Goal: Entertainment & Leisure: Browse casually

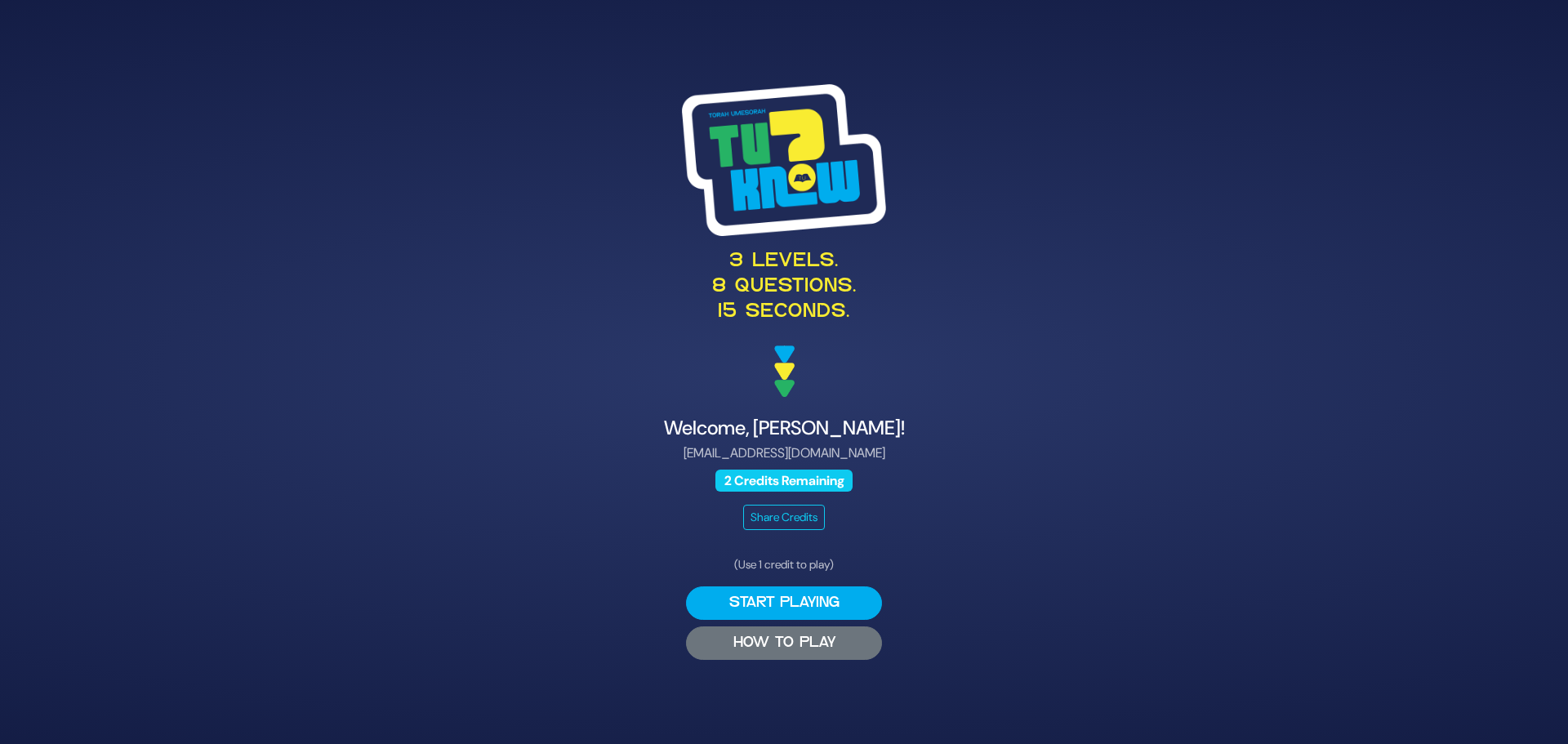
click at [769, 641] on button "HOW TO PLAY" at bounding box center [783, 643] width 196 height 33
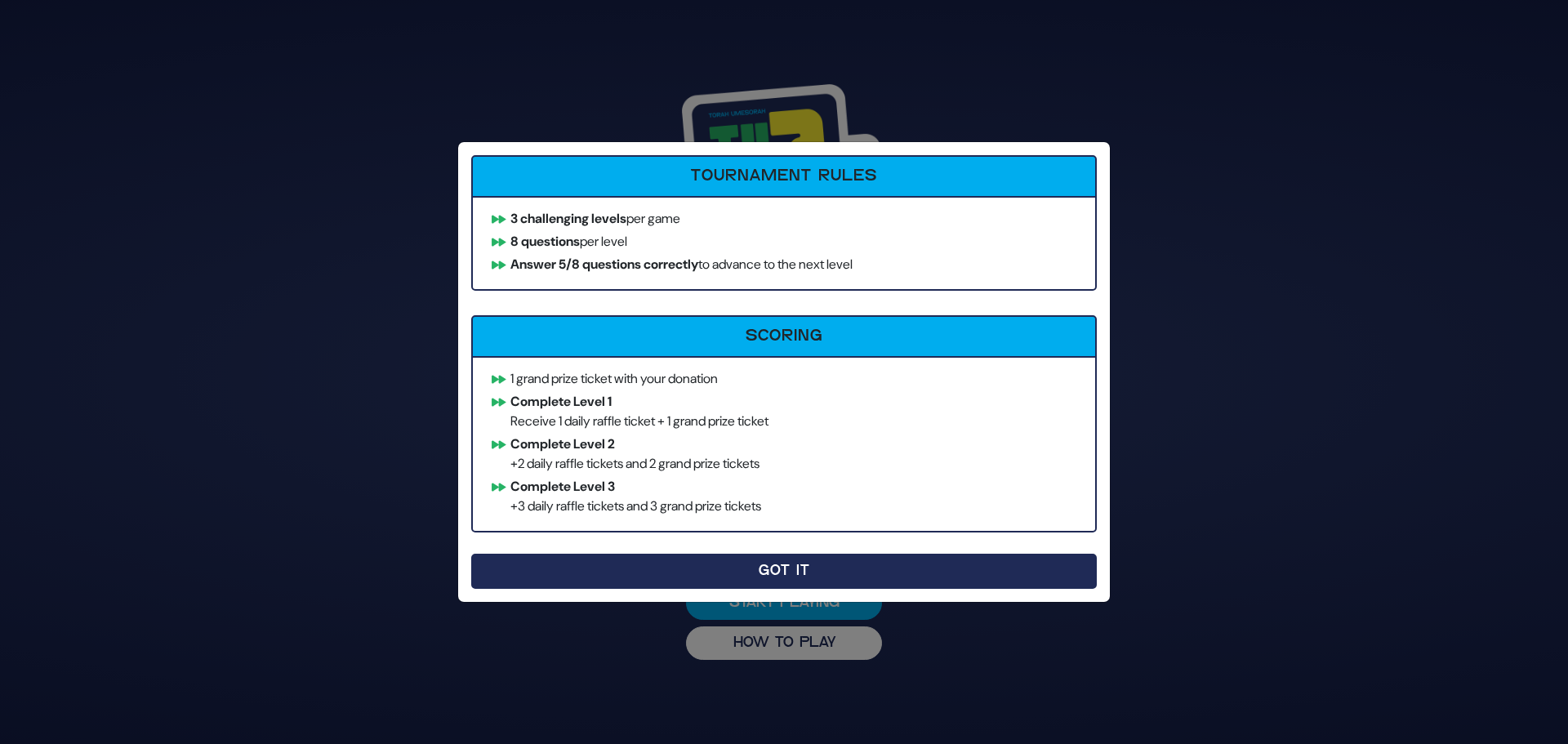
click at [756, 577] on button "Got It" at bounding box center [783, 571] width 625 height 35
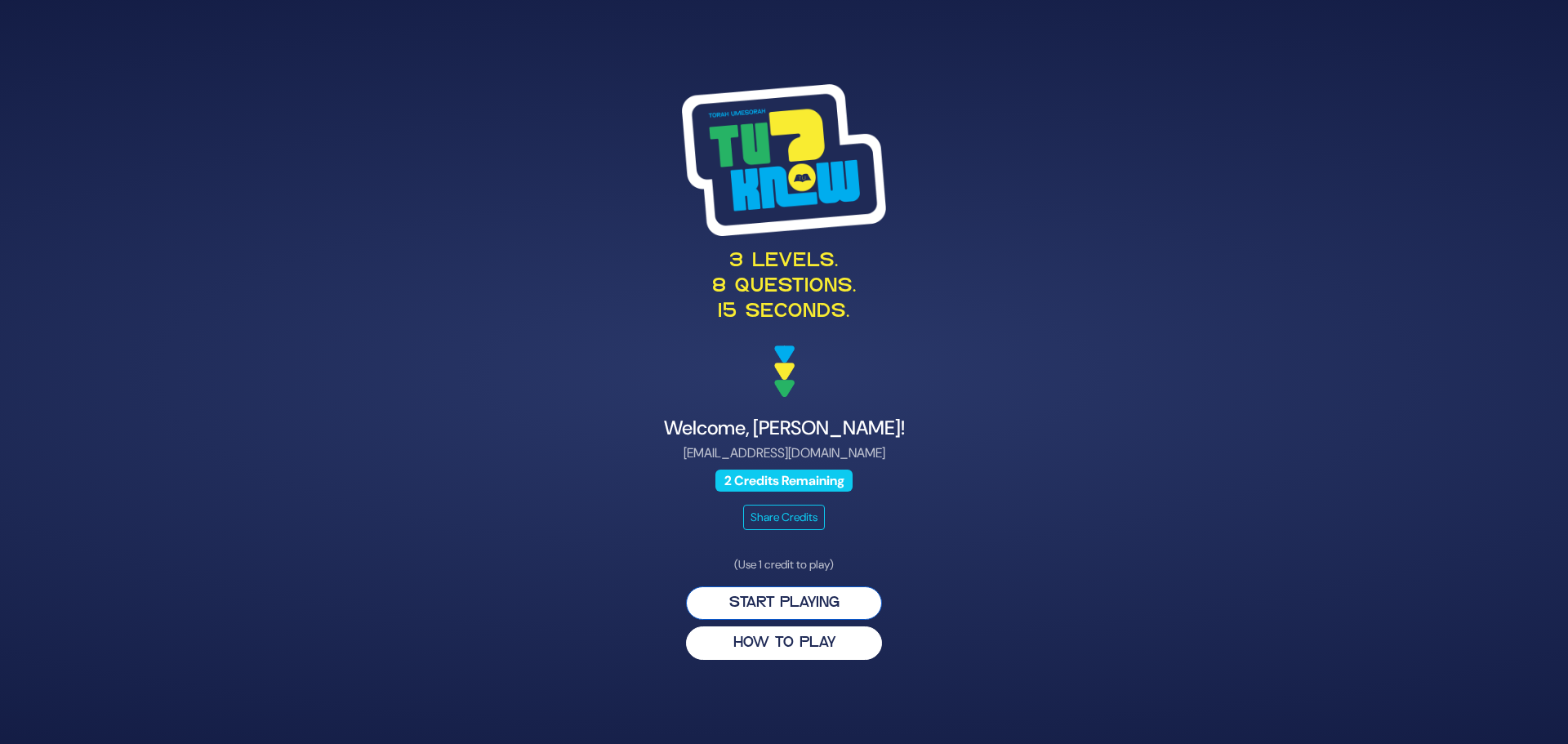
click at [808, 605] on button "Start Playing" at bounding box center [783, 603] width 196 height 33
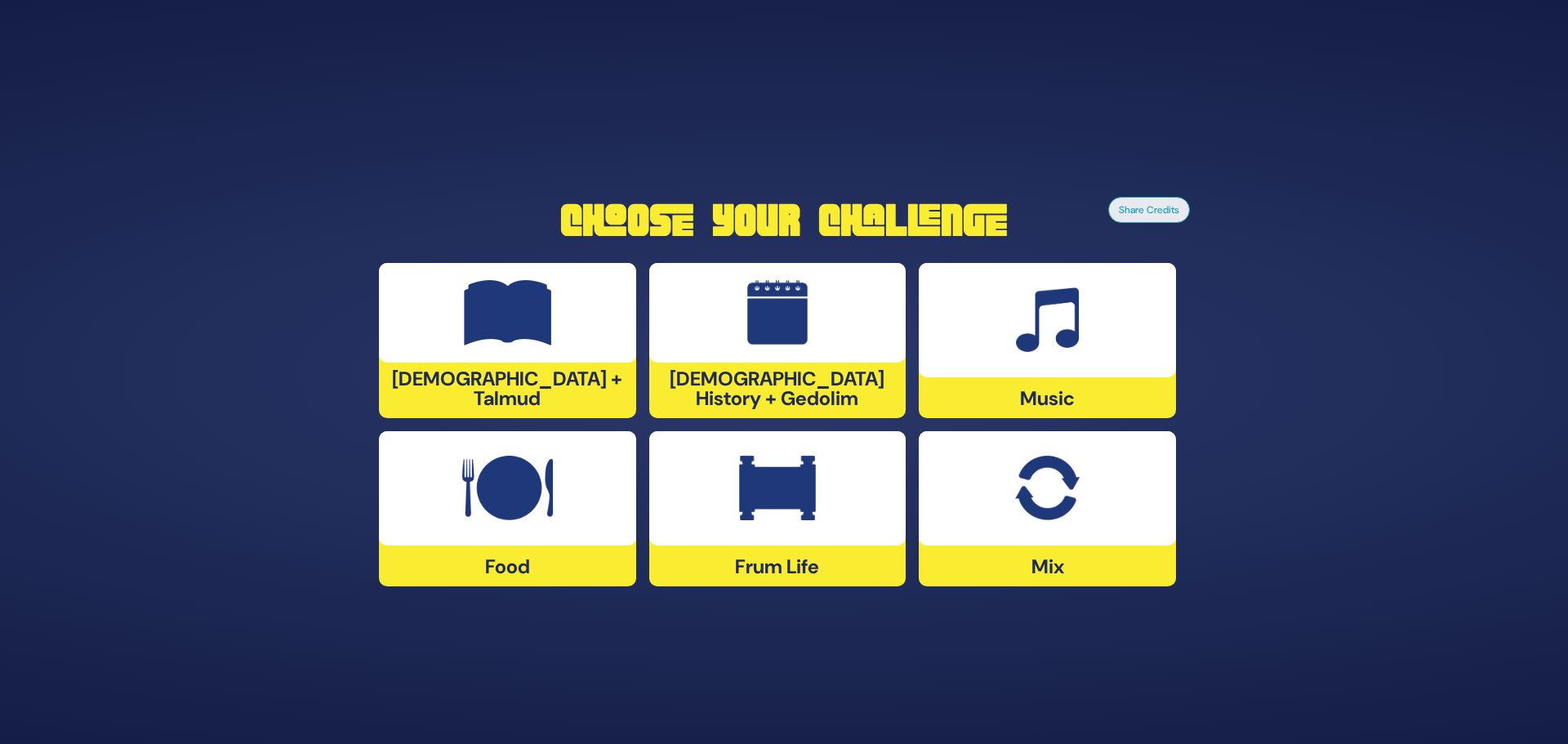
click at [803, 546] on div "Frum Life" at bounding box center [778, 508] width 257 height 155
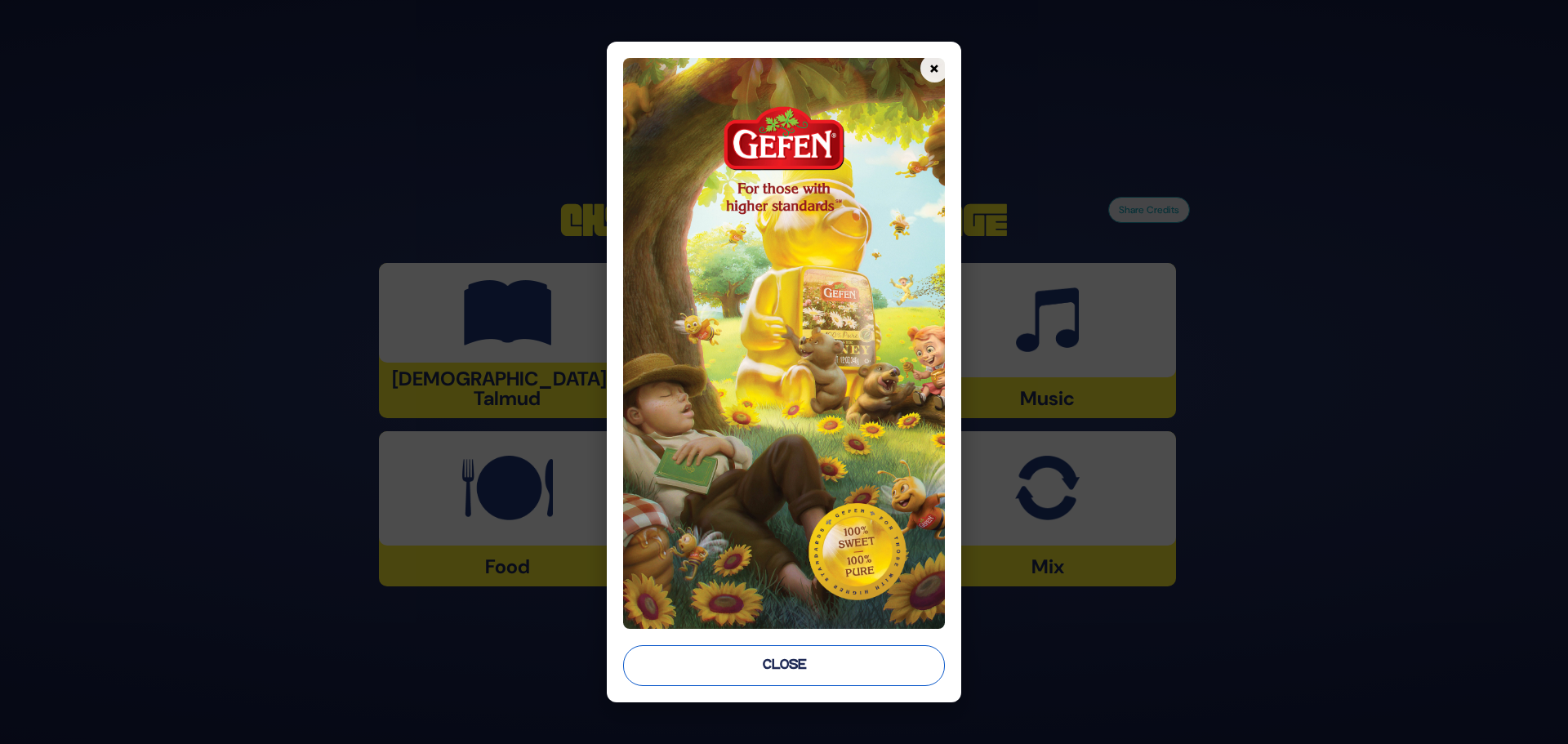
click at [802, 661] on button "Close" at bounding box center [784, 666] width 322 height 41
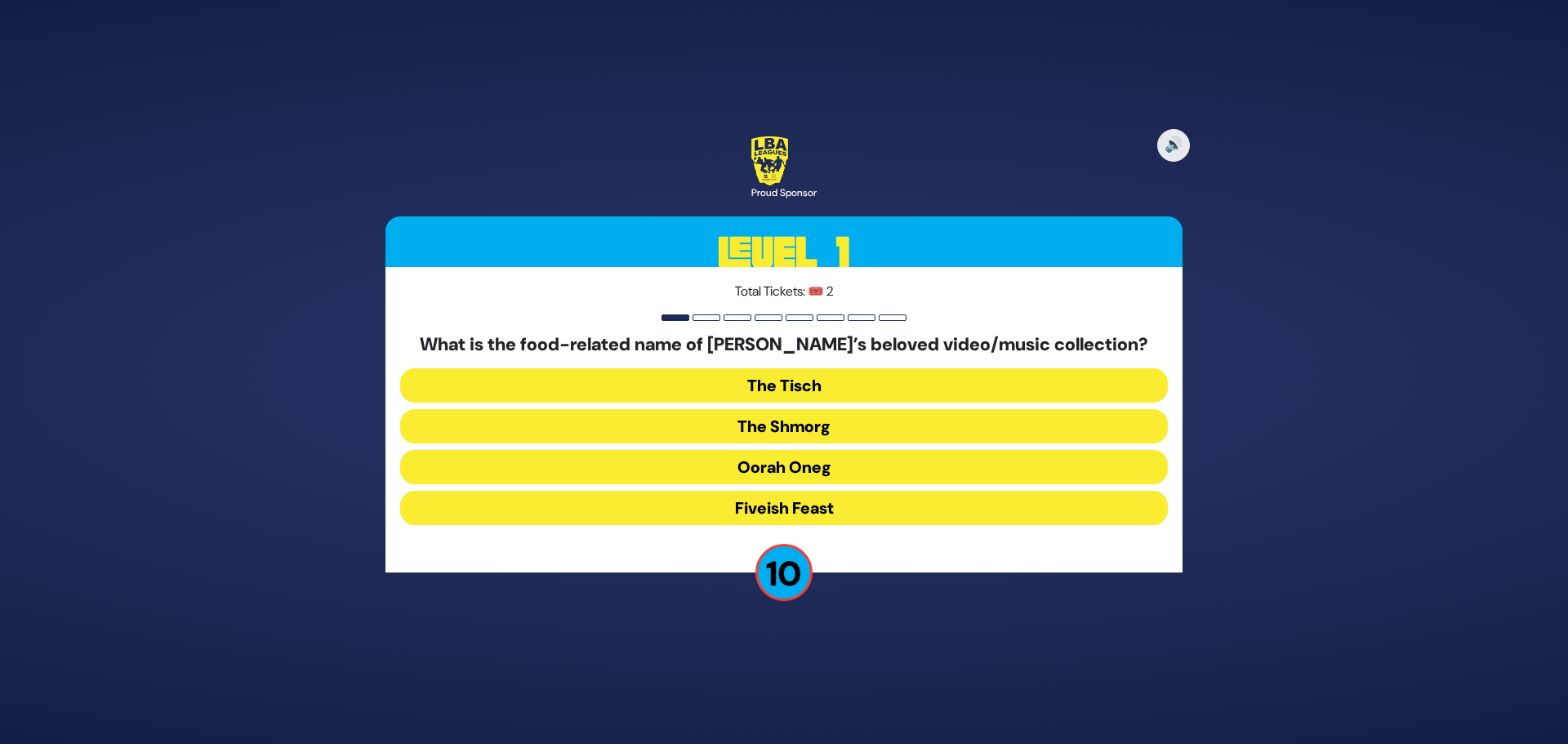
click at [811, 421] on button "The Shmorg" at bounding box center [783, 426] width 767 height 34
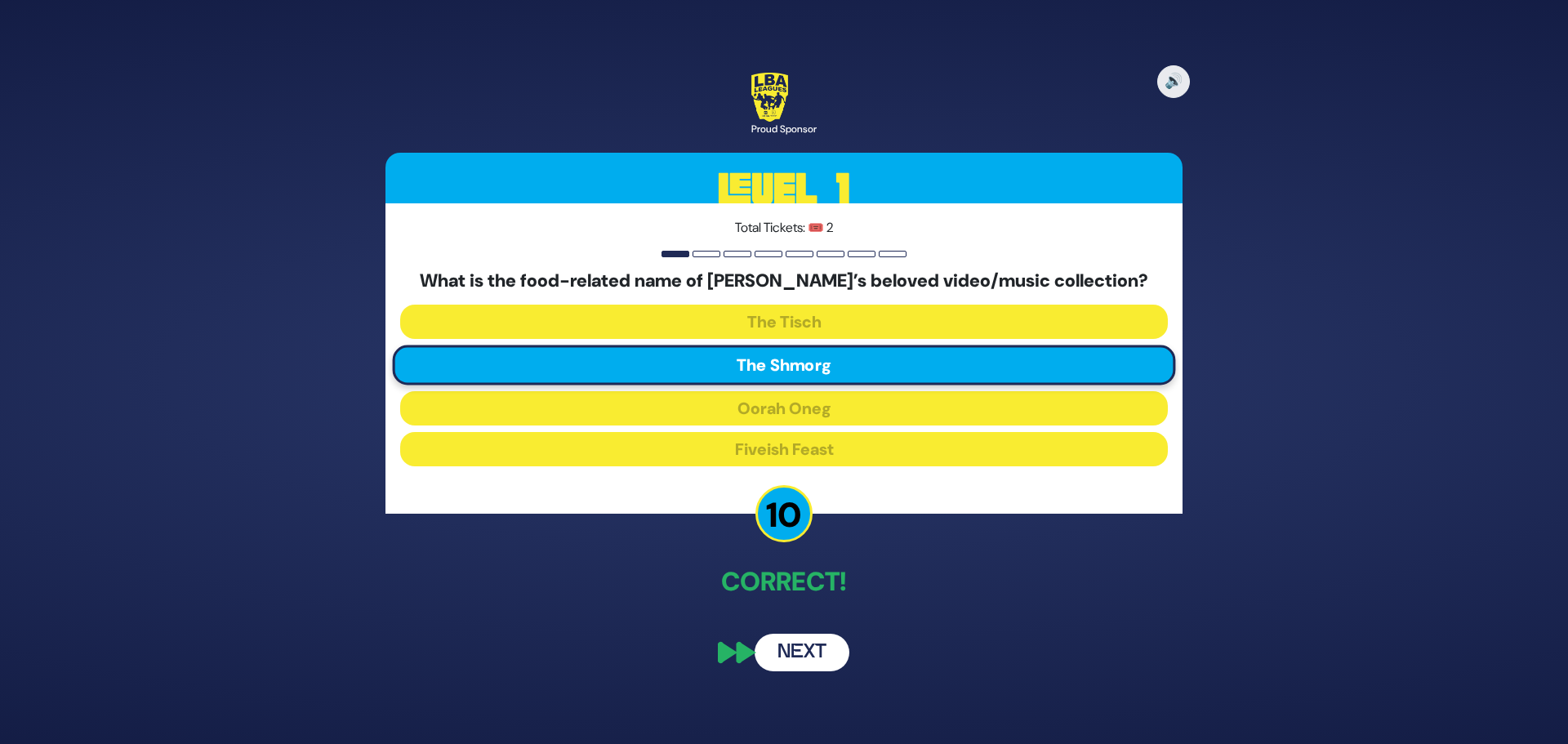
click at [811, 656] on button "Next" at bounding box center [802, 652] width 95 height 38
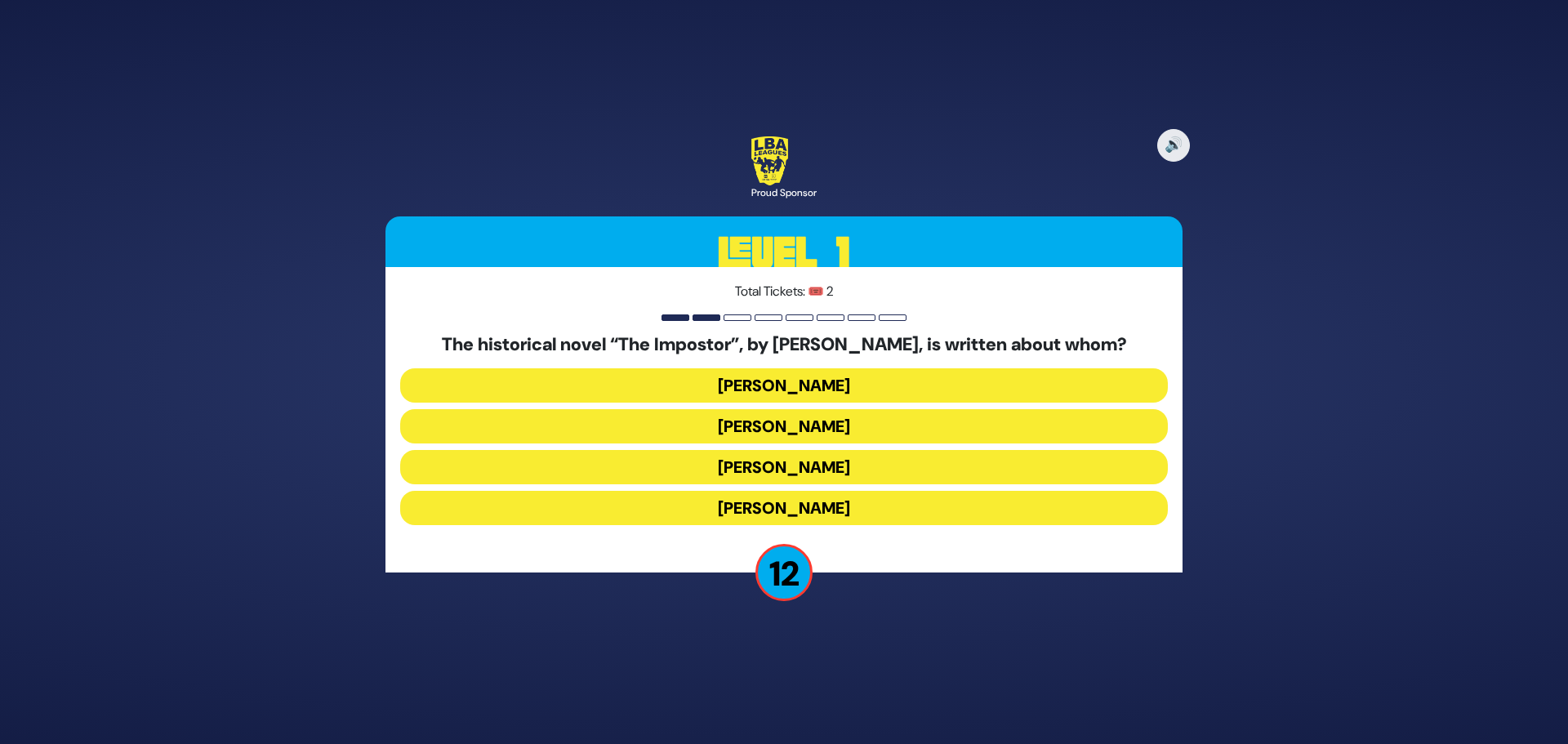
click at [806, 460] on button "Shabbesai Tzvi" at bounding box center [783, 466] width 767 height 34
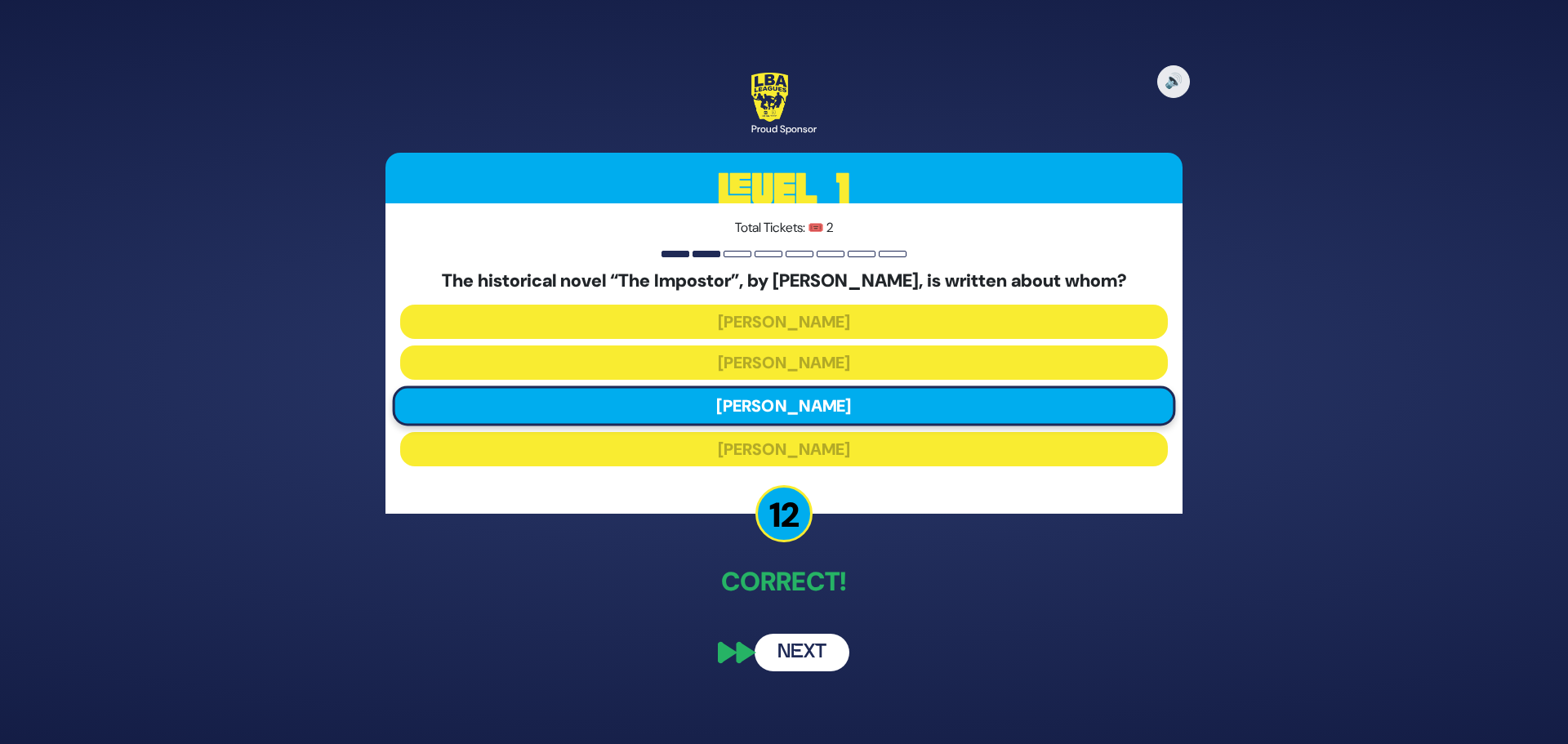
click at [822, 660] on button "Next" at bounding box center [802, 652] width 95 height 38
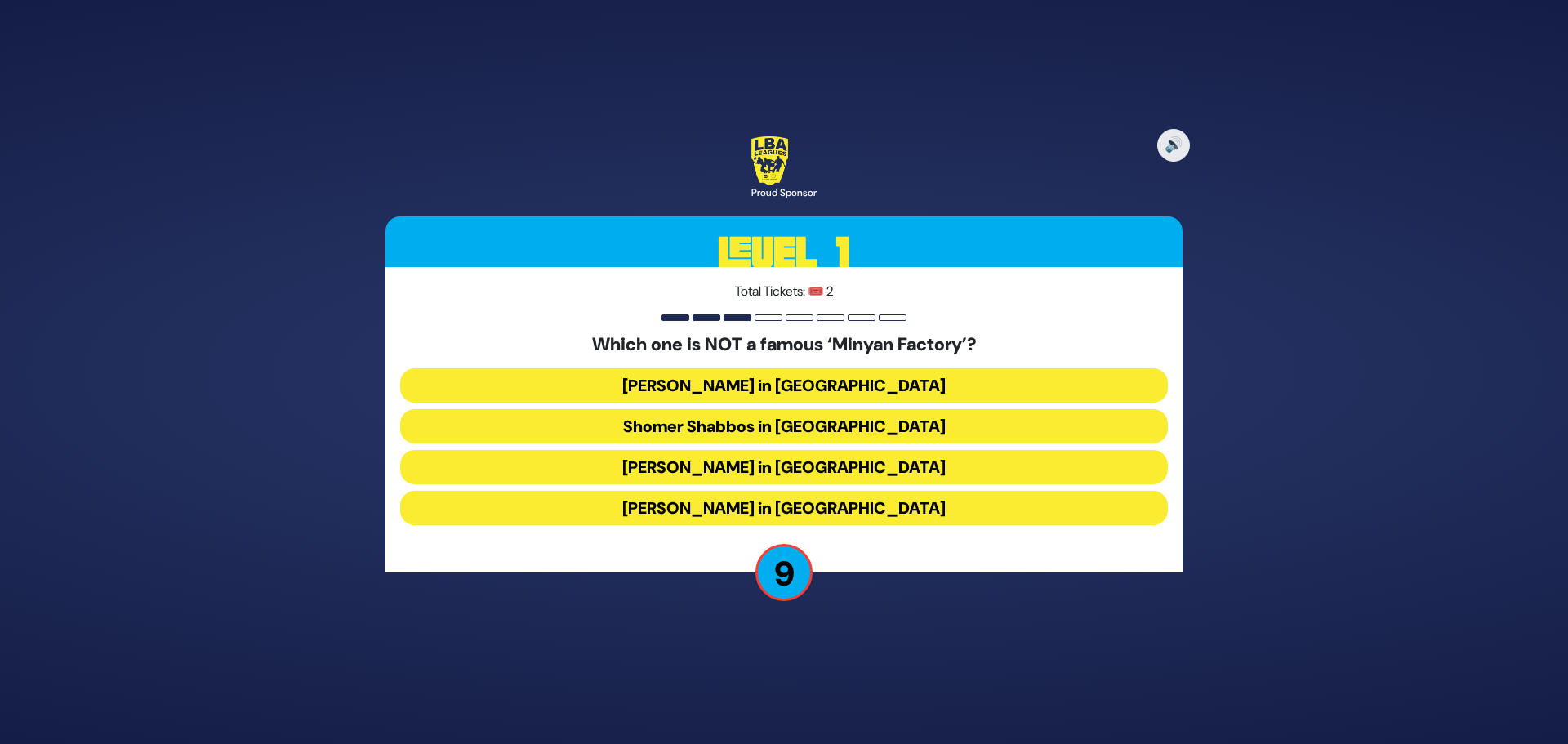
click at [835, 509] on button "Bais Dovid in Lakewood" at bounding box center [783, 507] width 767 height 34
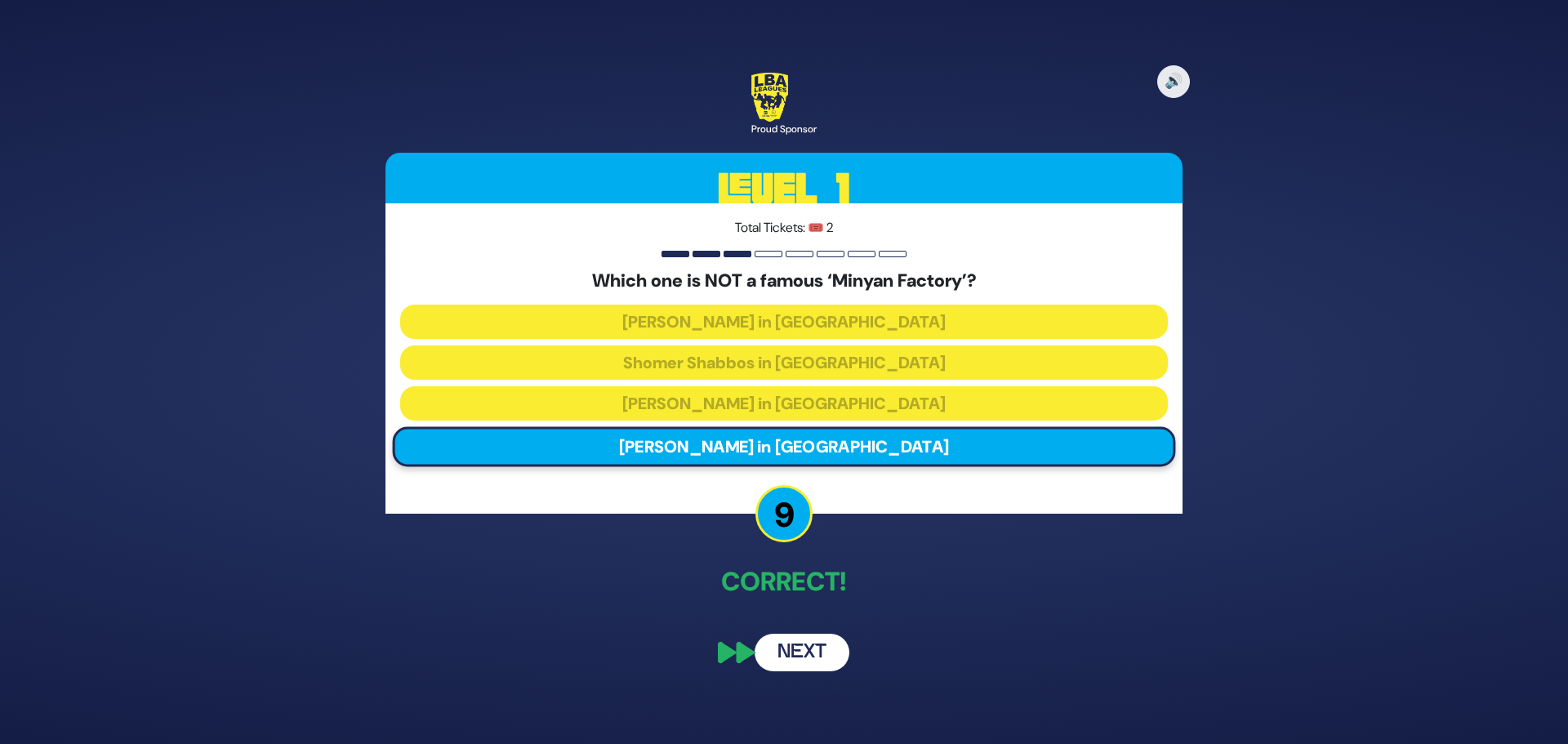
click at [803, 650] on button "Next" at bounding box center [802, 652] width 95 height 38
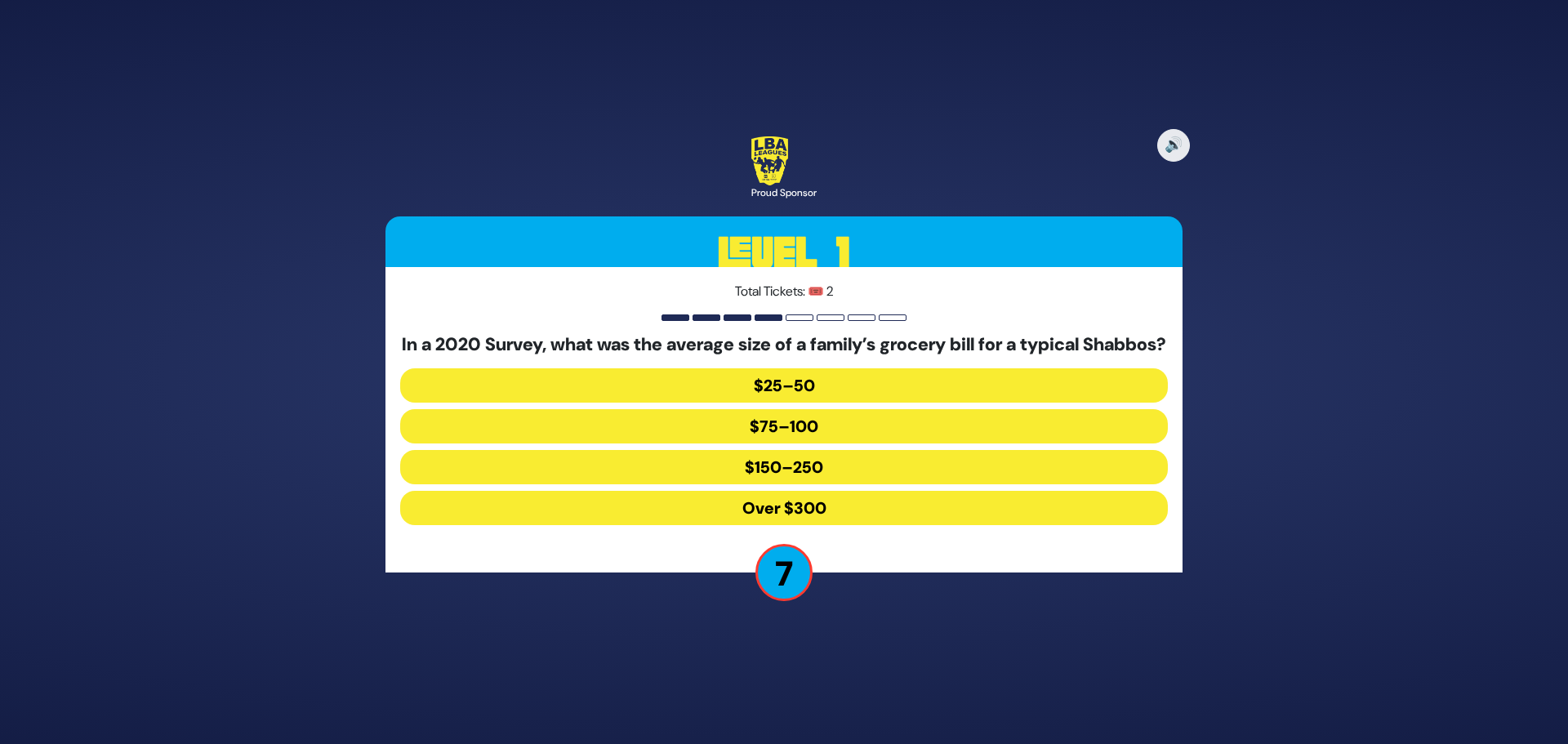
drag, startPoint x: 791, startPoint y: 514, endPoint x: 796, endPoint y: 472, distance: 42.3
click at [796, 472] on div "In a 2020 Survey, what was the average size of a family’s grocery bill for a ty…" at bounding box center [783, 432] width 767 height 198
click at [796, 472] on button "$150–250" at bounding box center [783, 466] width 767 height 34
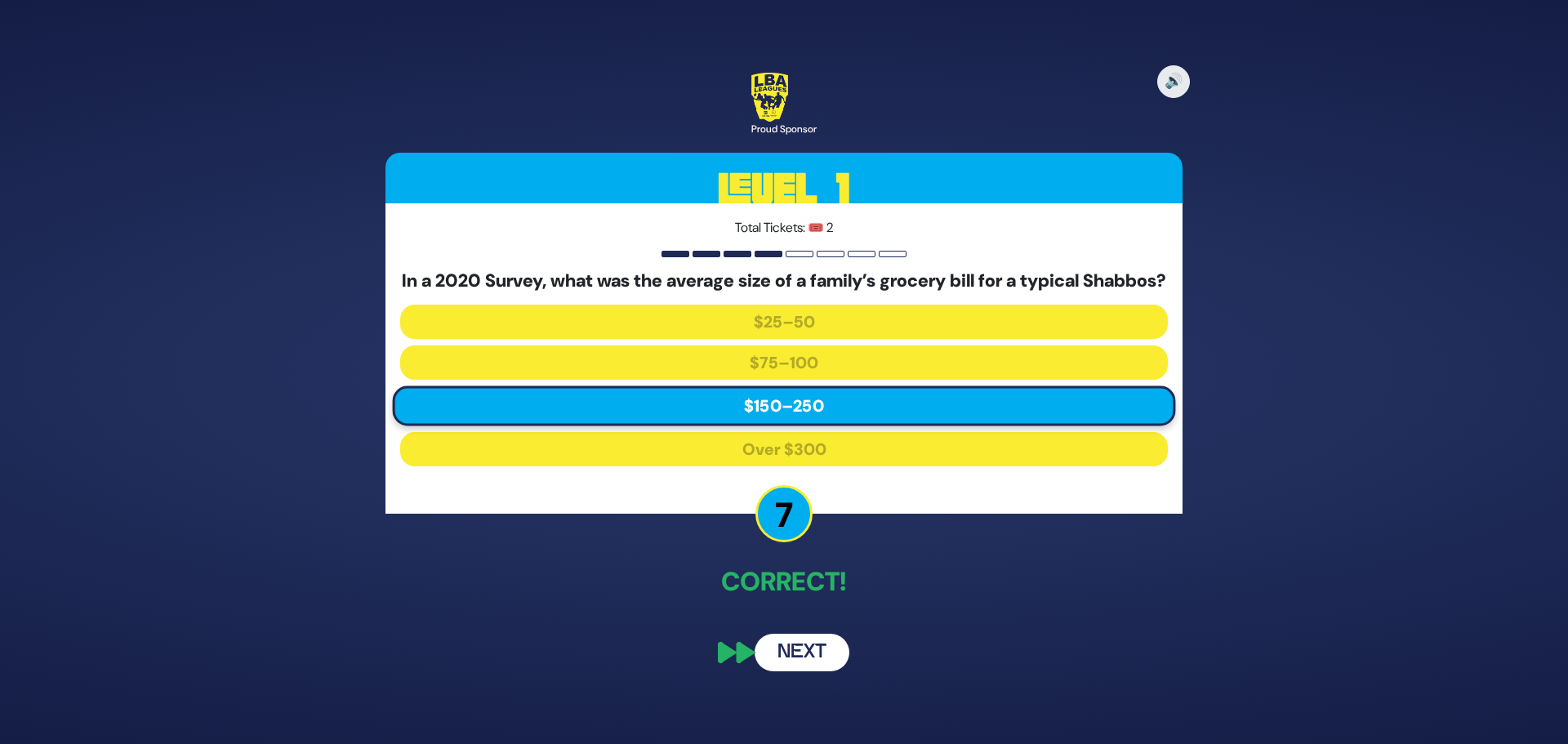
click at [786, 657] on button "Next" at bounding box center [802, 652] width 95 height 38
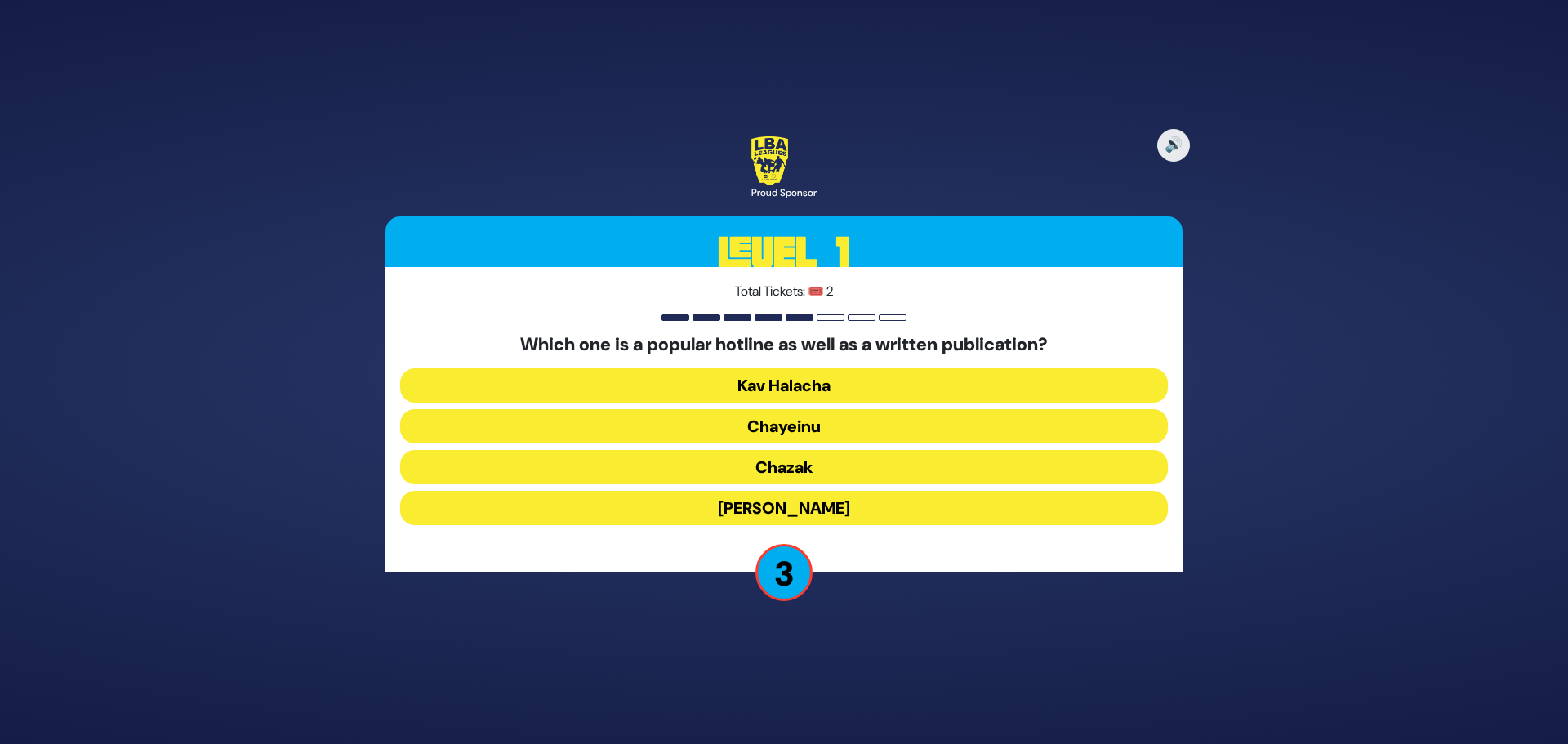
click at [771, 464] on button "Chazak" at bounding box center [783, 466] width 767 height 34
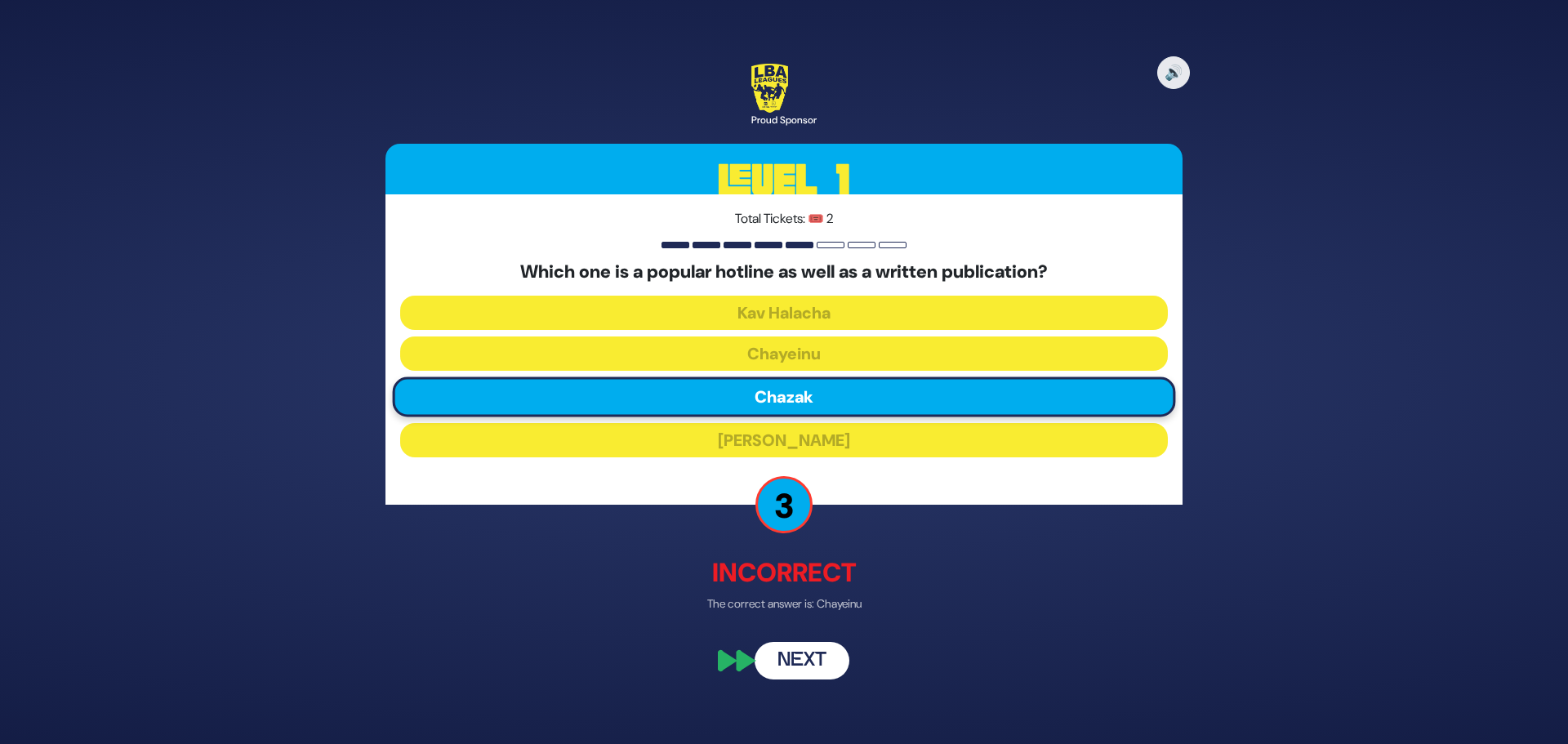
click at [801, 660] on button "Next" at bounding box center [802, 661] width 95 height 38
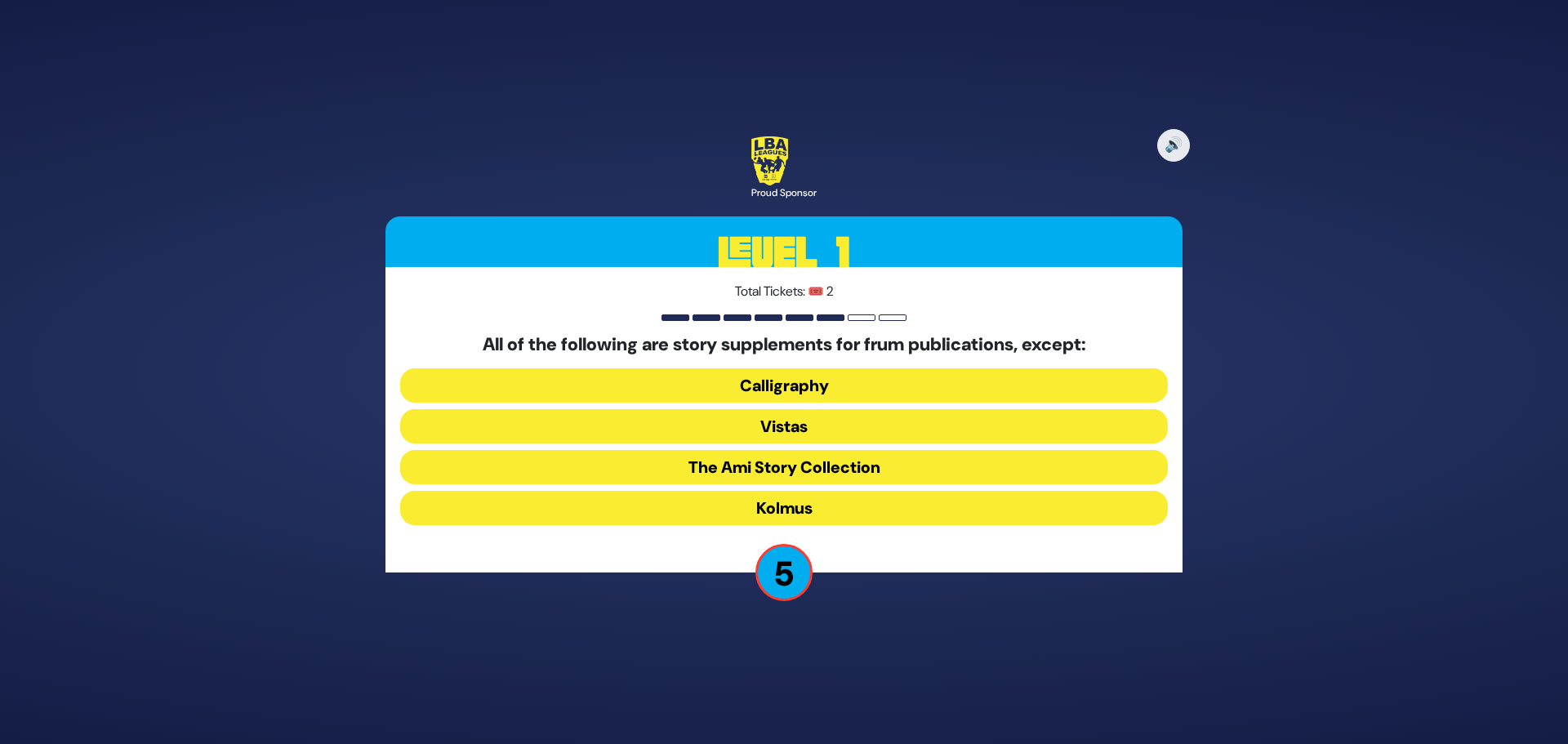
click at [771, 460] on button "The Ami Story Collection" at bounding box center [783, 466] width 767 height 34
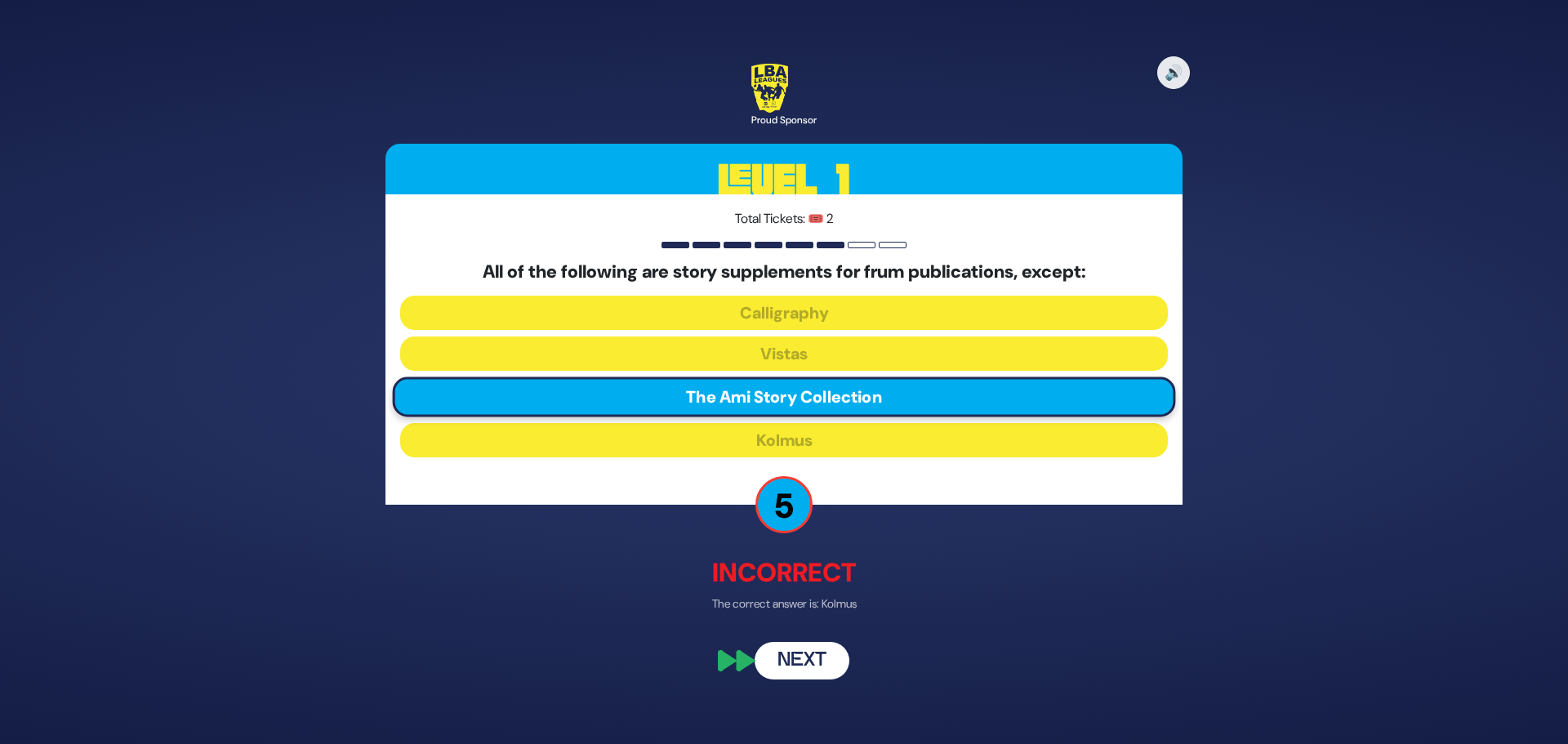
click at [798, 662] on button "Next" at bounding box center [802, 661] width 95 height 38
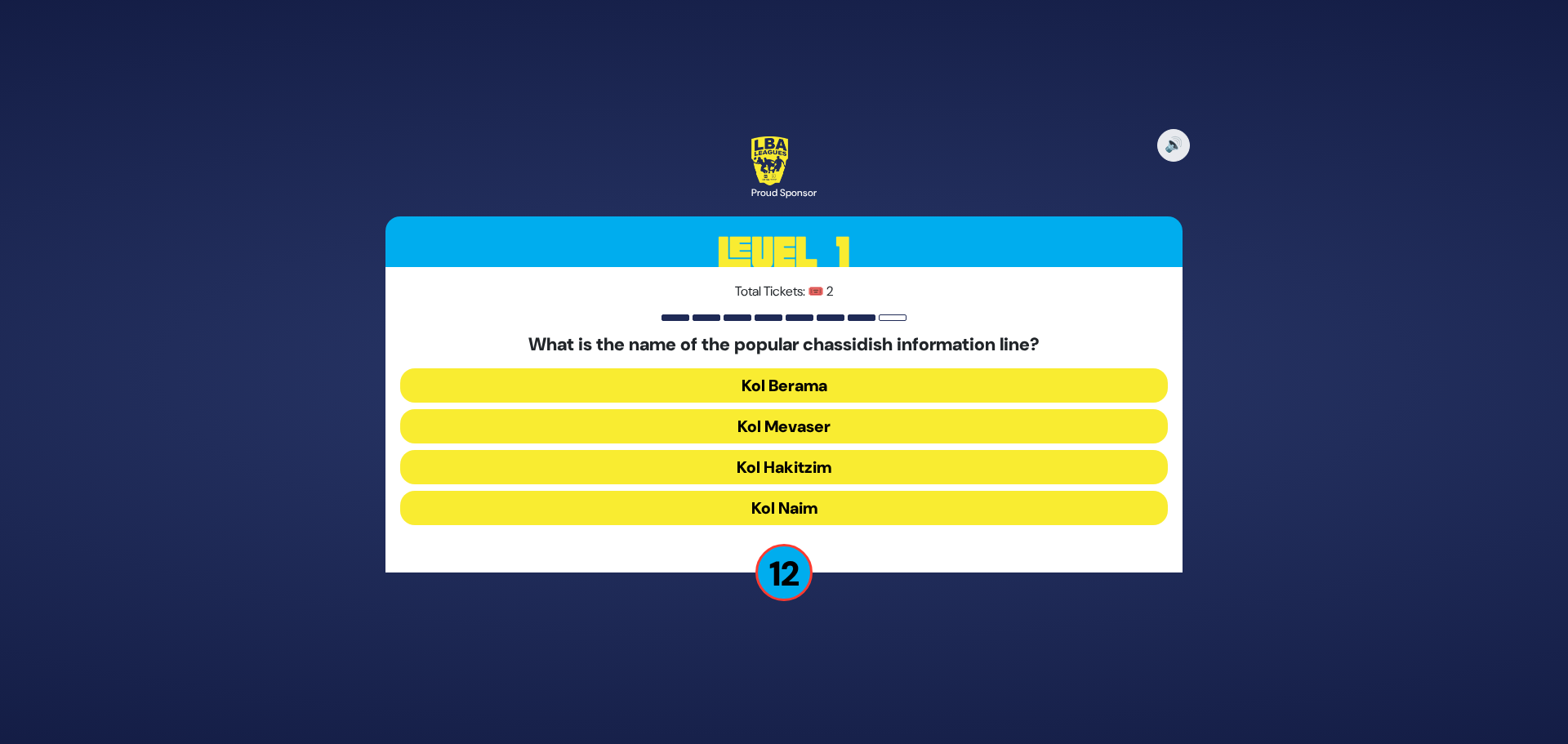
click at [817, 428] on button "Kol Mevaser" at bounding box center [783, 426] width 767 height 34
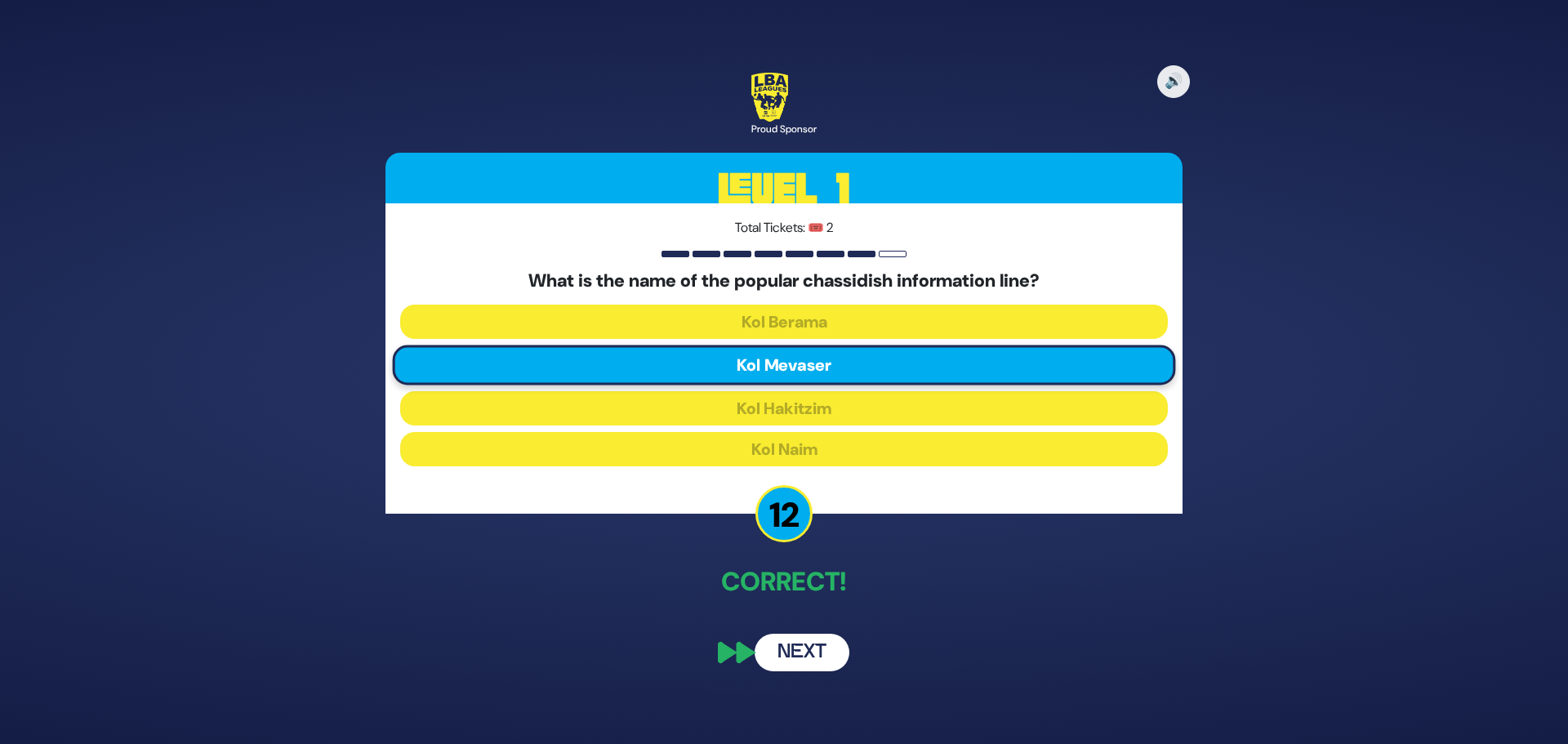
click at [801, 653] on button "Next" at bounding box center [802, 652] width 95 height 38
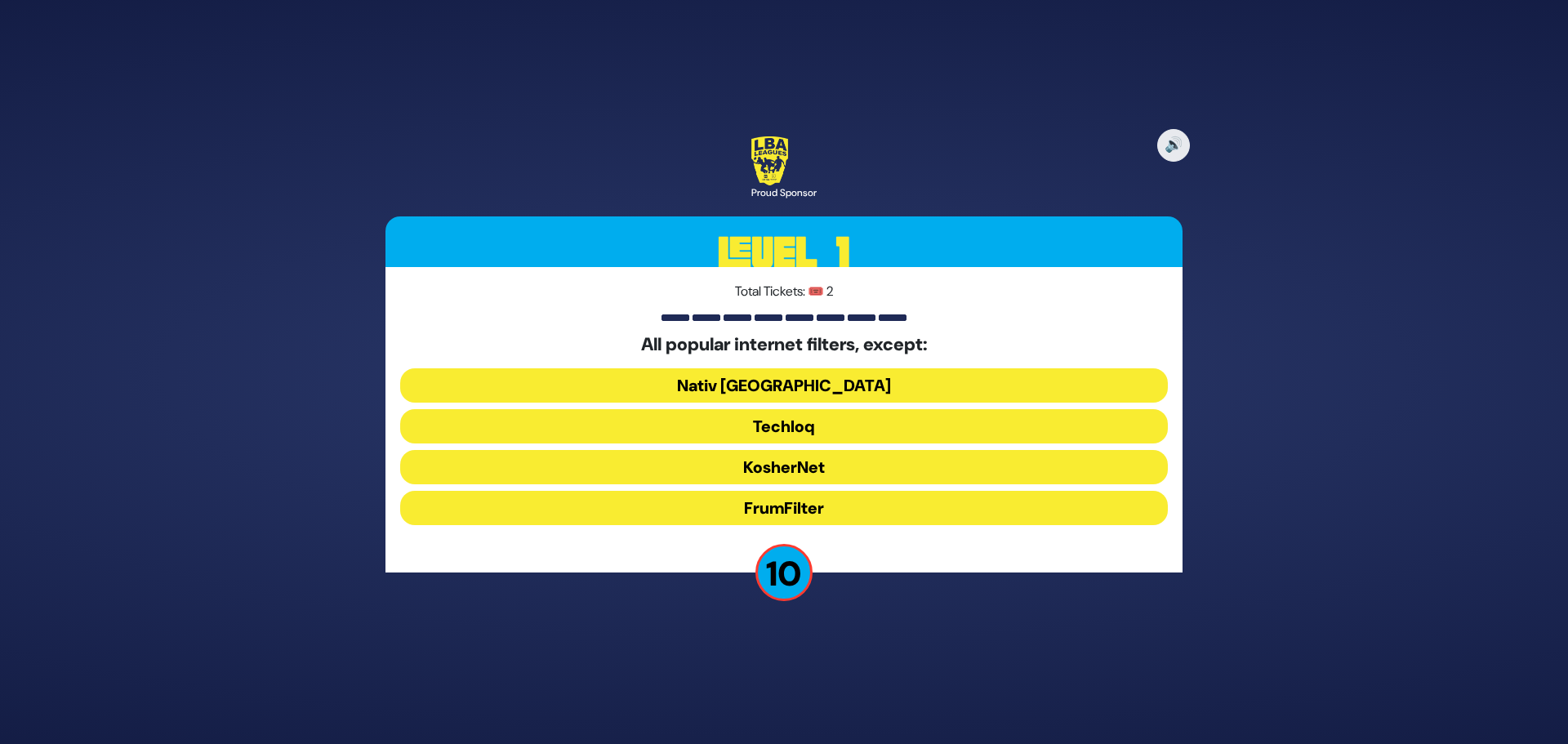
click at [774, 505] on button "FrumFilter" at bounding box center [783, 507] width 767 height 34
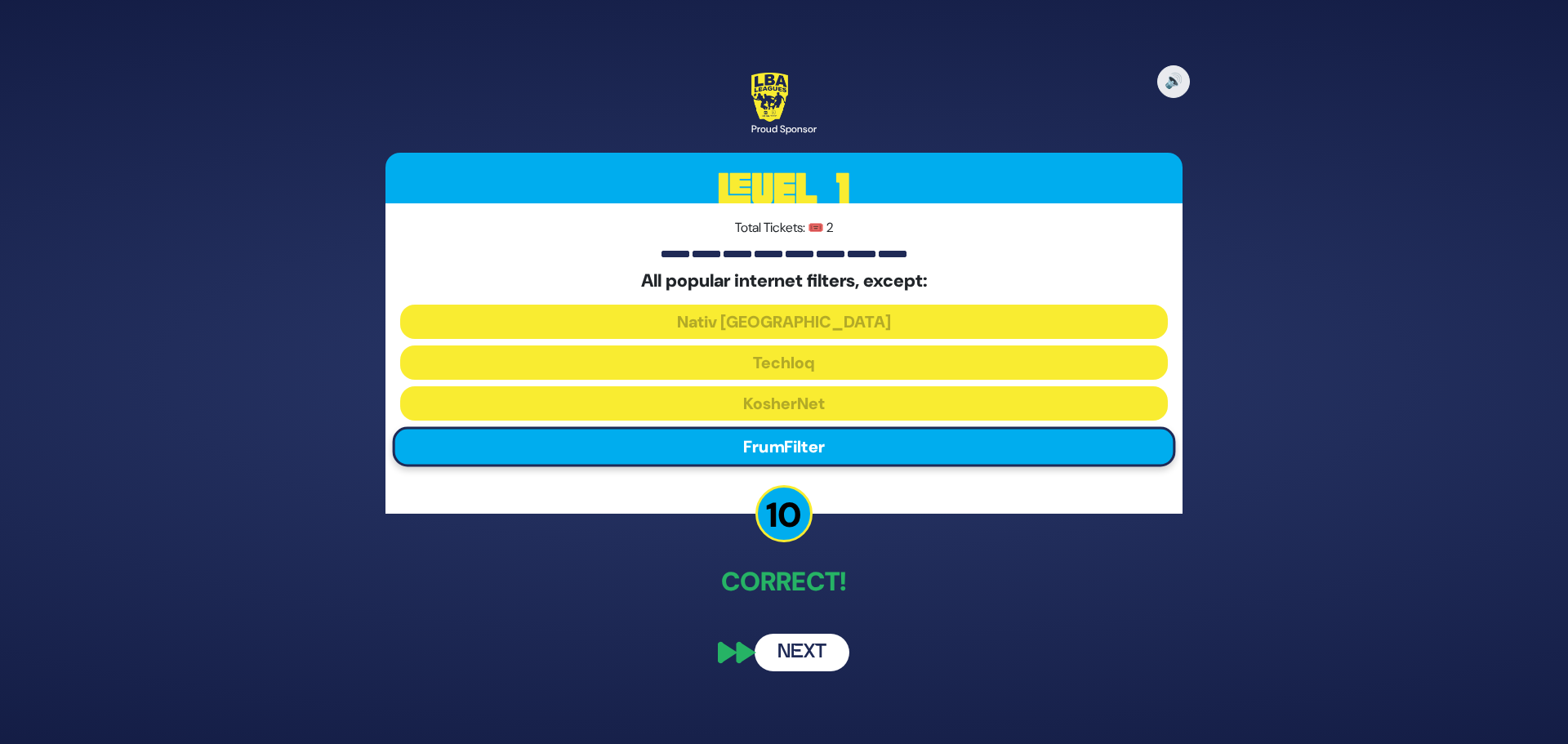
click at [807, 646] on button "Next" at bounding box center [802, 652] width 95 height 38
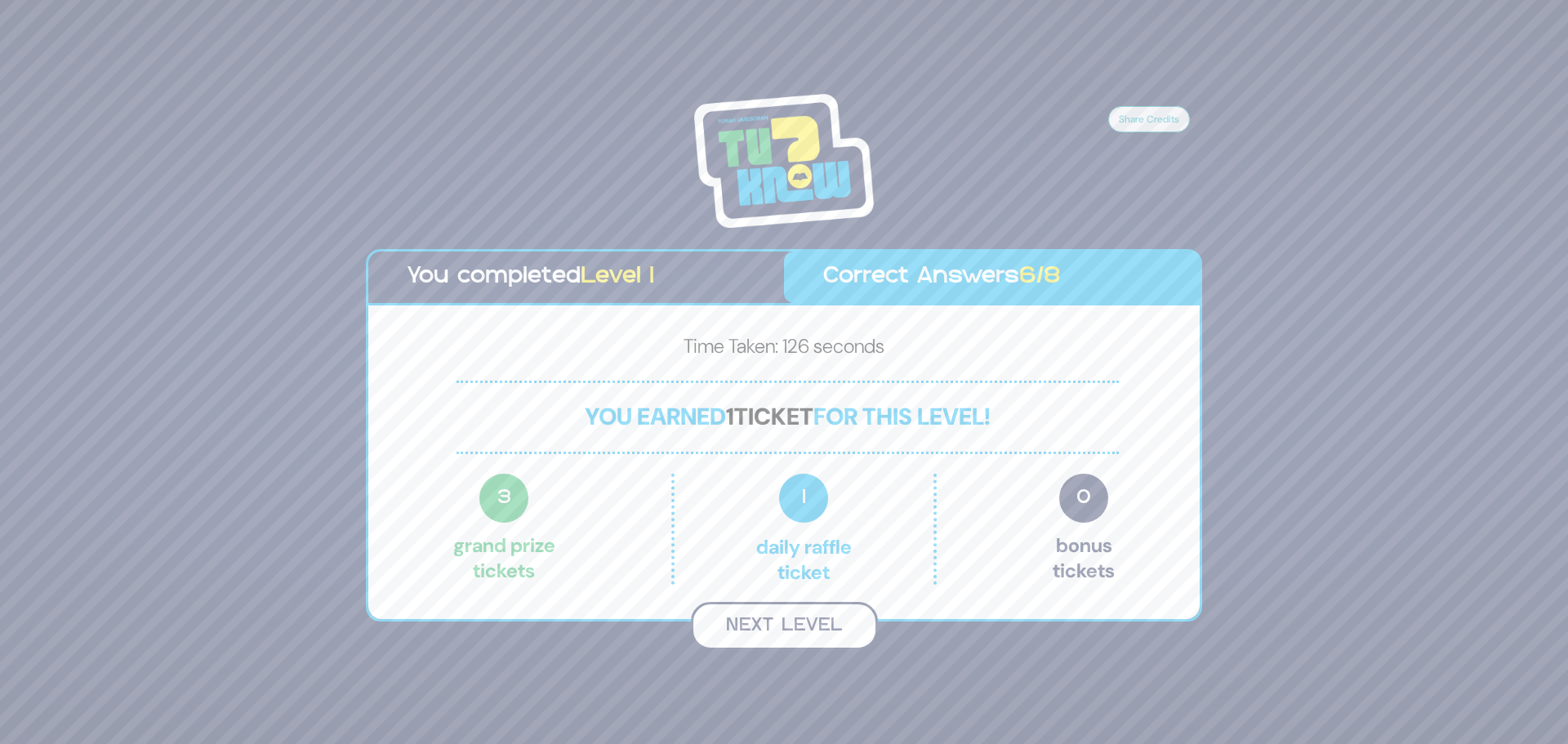
click at [761, 625] on button "Next Level" at bounding box center [784, 625] width 187 height 48
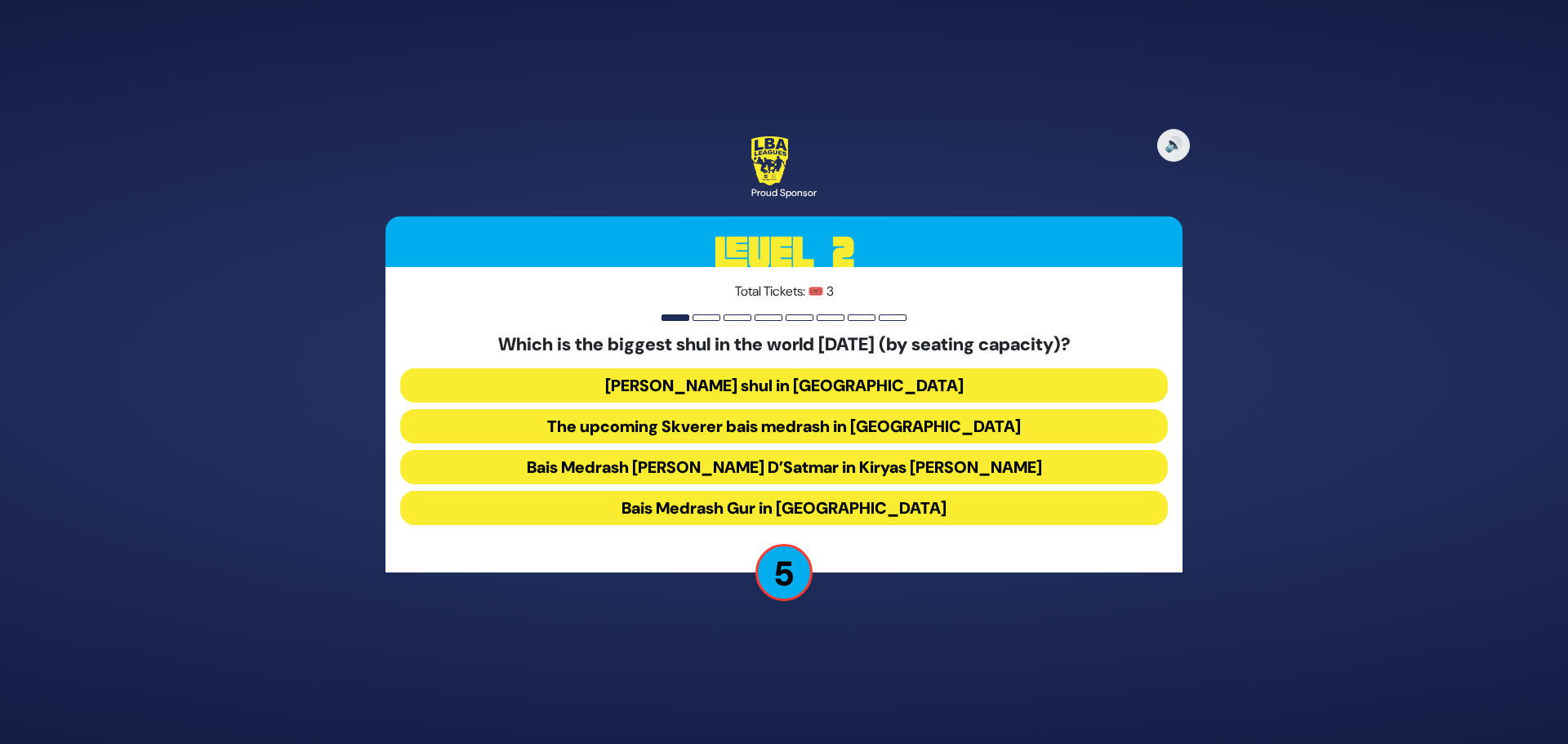
click at [746, 386] on button "Belzer shul in Yerushalayim" at bounding box center [783, 385] width 767 height 34
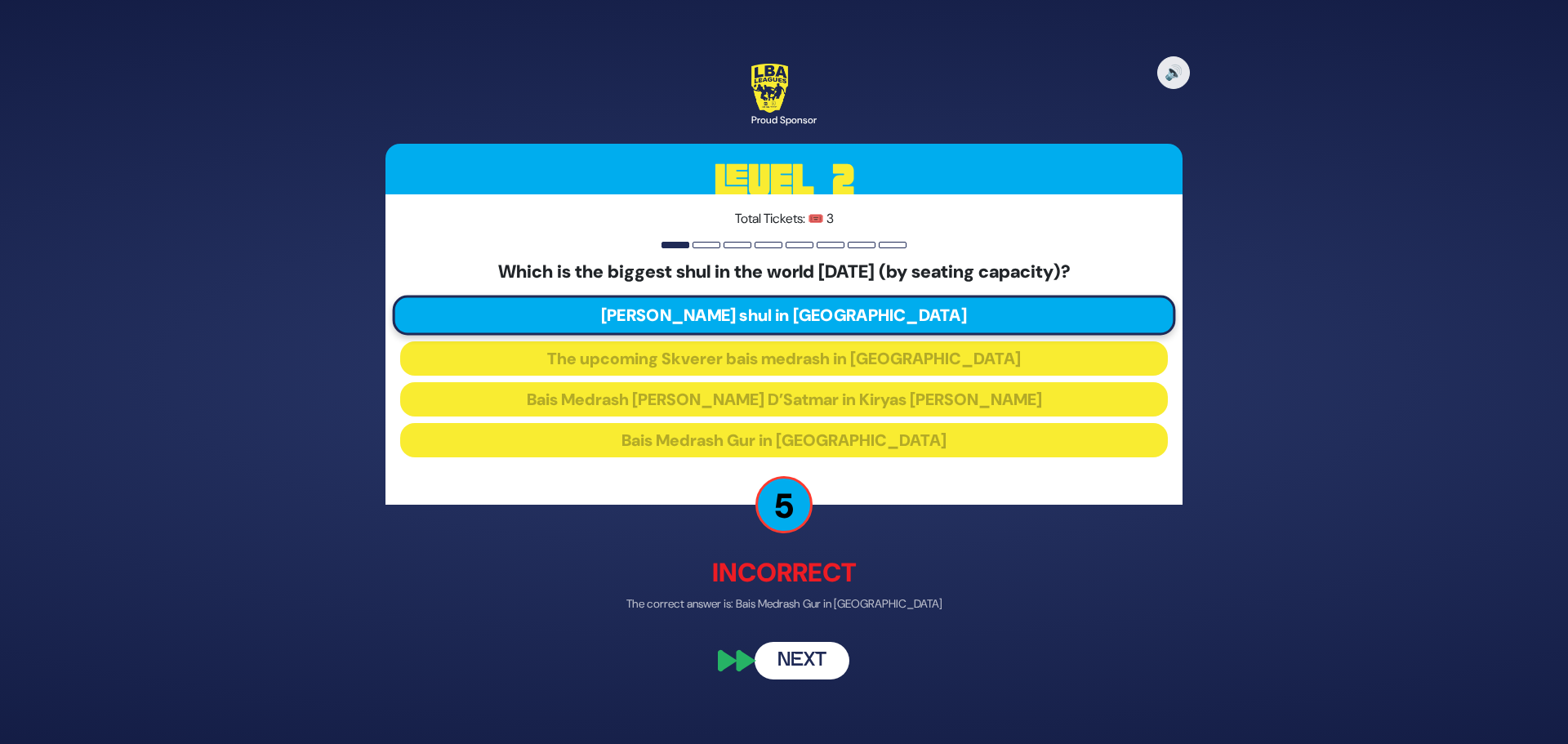
click at [803, 657] on button "Next" at bounding box center [802, 661] width 95 height 38
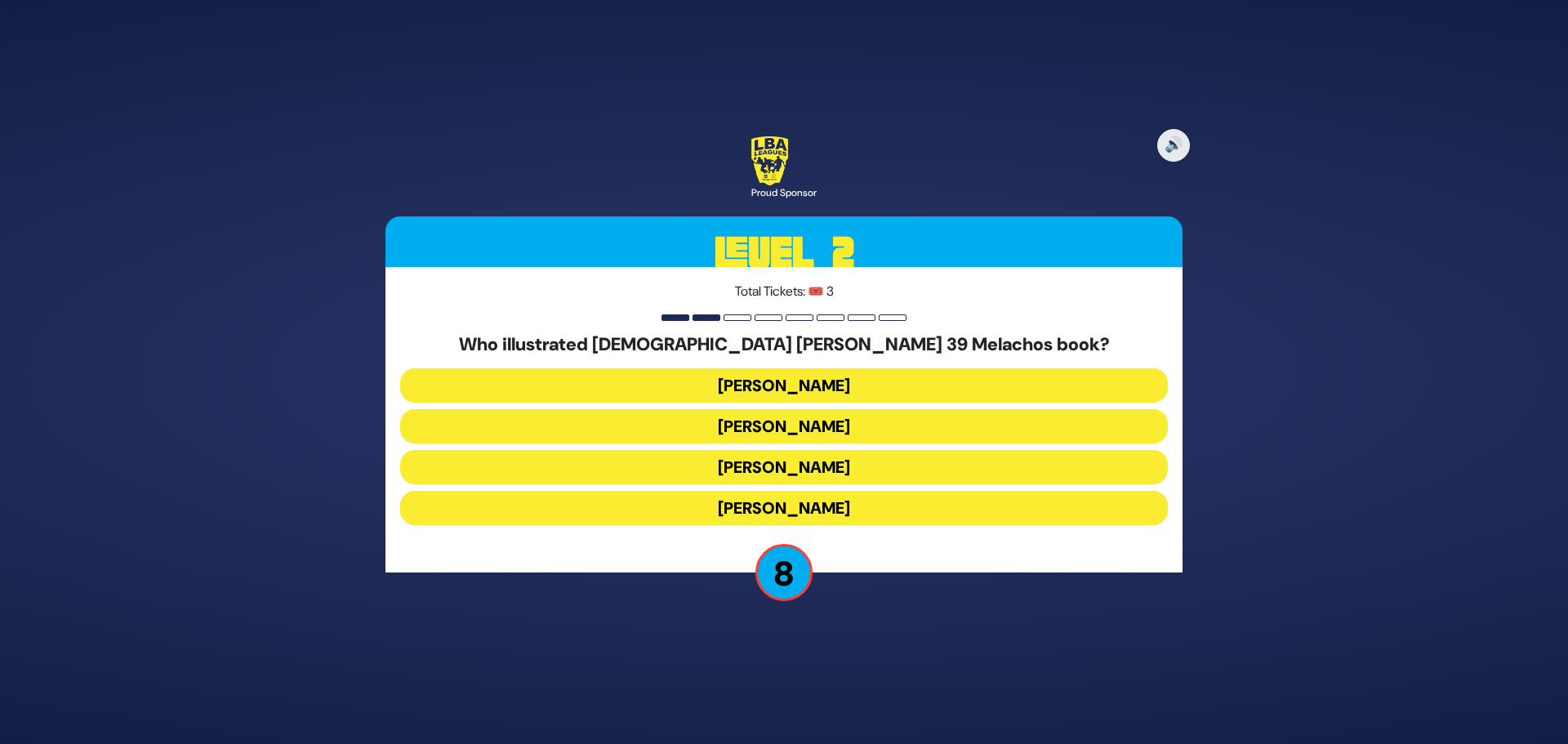
click at [791, 380] on button "Gadi Pollack" at bounding box center [783, 385] width 767 height 34
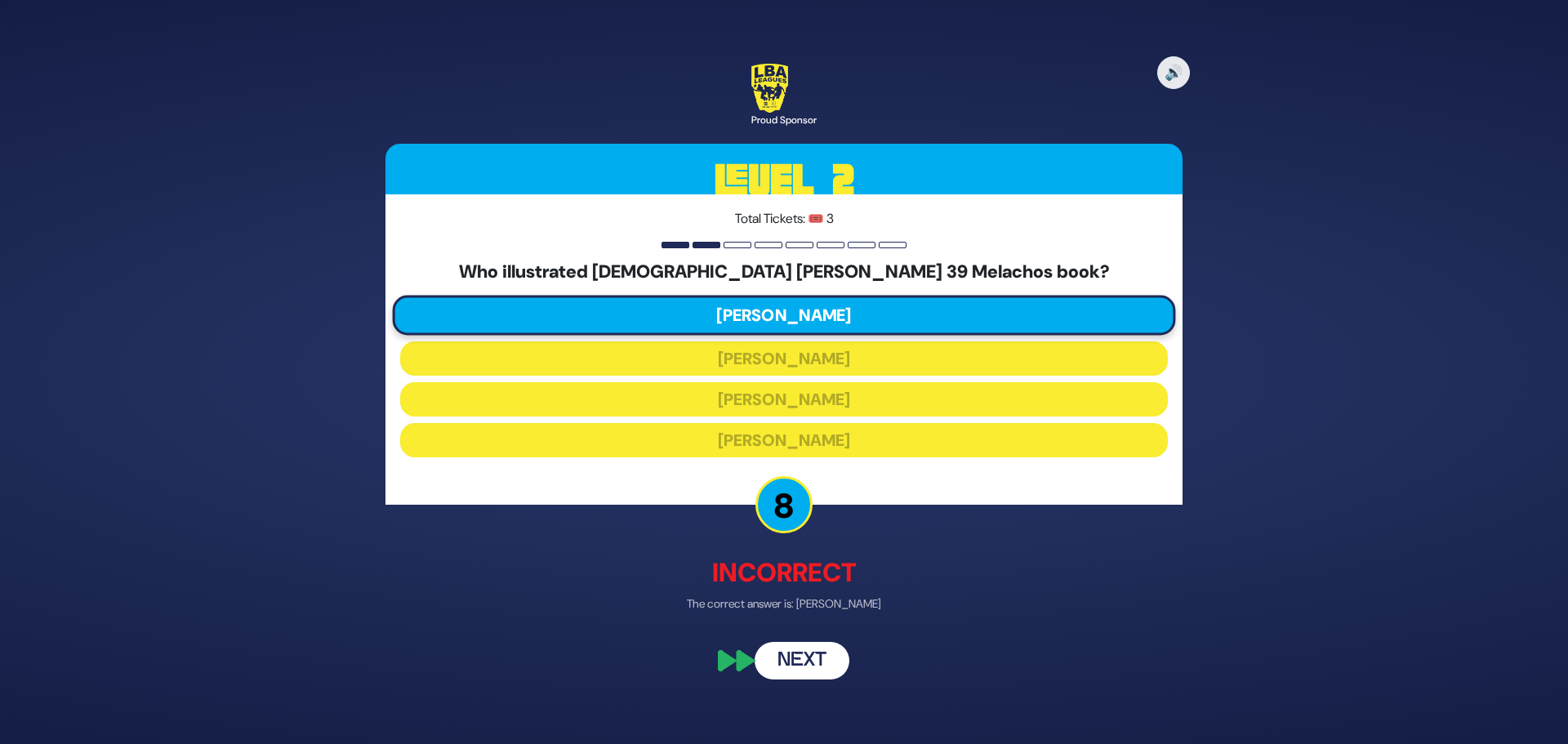
click at [792, 659] on button "Next" at bounding box center [802, 661] width 95 height 38
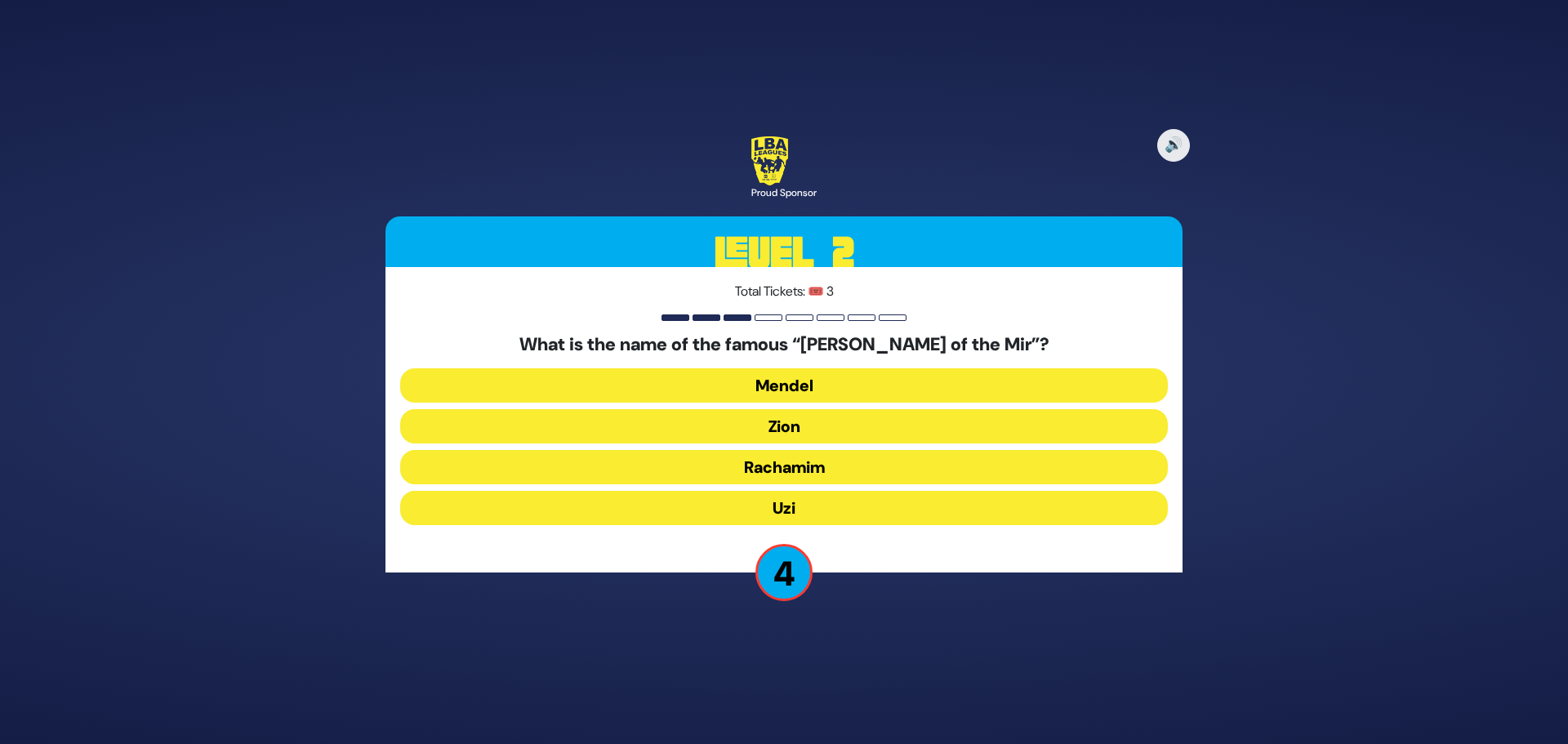
click at [786, 501] on button "Uzi" at bounding box center [783, 507] width 767 height 34
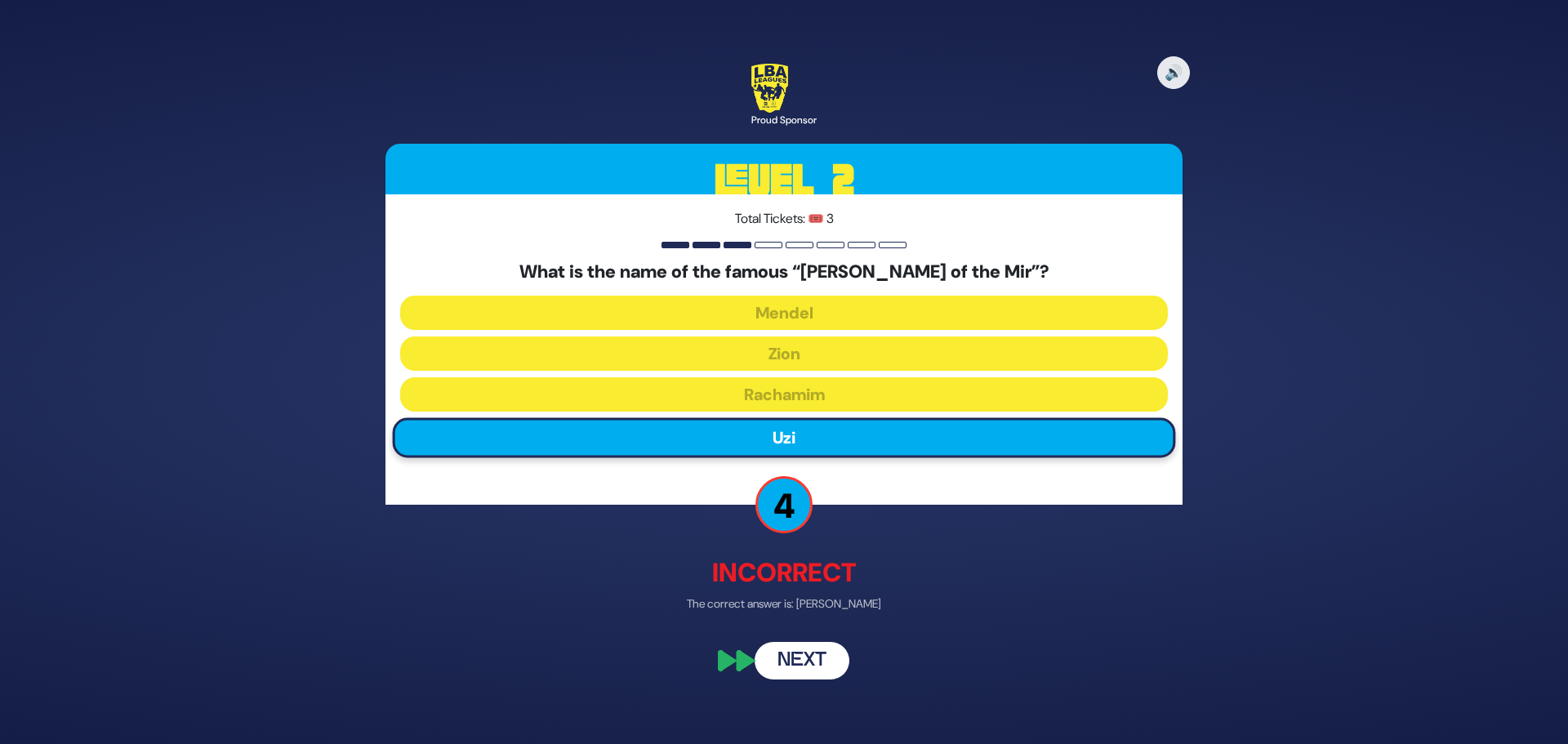
click at [808, 659] on button "Next" at bounding box center [802, 661] width 95 height 38
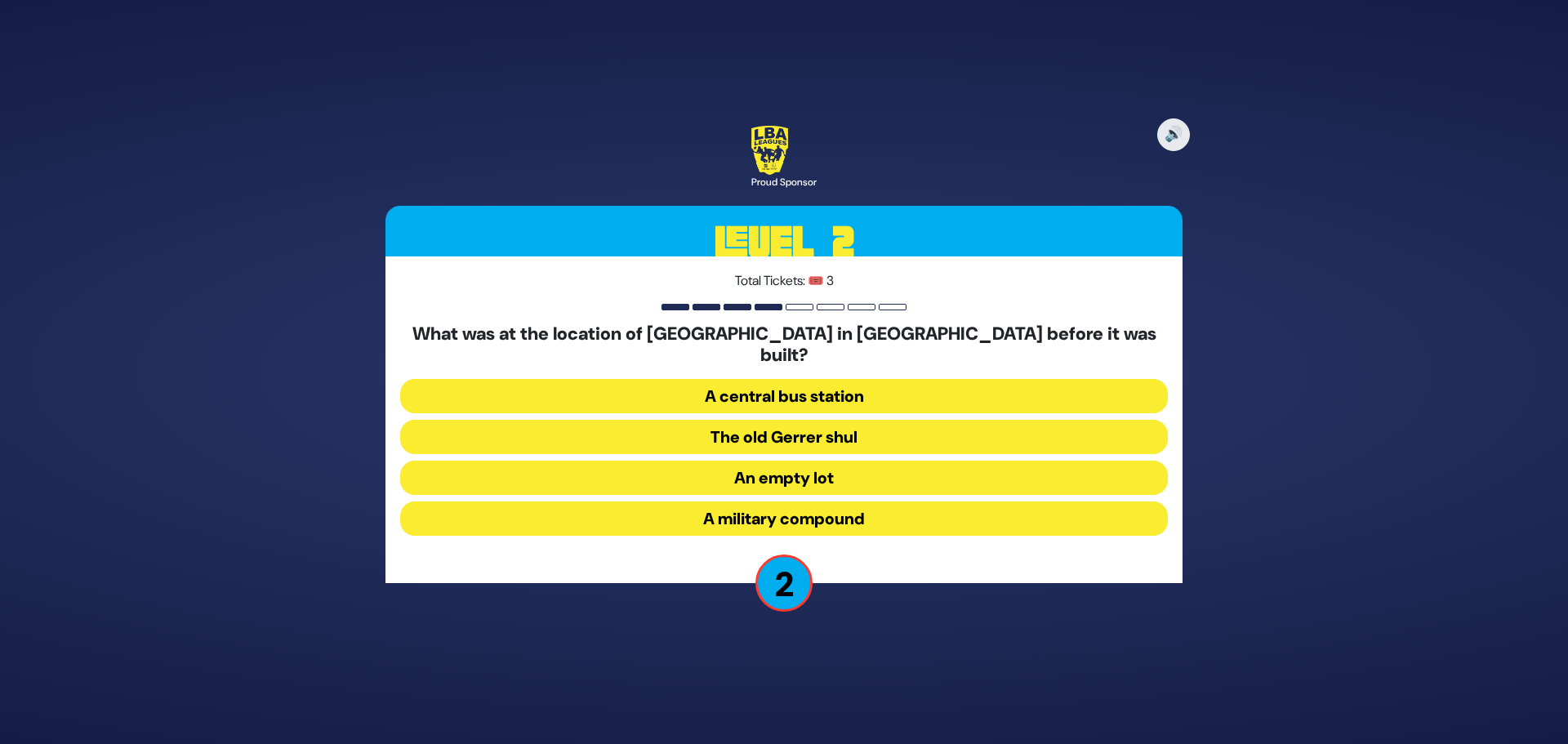
click at [808, 465] on button "An empty lot" at bounding box center [783, 477] width 767 height 34
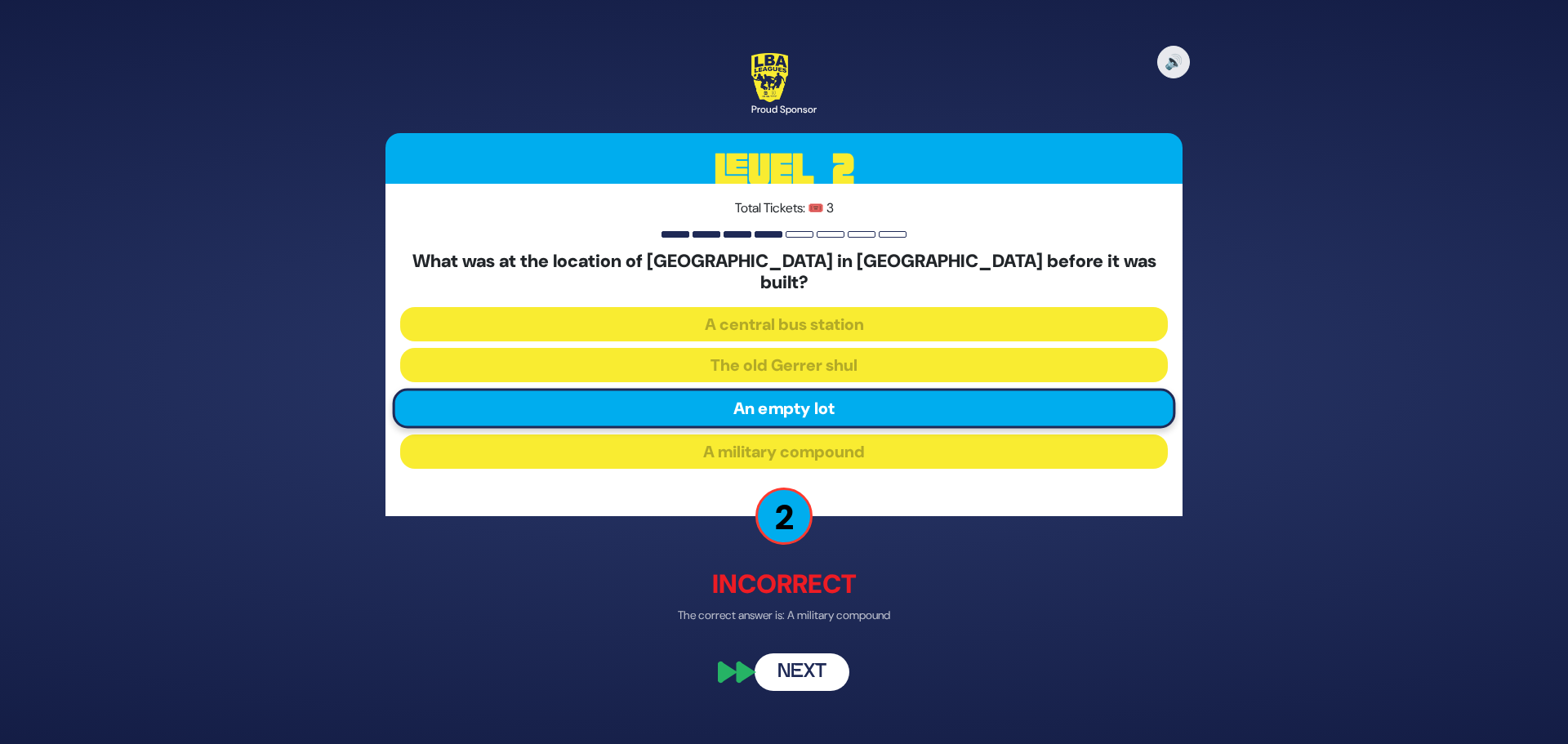
click at [839, 675] on button "Next" at bounding box center [802, 672] width 95 height 38
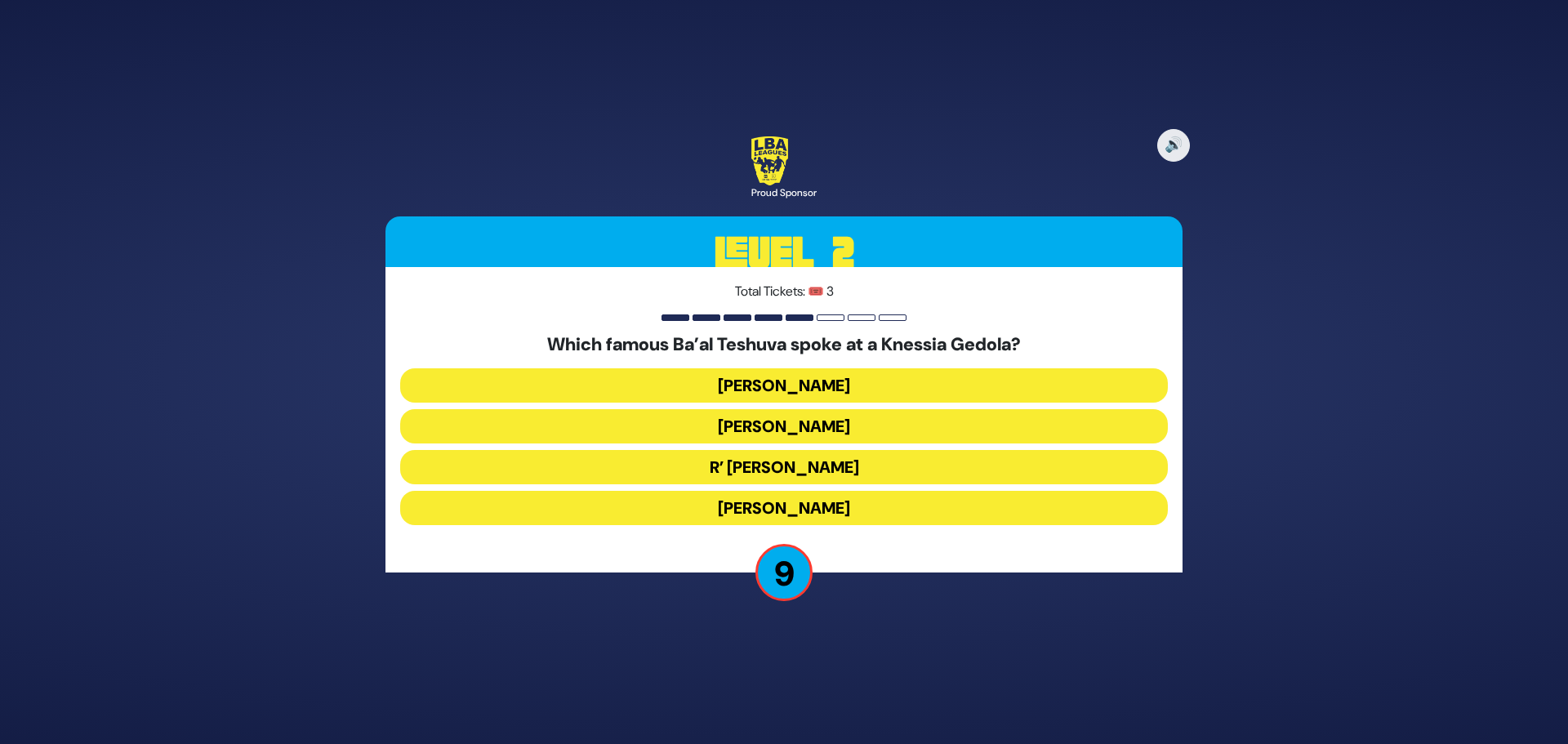
click at [789, 466] on button "R’ Uri Zohar" at bounding box center [783, 466] width 767 height 34
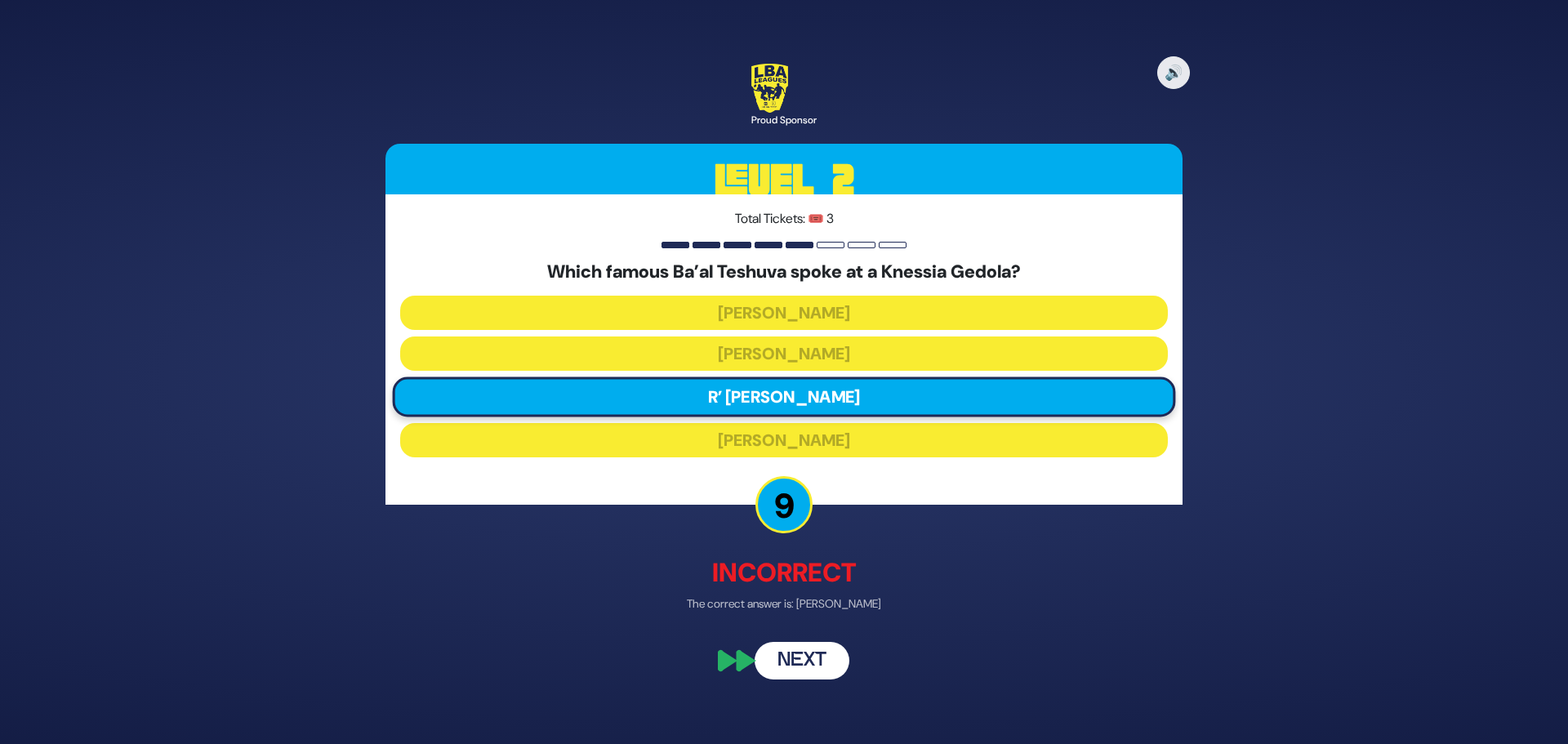
click at [798, 661] on button "Next" at bounding box center [802, 661] width 95 height 38
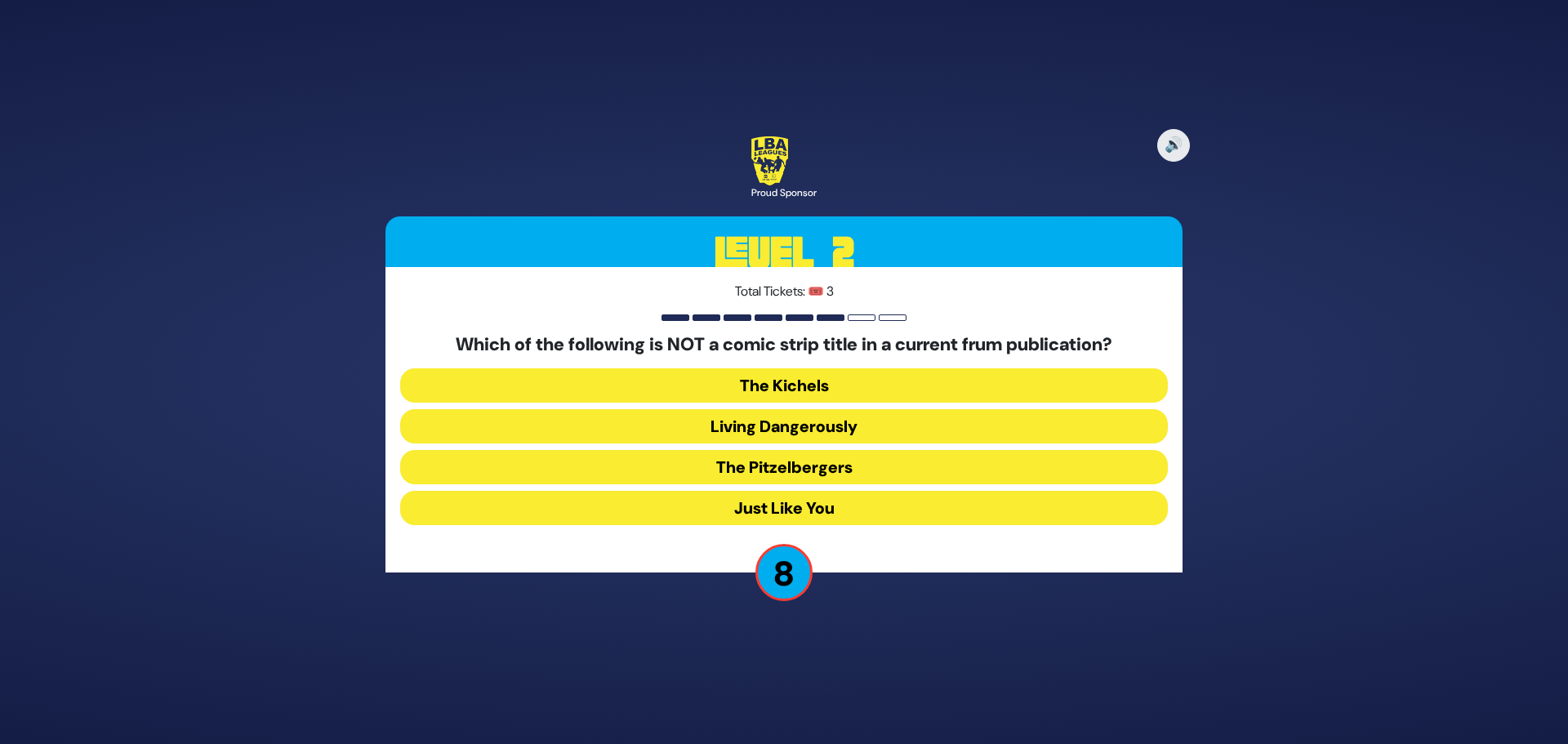
click at [766, 416] on button "Living Dangerously" at bounding box center [783, 426] width 767 height 34
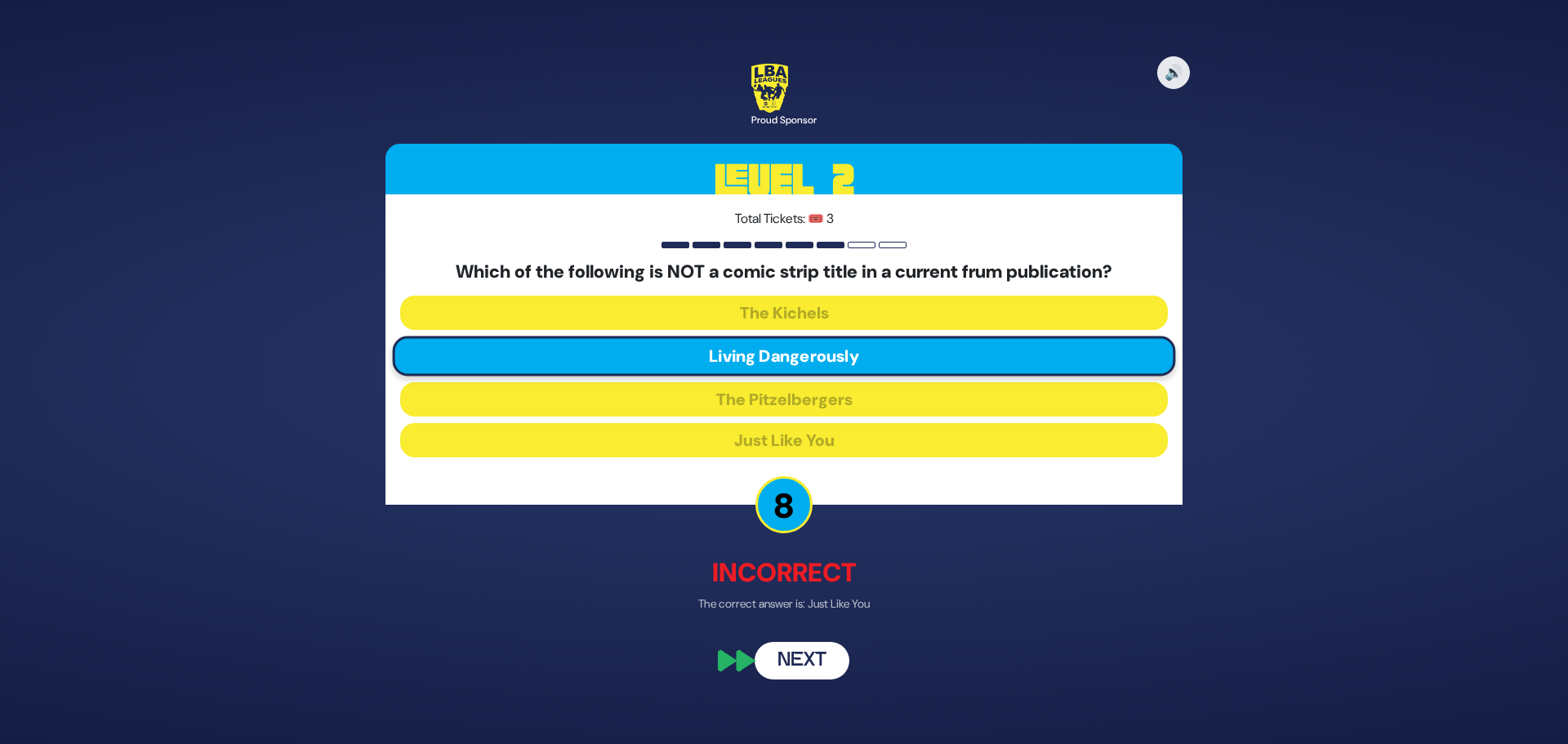
click at [799, 663] on button "Next" at bounding box center [802, 661] width 95 height 38
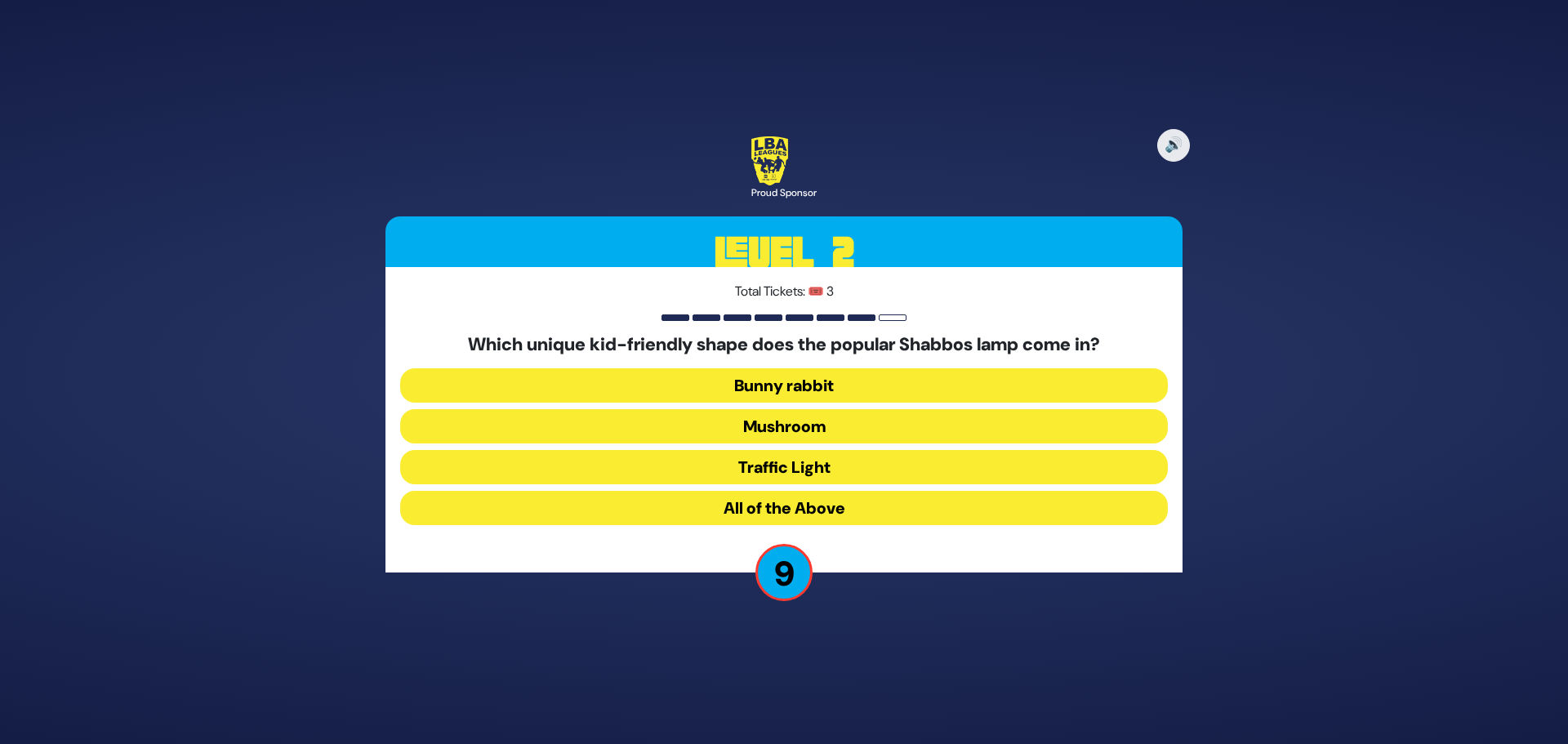
click at [777, 424] on button "Mushroom" at bounding box center [783, 426] width 767 height 34
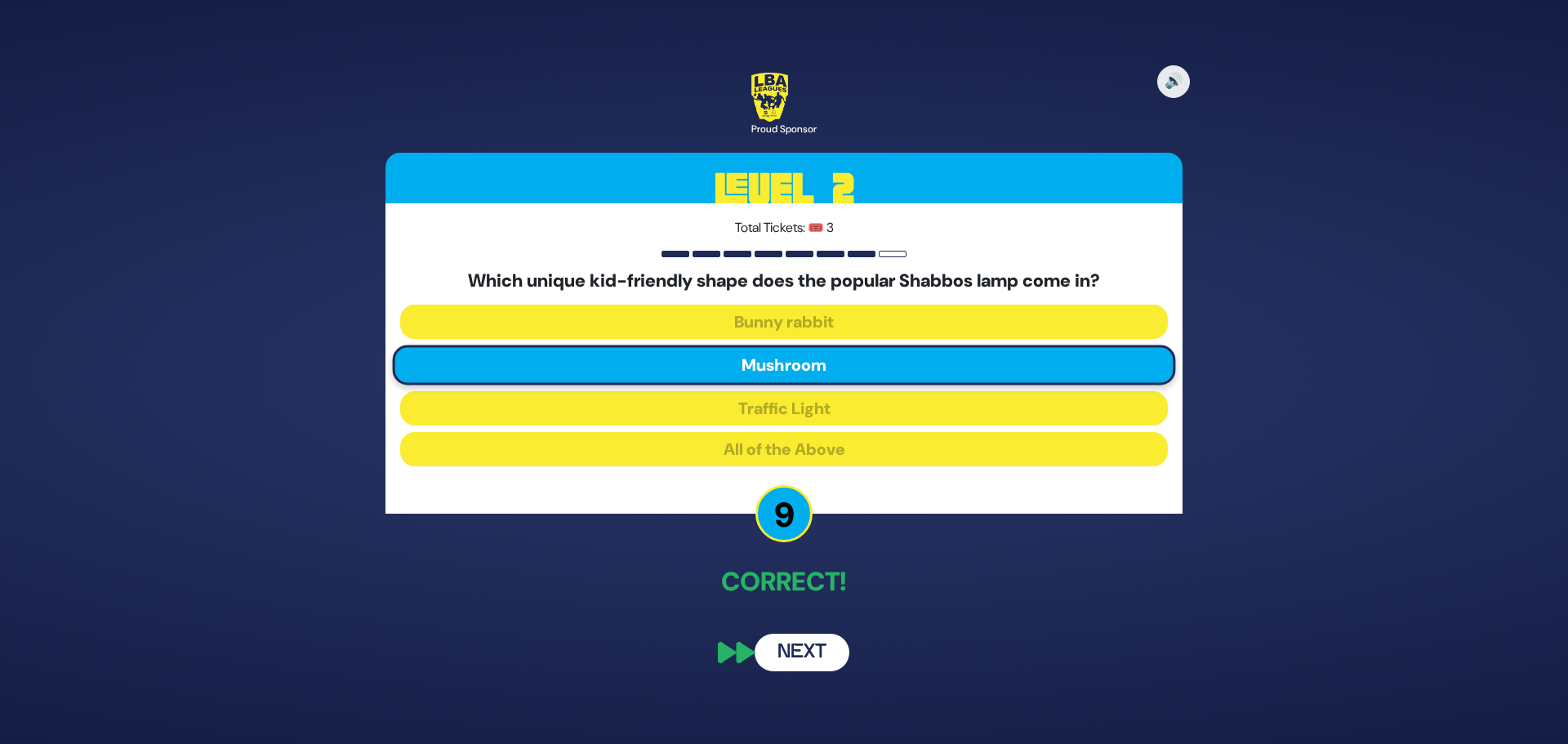
click at [786, 649] on button "Next" at bounding box center [802, 652] width 95 height 38
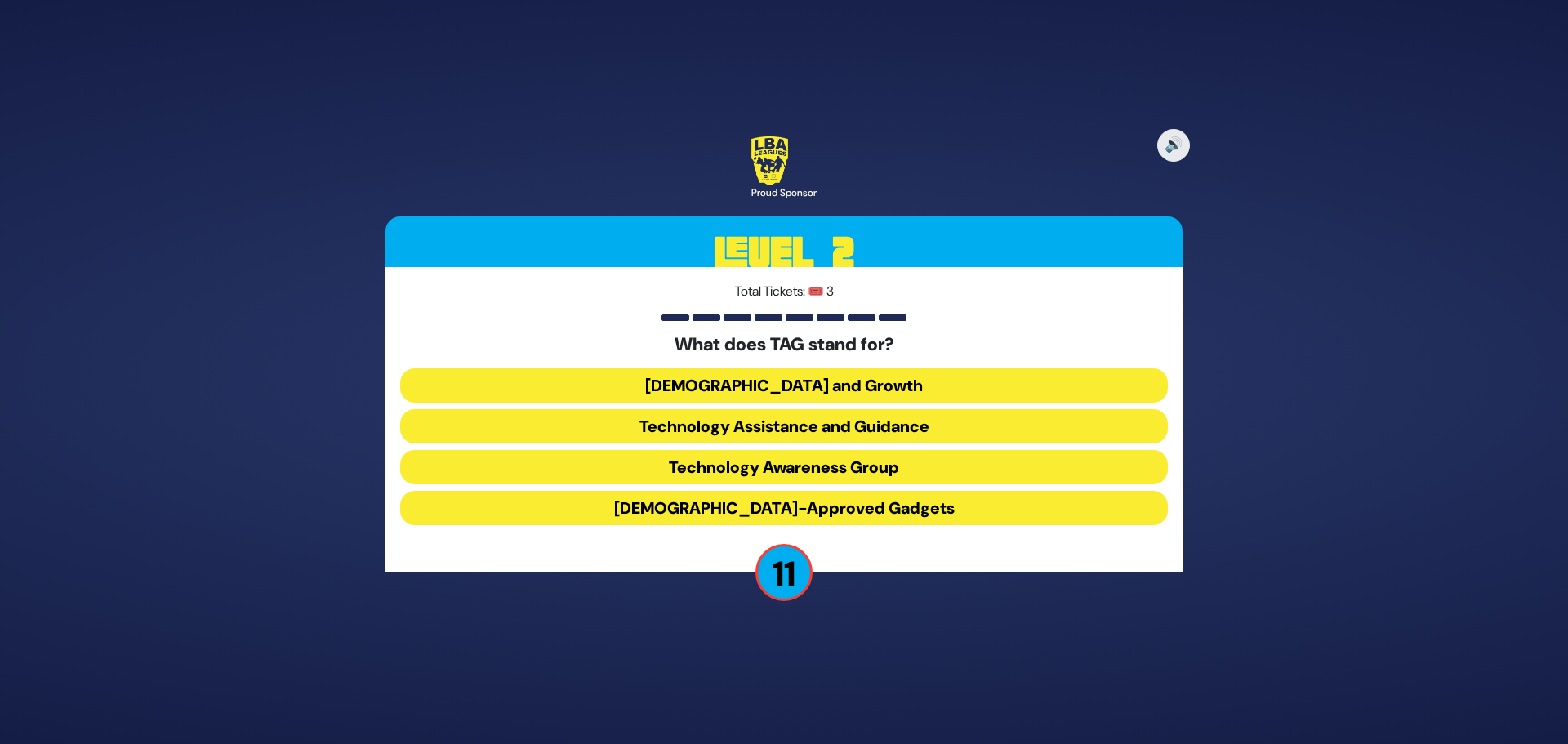
click at [753, 474] on button "Technology Awareness Group" at bounding box center [783, 466] width 767 height 34
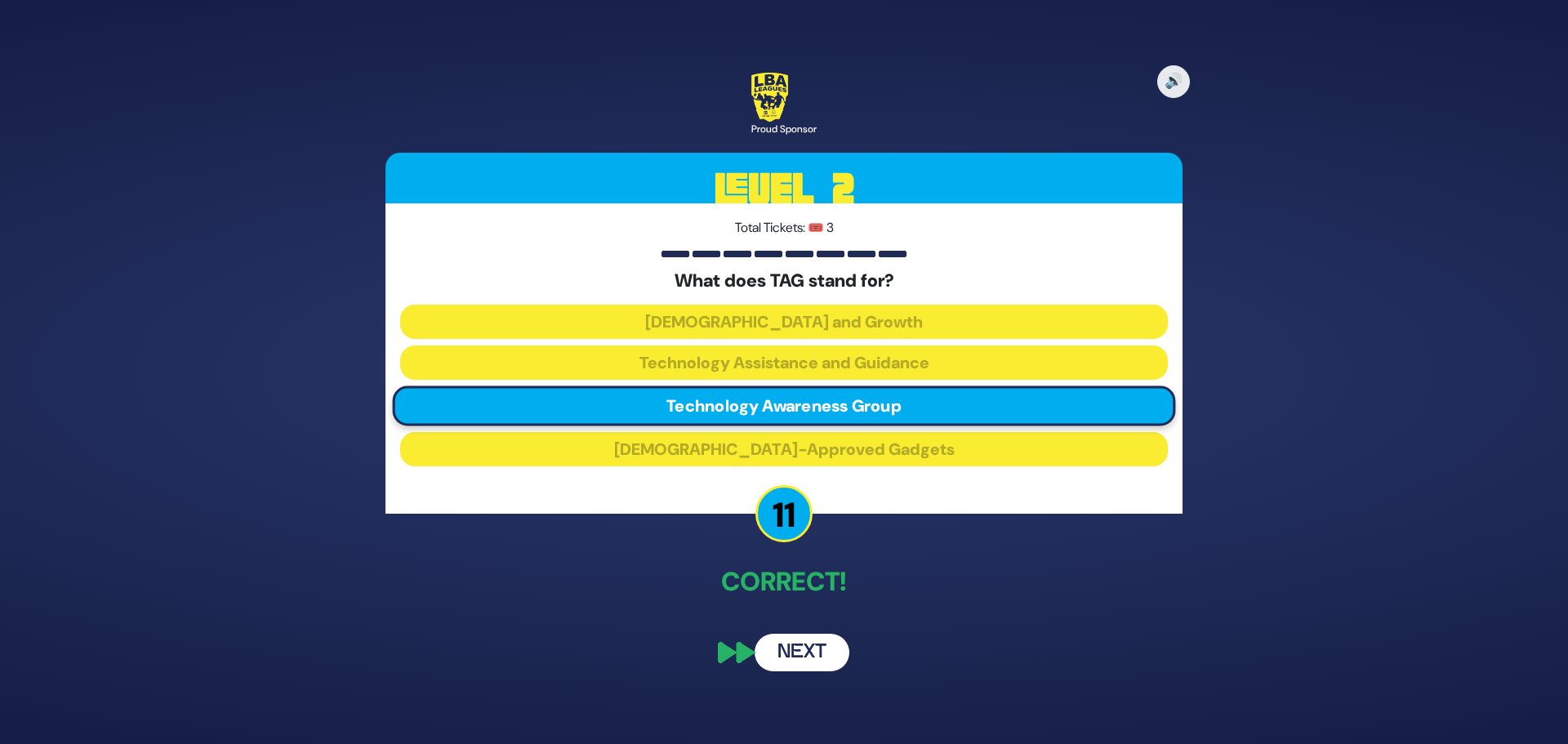
click at [812, 657] on button "Next" at bounding box center [802, 652] width 95 height 38
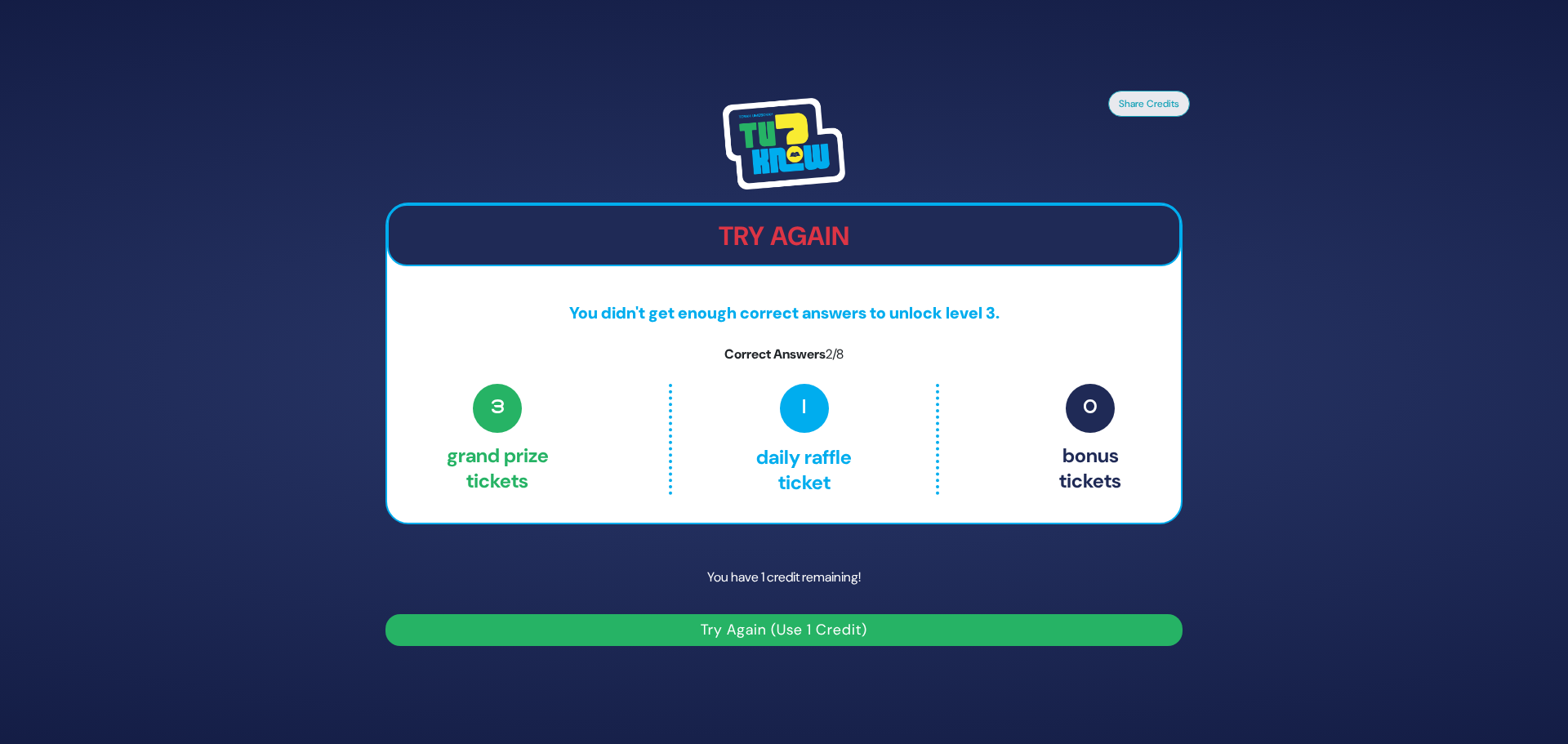
click at [730, 629] on button "Try Again (Use 1 Credit)" at bounding box center [783, 630] width 797 height 32
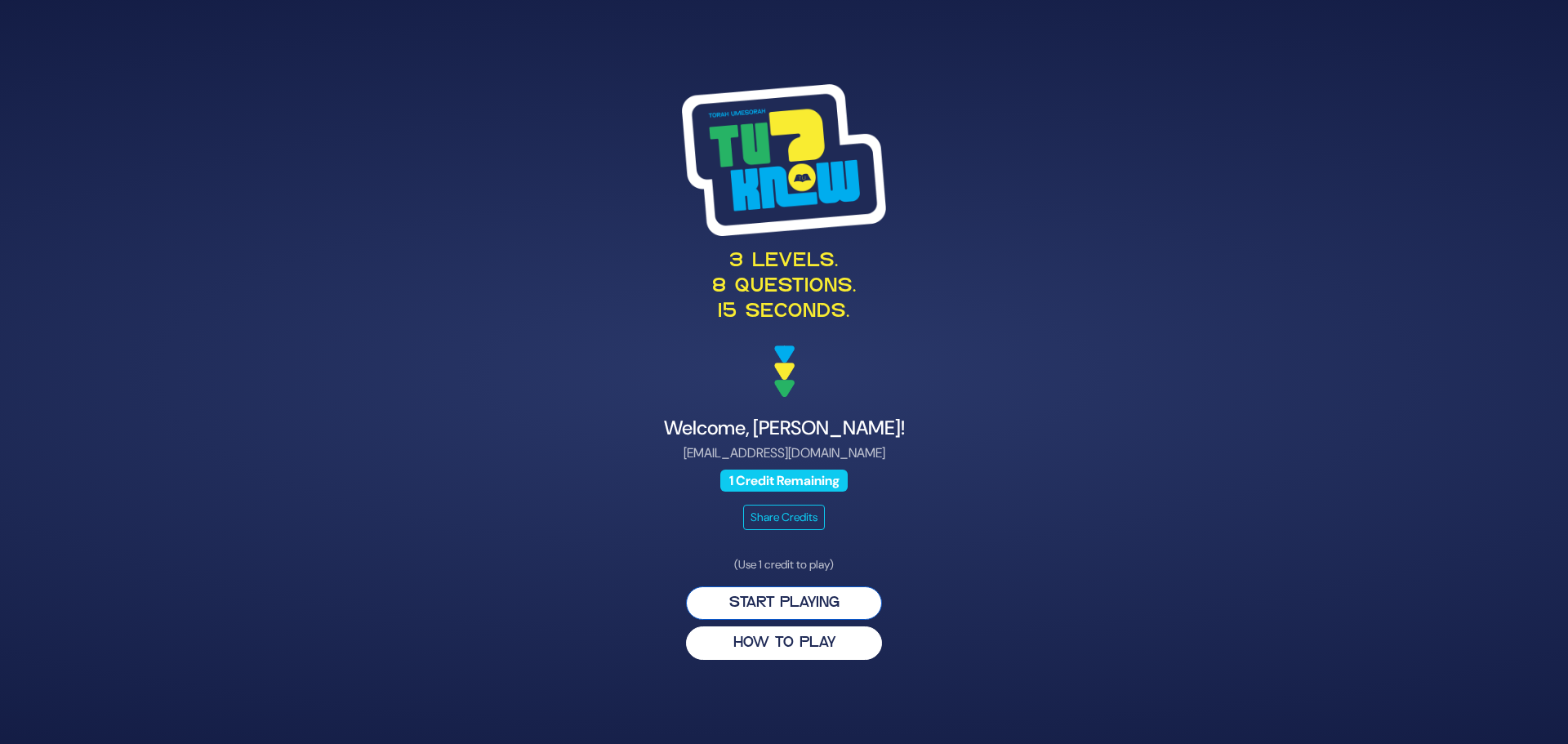
click at [752, 594] on button "Start Playing" at bounding box center [783, 603] width 196 height 33
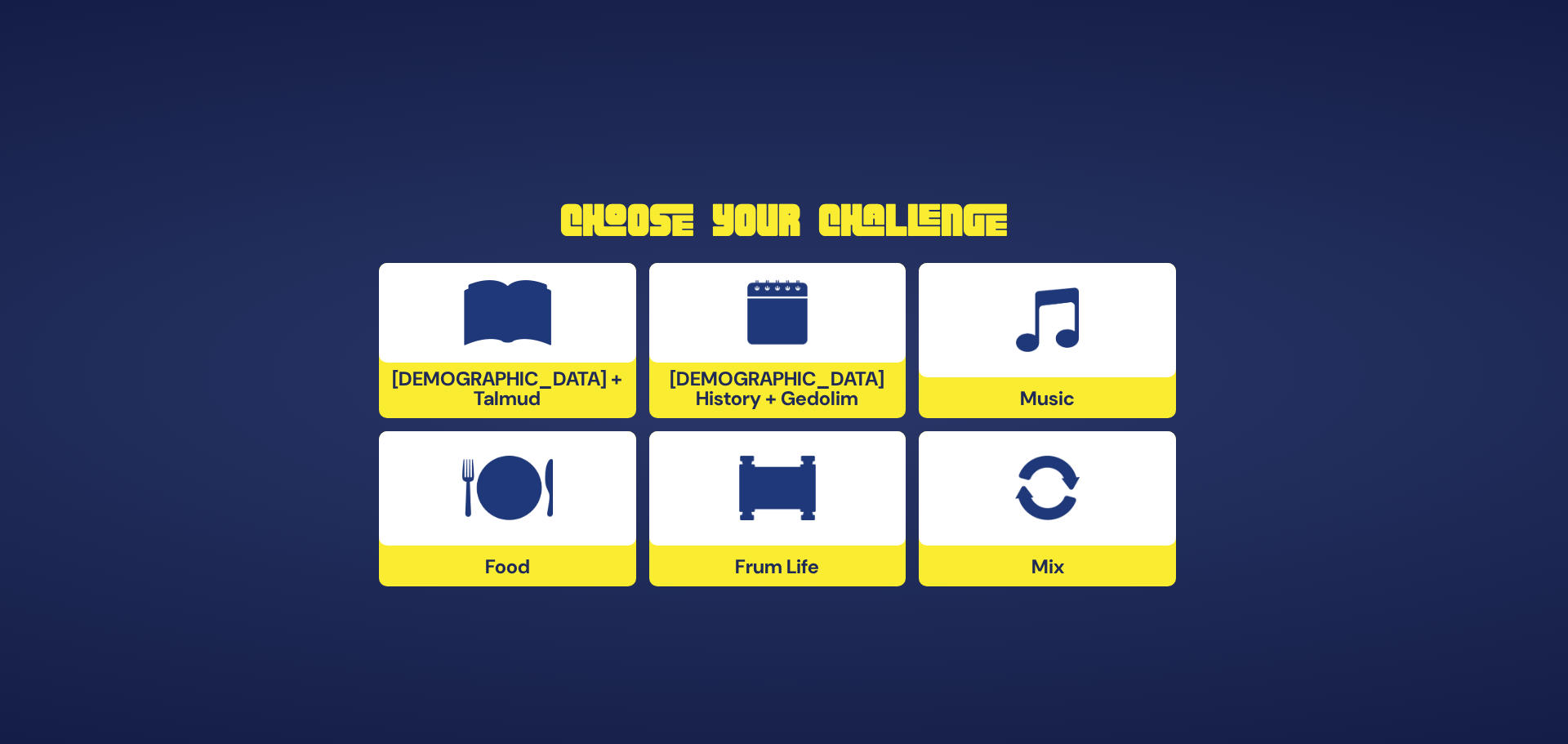
click at [508, 515] on img at bounding box center [507, 488] width 91 height 65
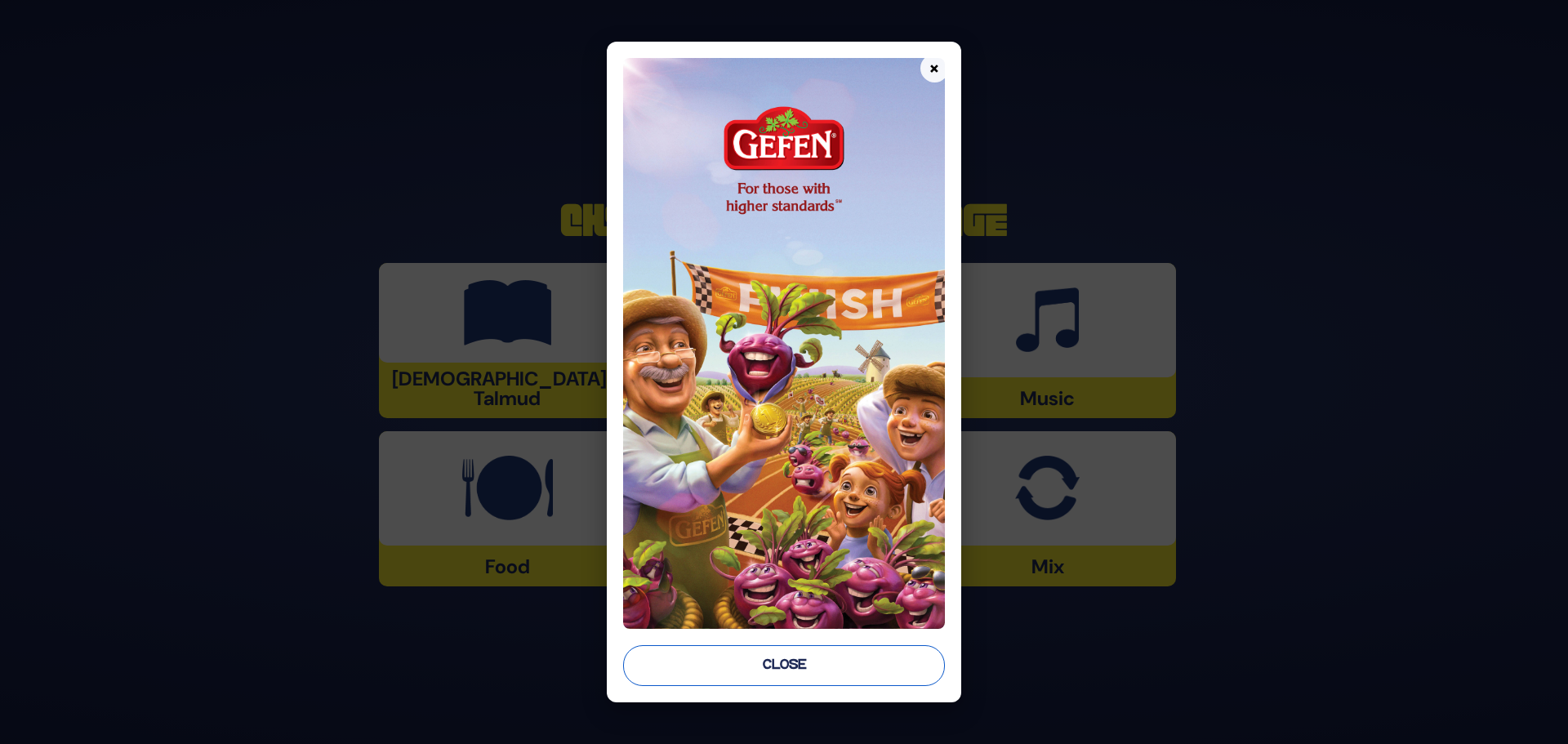
click at [862, 675] on button "Close" at bounding box center [784, 666] width 322 height 41
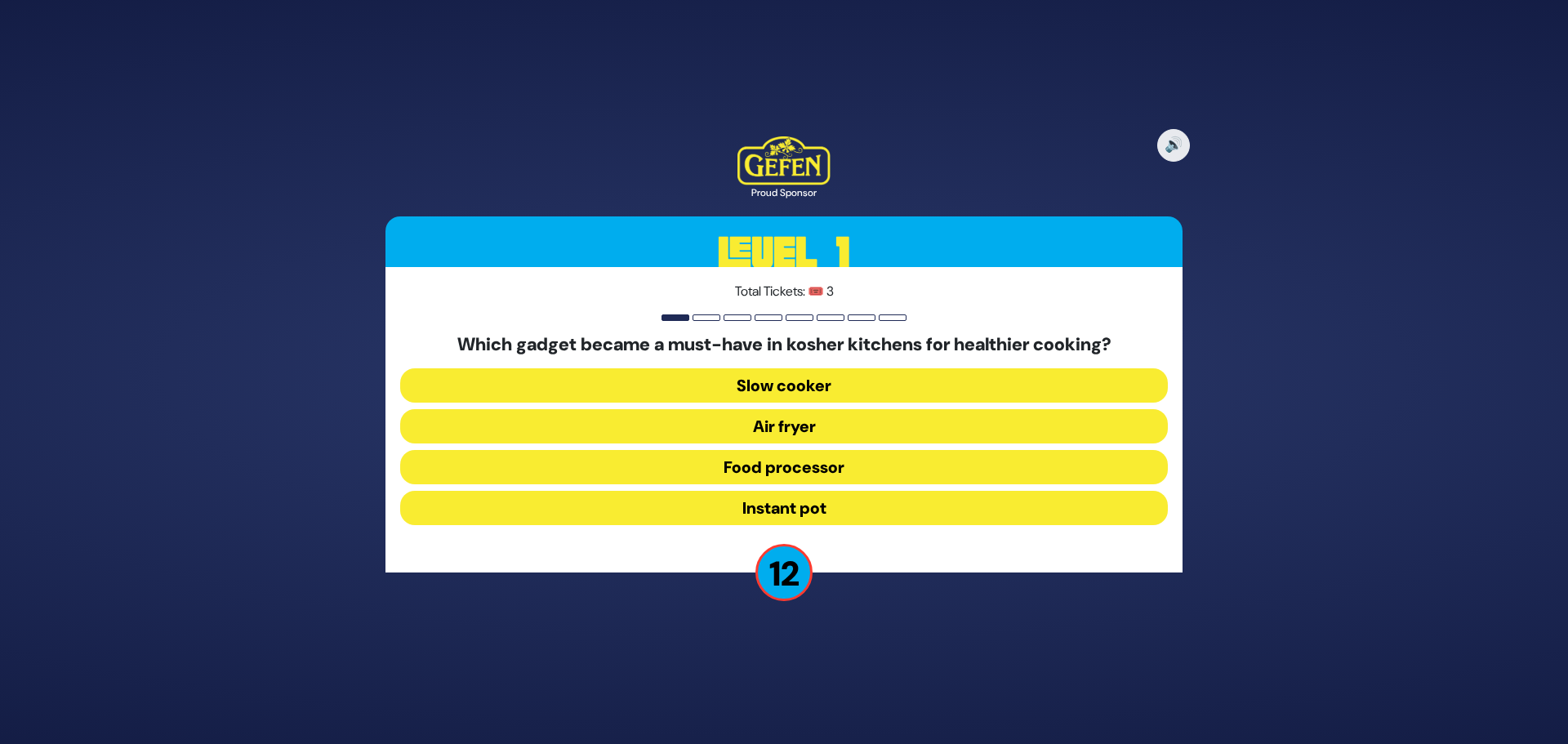
click at [800, 425] on button "Air fryer" at bounding box center [783, 426] width 767 height 34
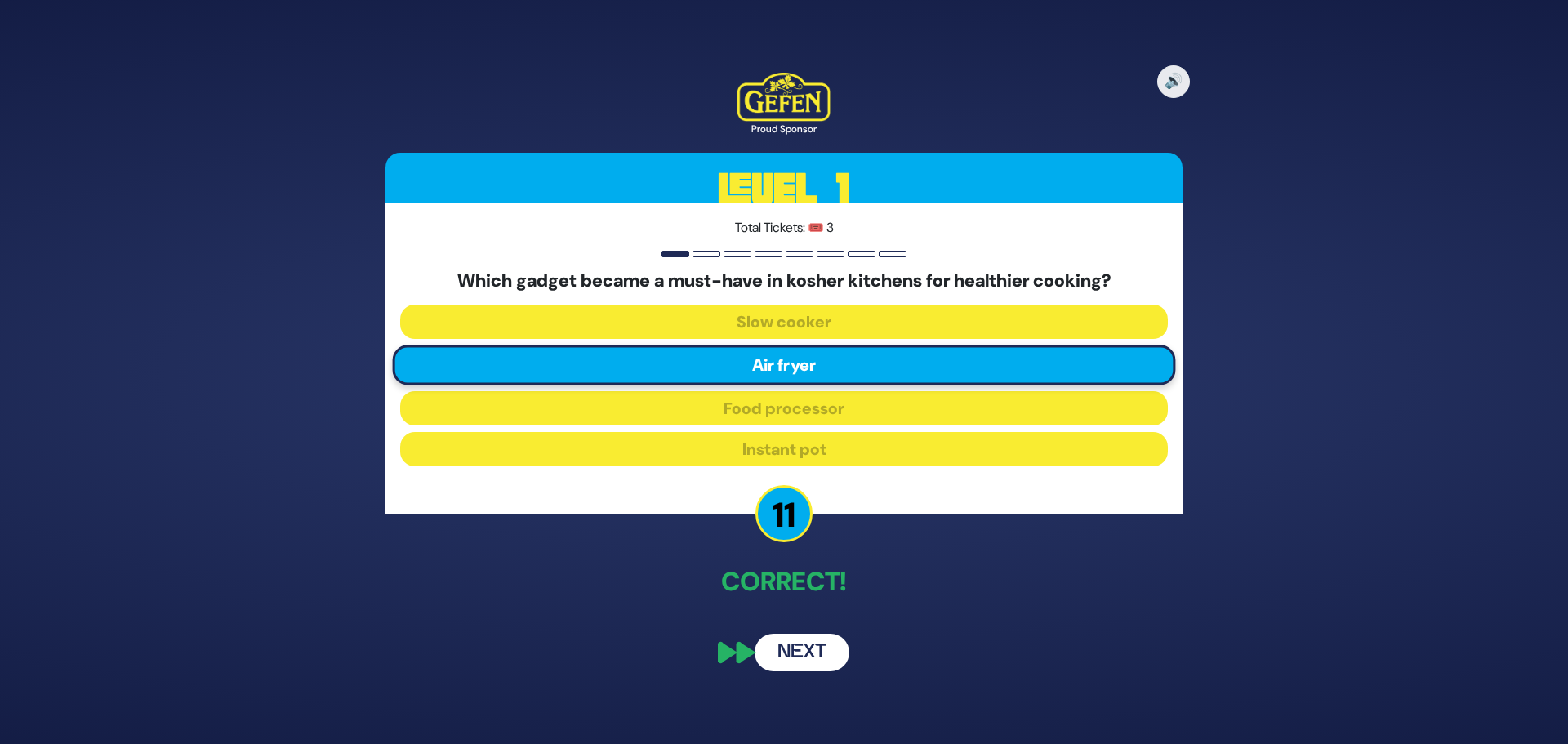
click at [796, 645] on button "Next" at bounding box center [802, 652] width 95 height 38
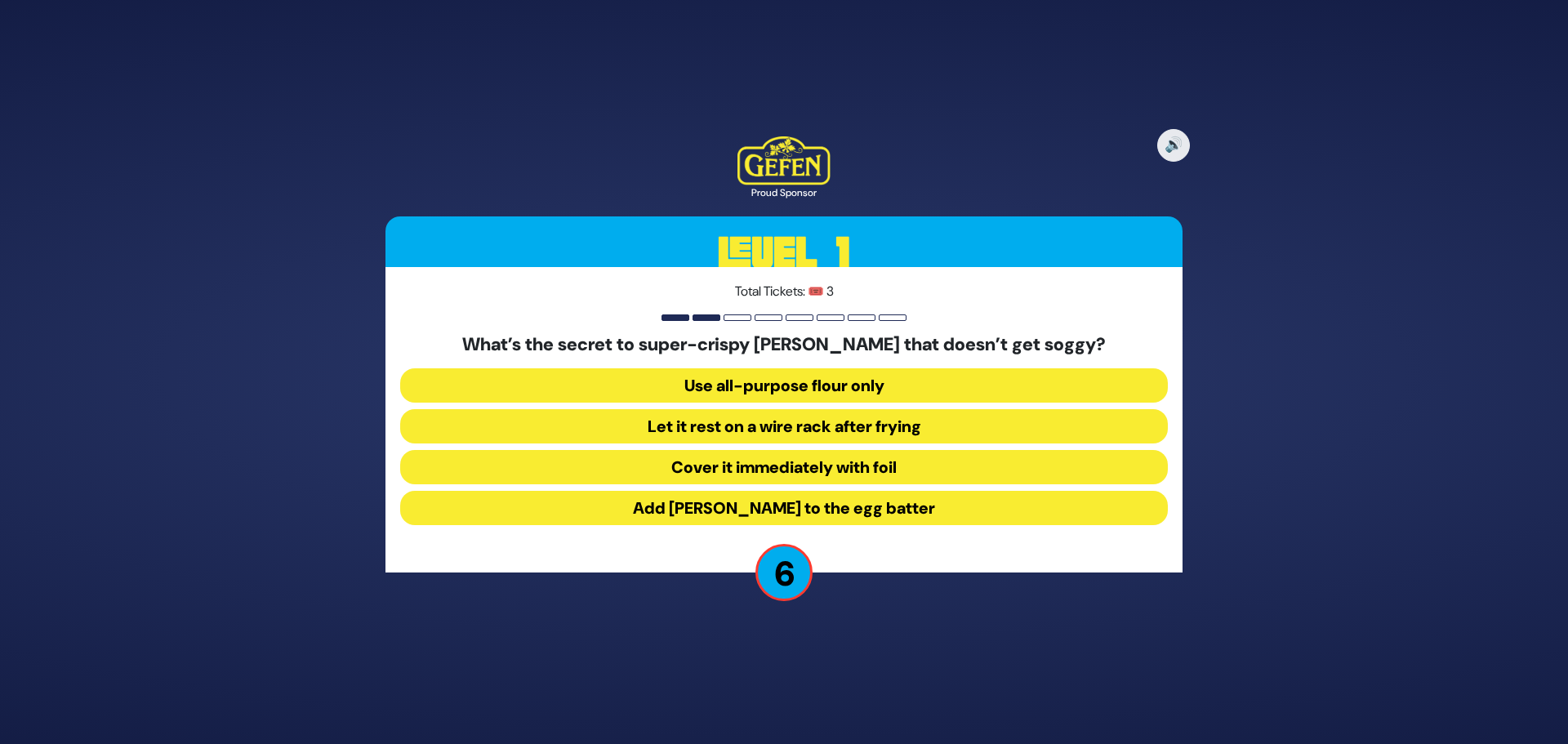
click at [758, 422] on button "Let it rest on a wire rack after frying" at bounding box center [783, 426] width 767 height 34
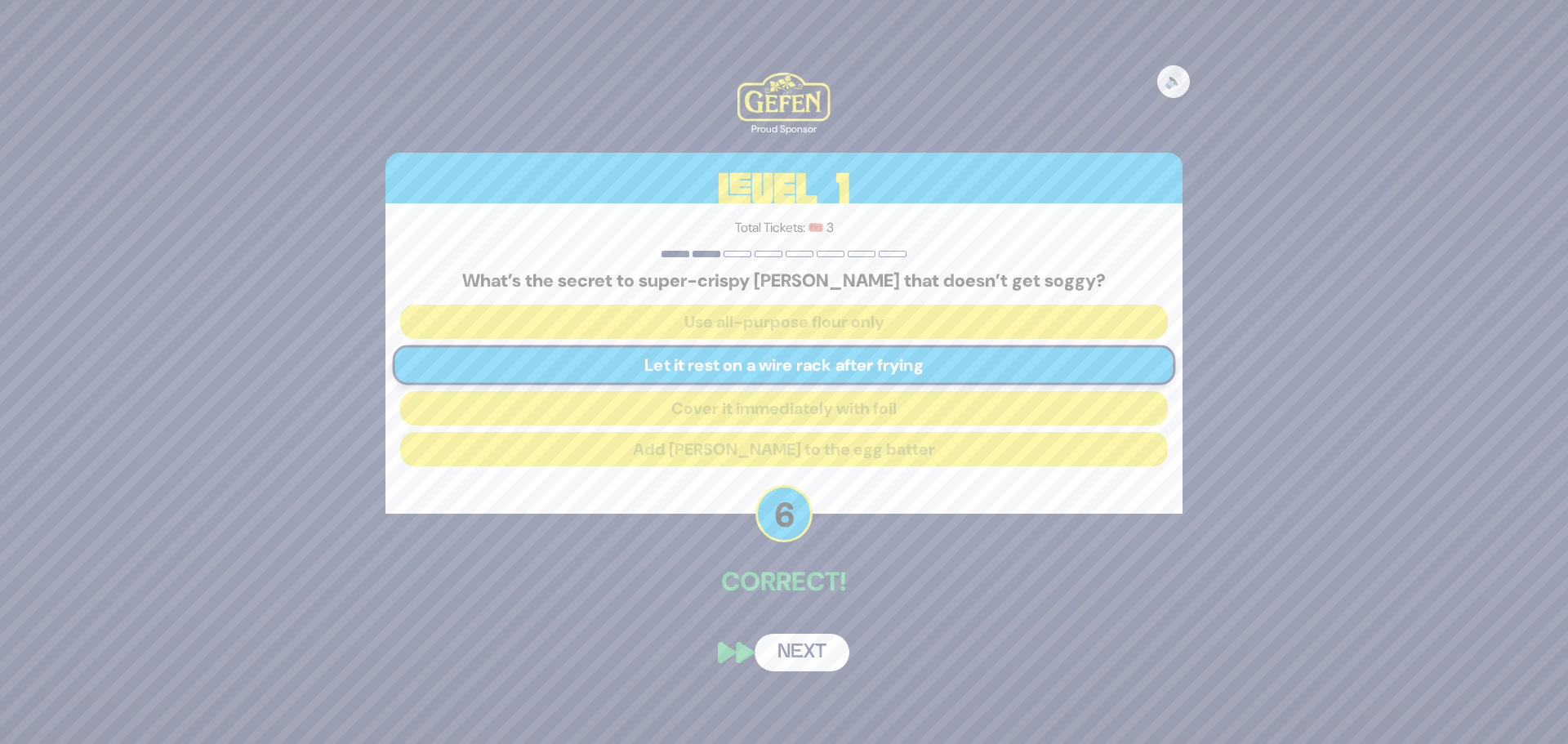
click at [793, 649] on button "Next" at bounding box center [802, 652] width 95 height 38
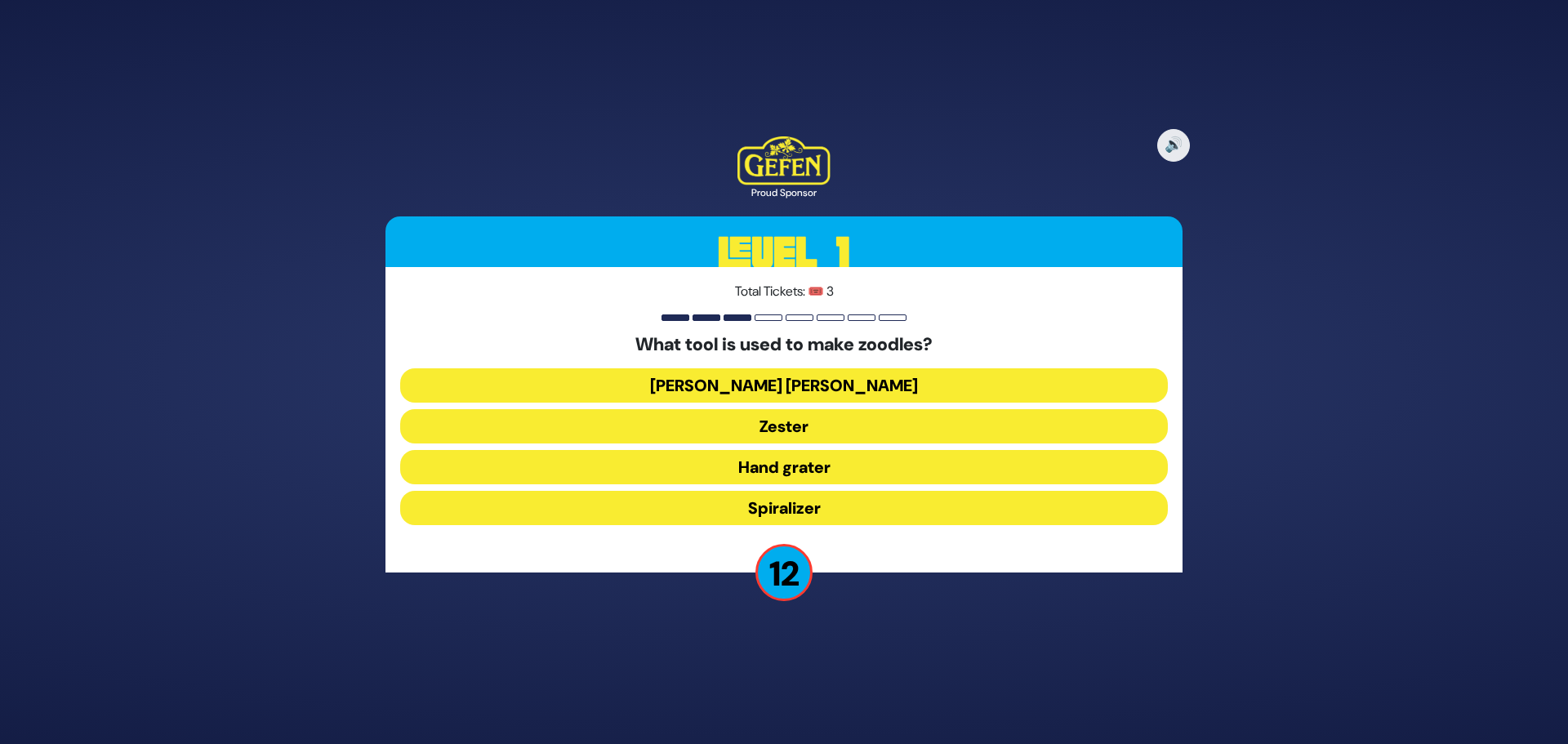
click at [784, 506] on button "Spiralizer" at bounding box center [783, 507] width 767 height 34
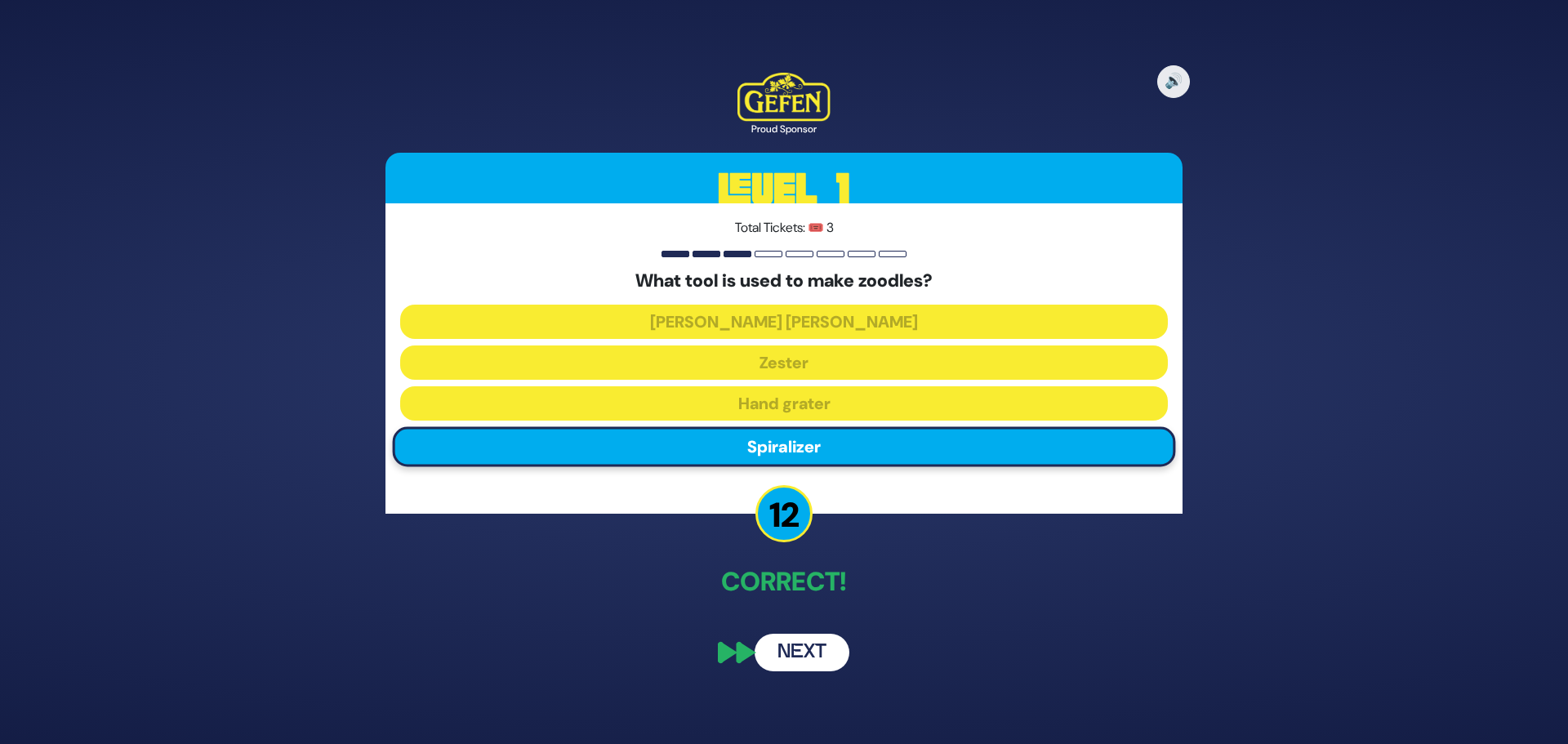
click at [805, 648] on button "Next" at bounding box center [802, 652] width 95 height 38
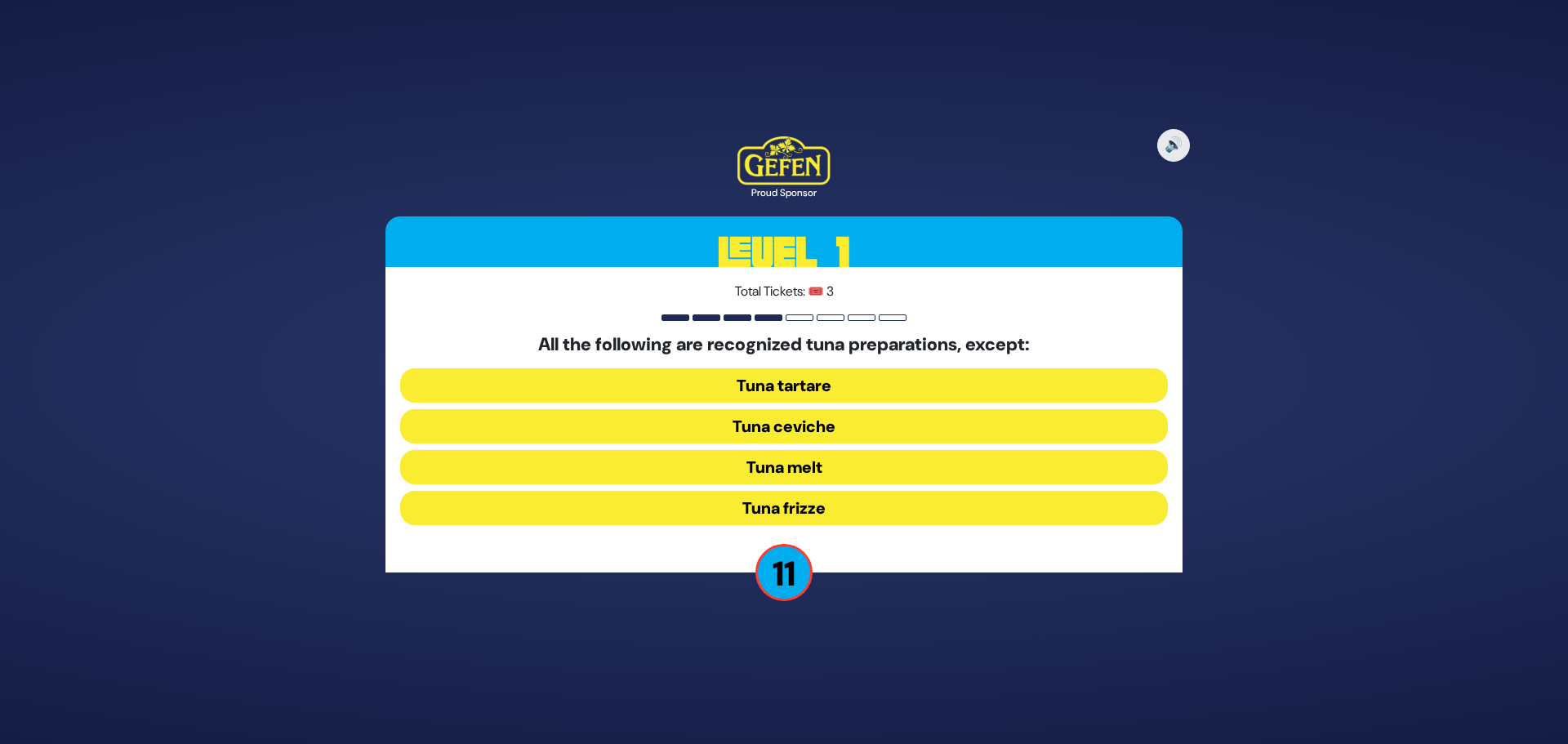
click at [806, 506] on button "Tuna frizze" at bounding box center [783, 507] width 767 height 34
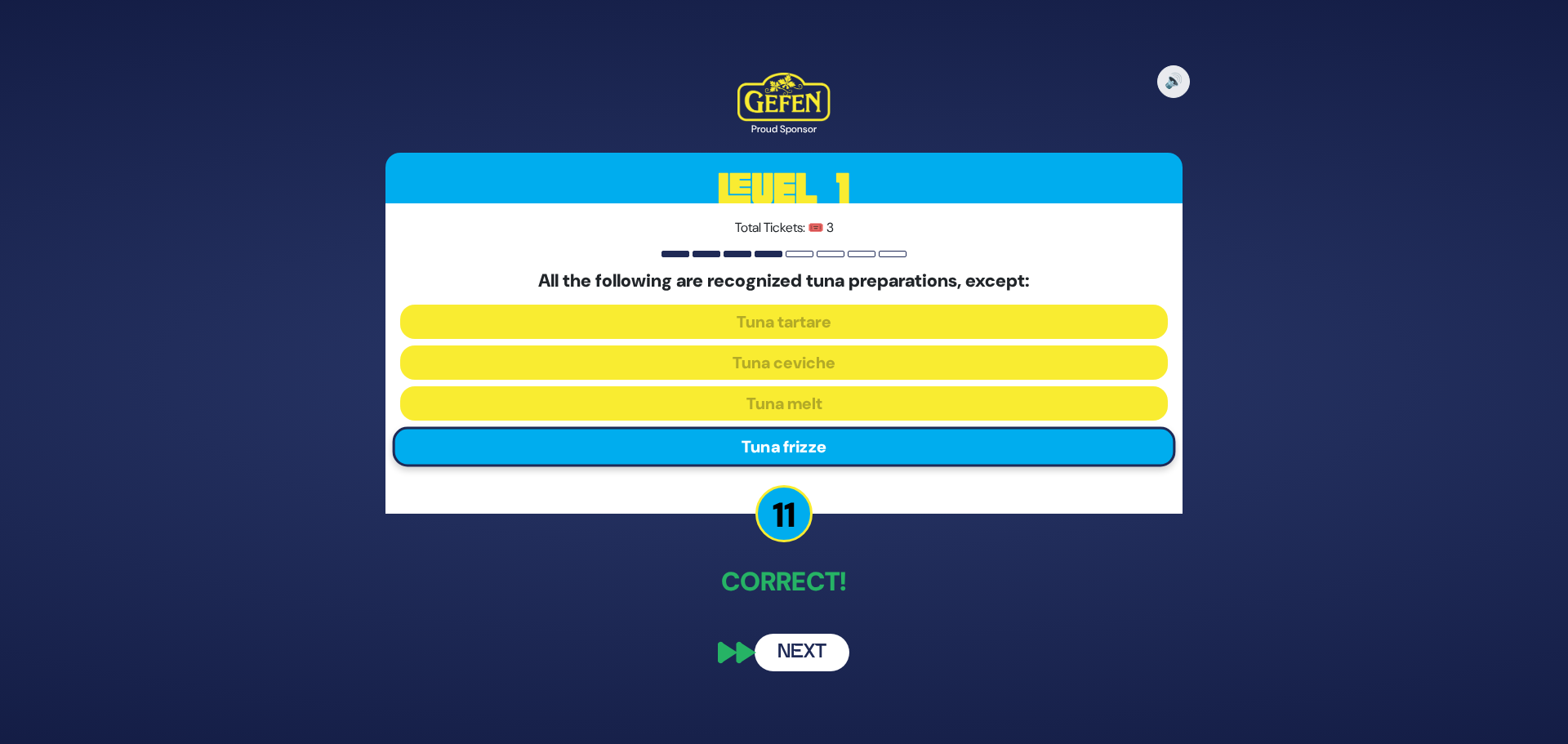
click at [791, 650] on button "Next" at bounding box center [802, 652] width 95 height 38
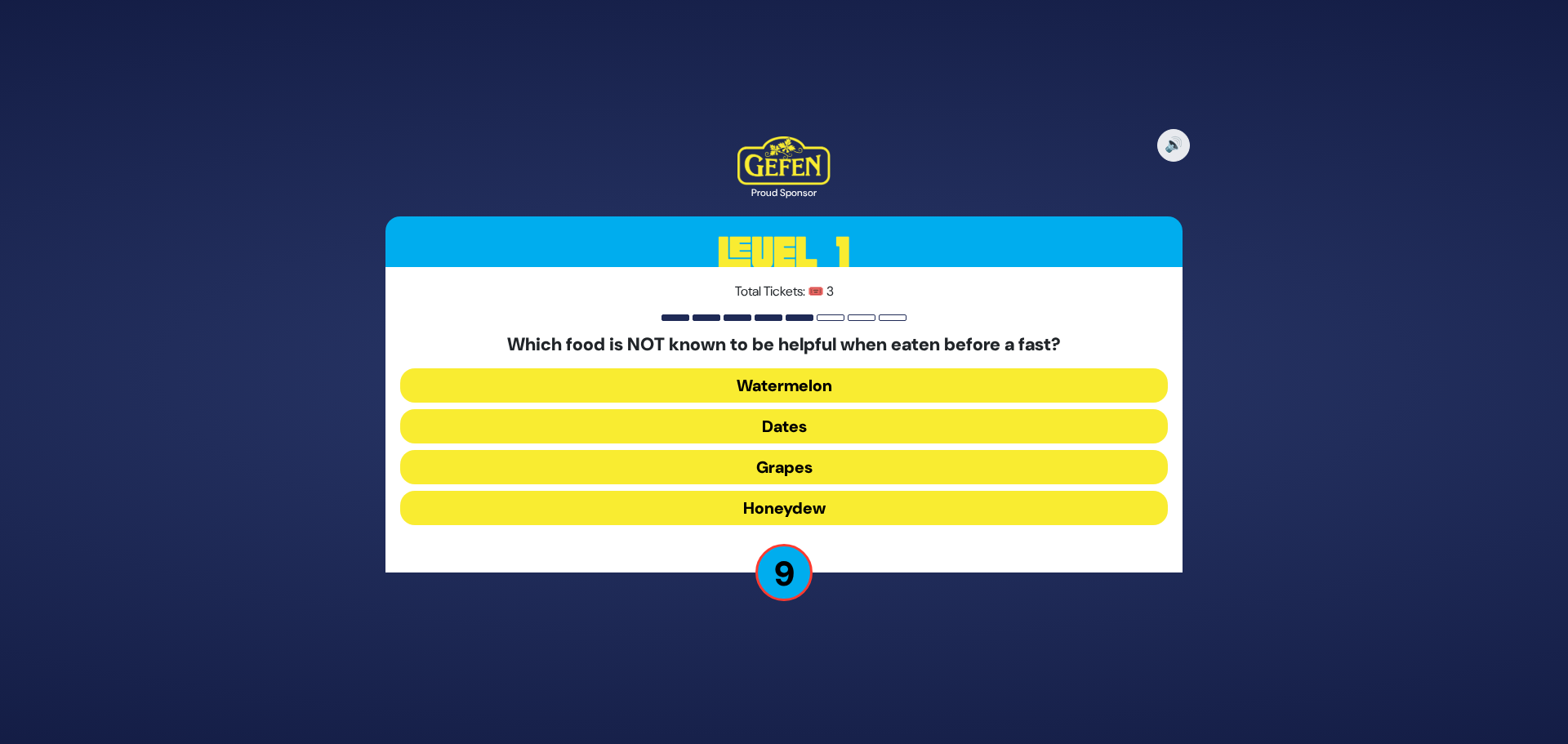
click at [785, 420] on button "Dates" at bounding box center [783, 426] width 767 height 34
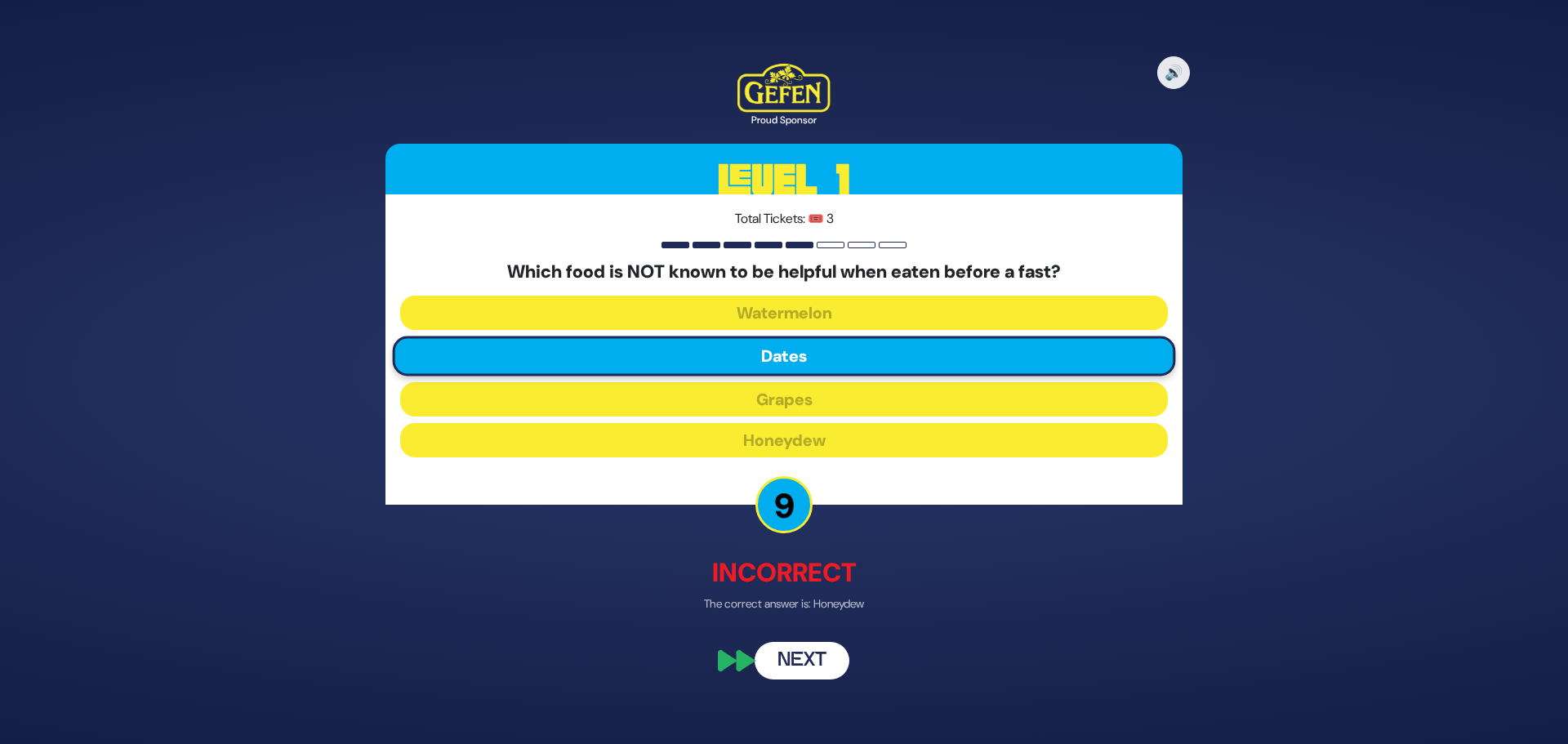
click at [803, 655] on button "Next" at bounding box center [802, 661] width 95 height 38
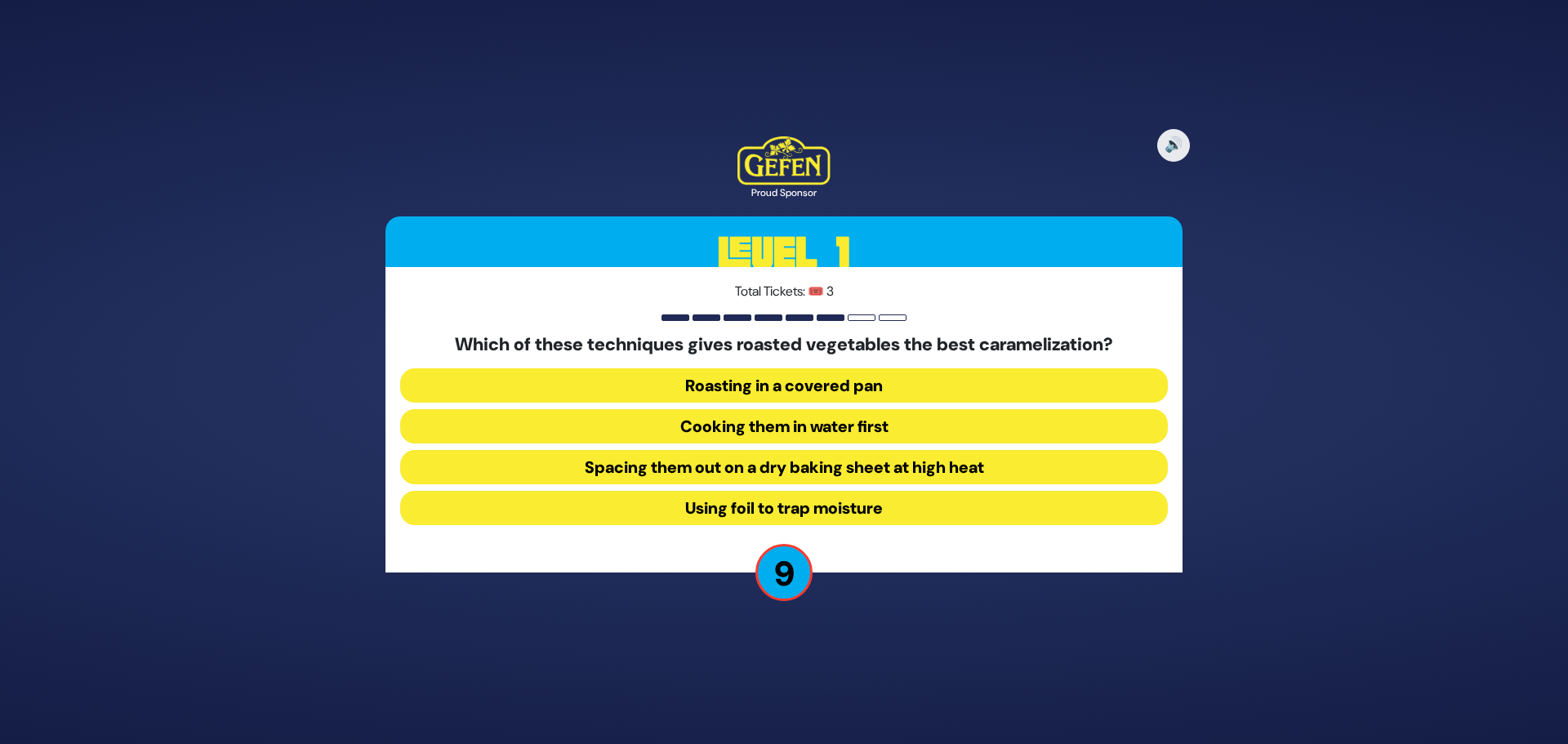
click at [739, 468] on button "Spacing them out on a dry baking sheet at high heat" at bounding box center [783, 466] width 767 height 34
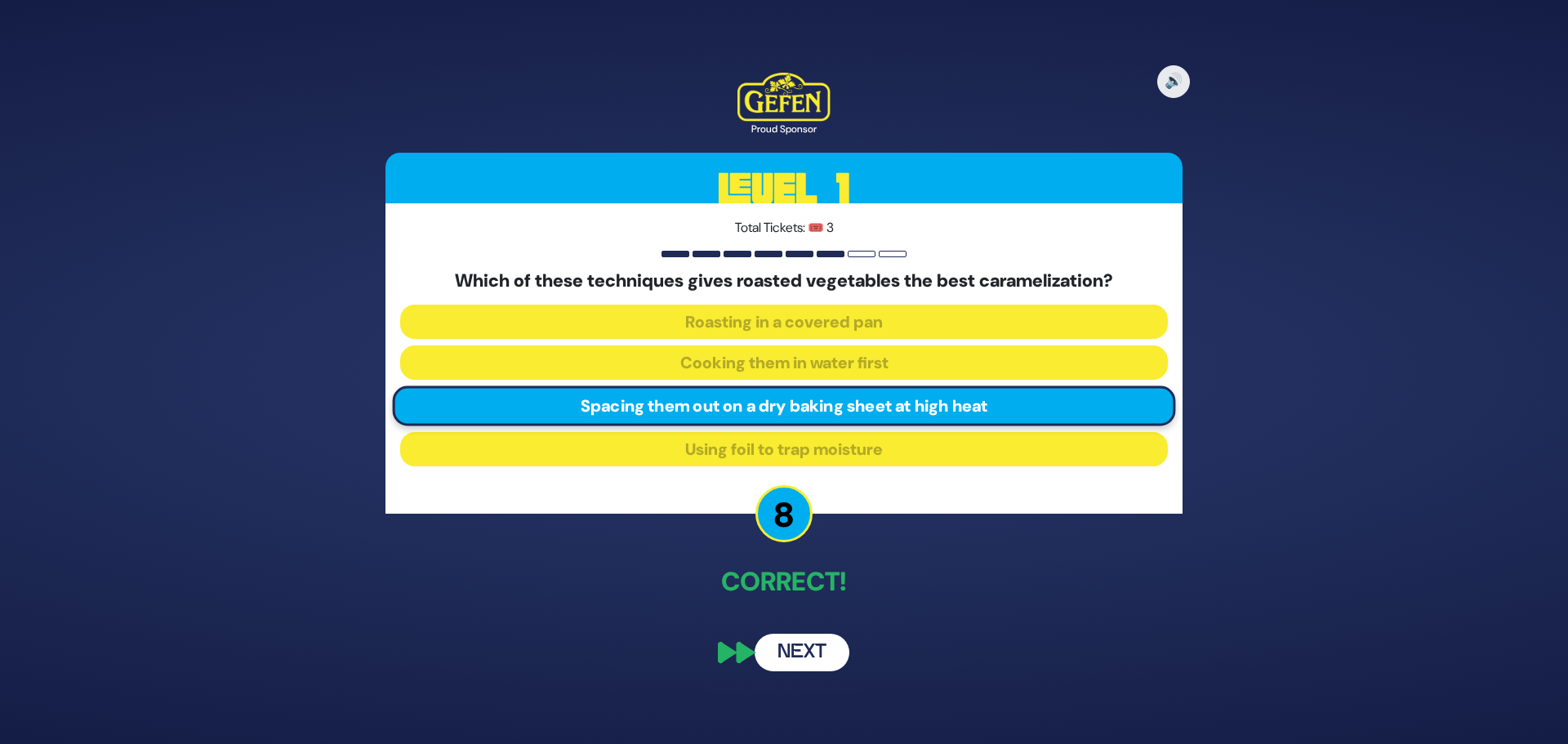
click at [821, 654] on button "Next" at bounding box center [802, 652] width 95 height 38
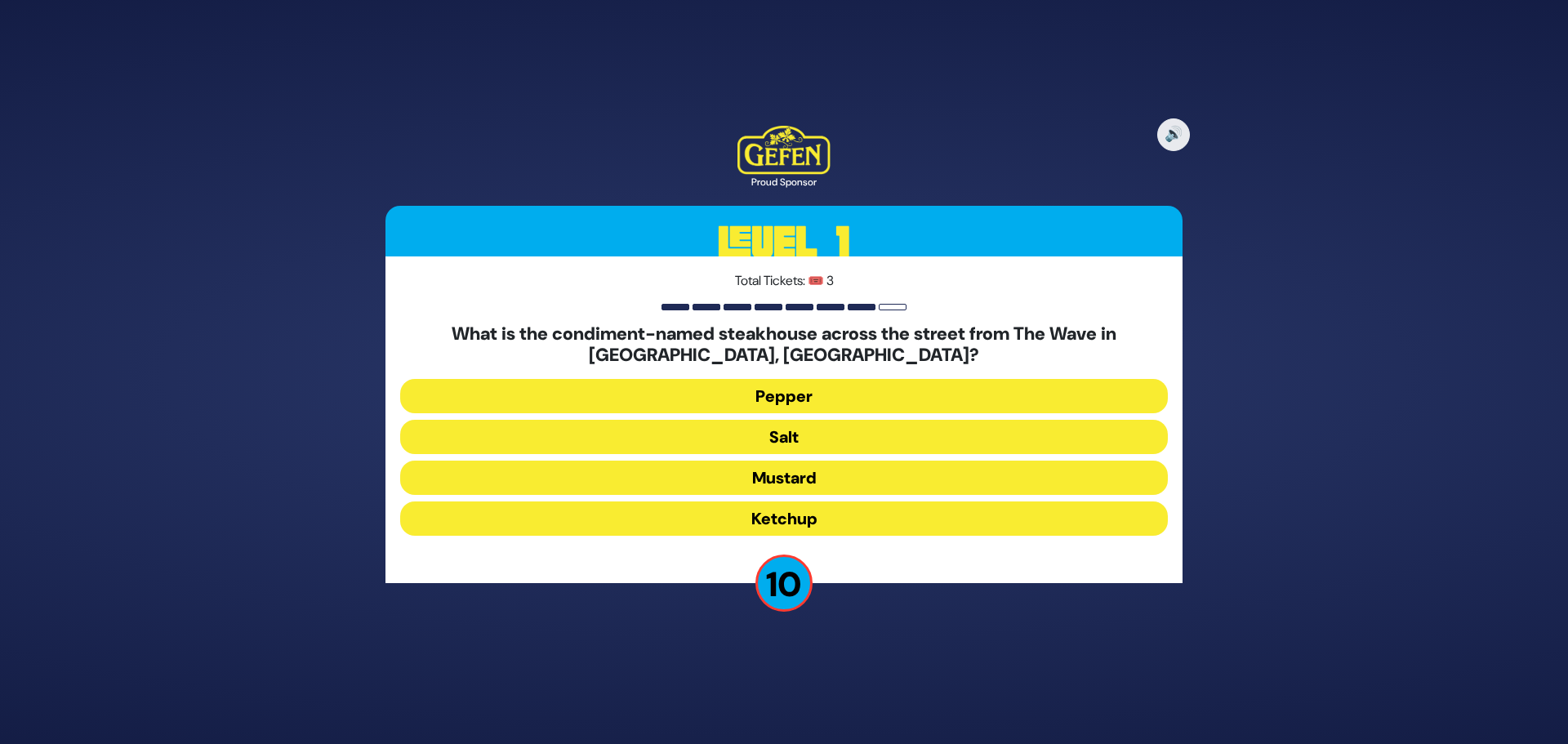
click at [787, 432] on button "Salt" at bounding box center [783, 436] width 767 height 34
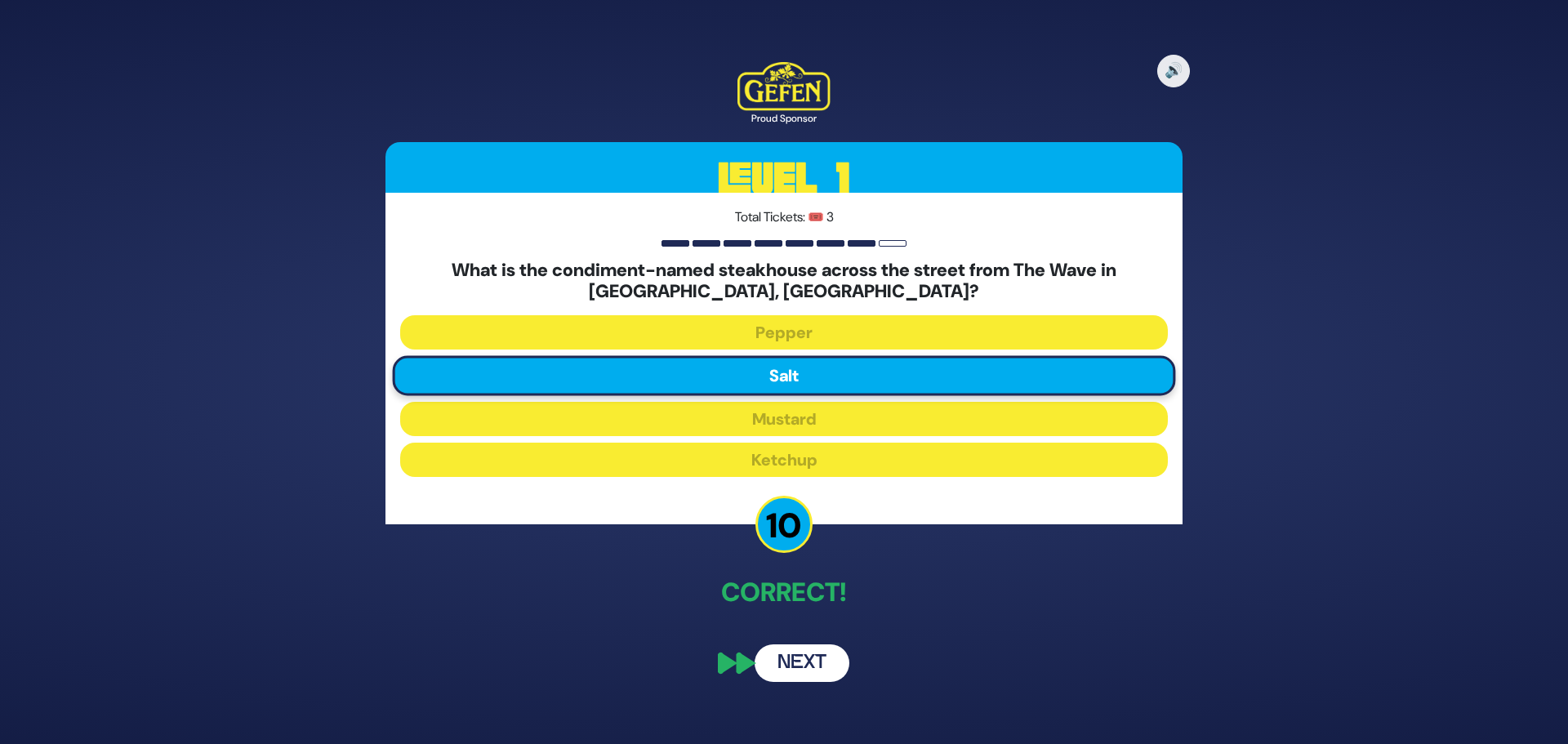
click at [796, 660] on button "Next" at bounding box center [802, 663] width 95 height 38
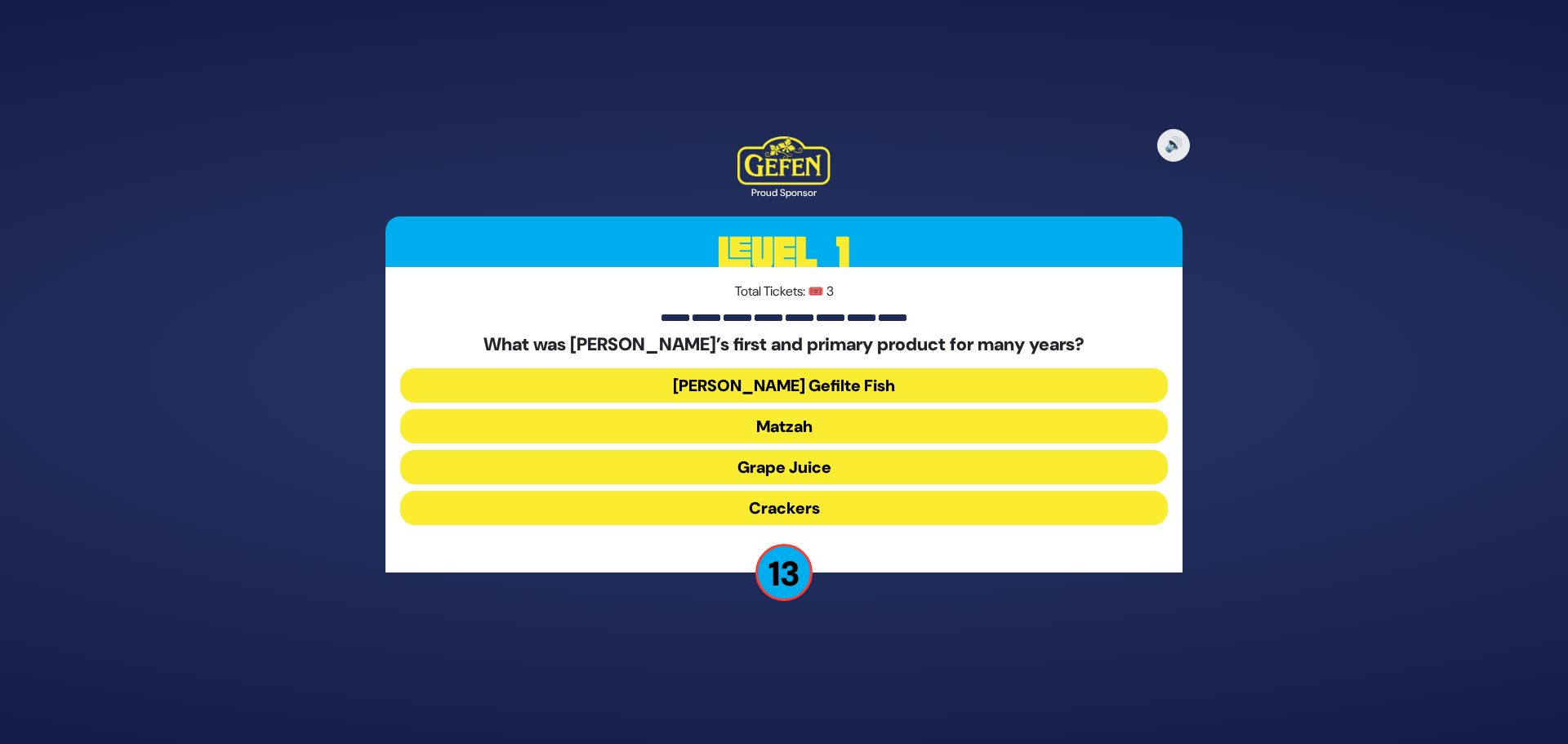
click at [778, 428] on button "Matzah" at bounding box center [783, 426] width 767 height 34
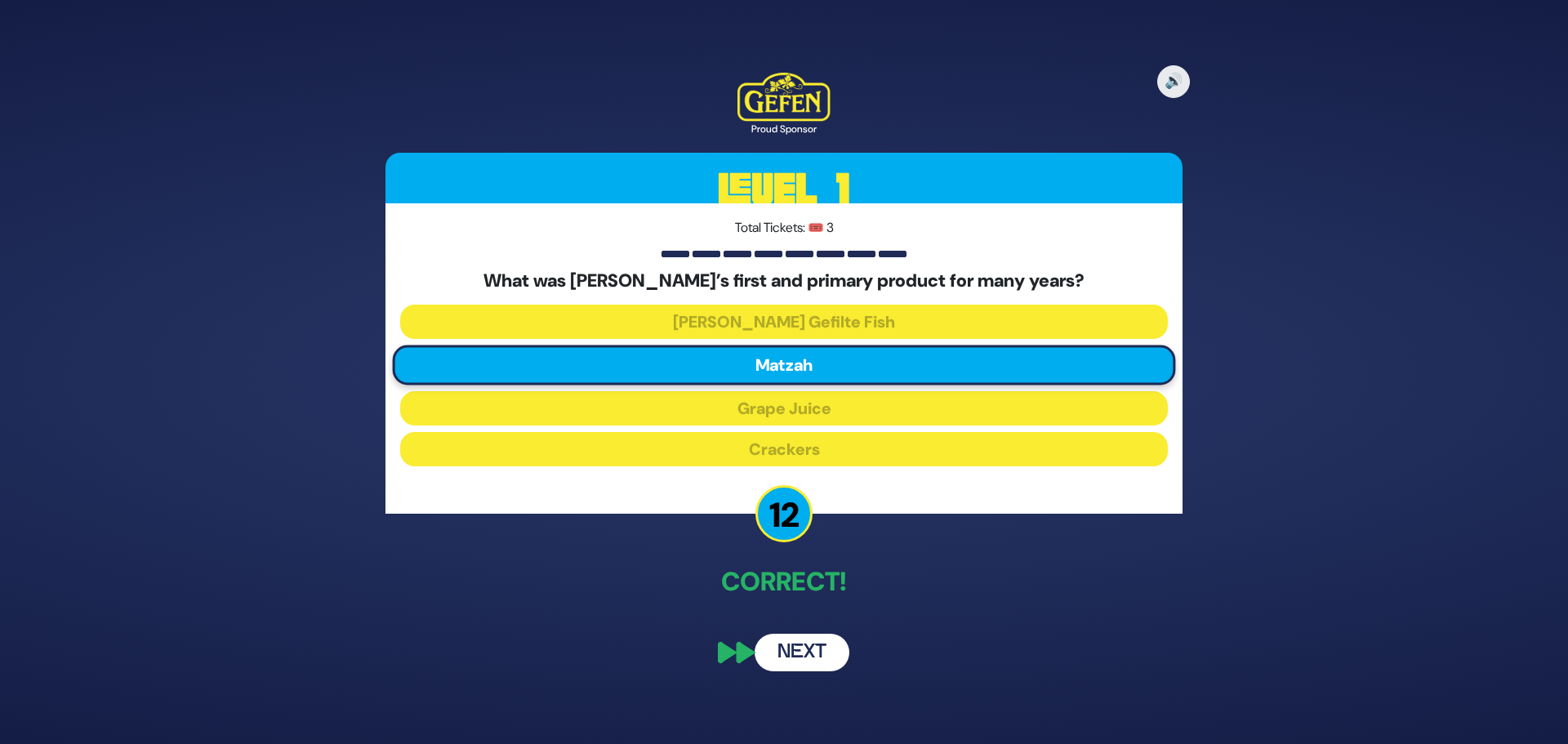
click at [796, 662] on button "Next" at bounding box center [802, 652] width 95 height 38
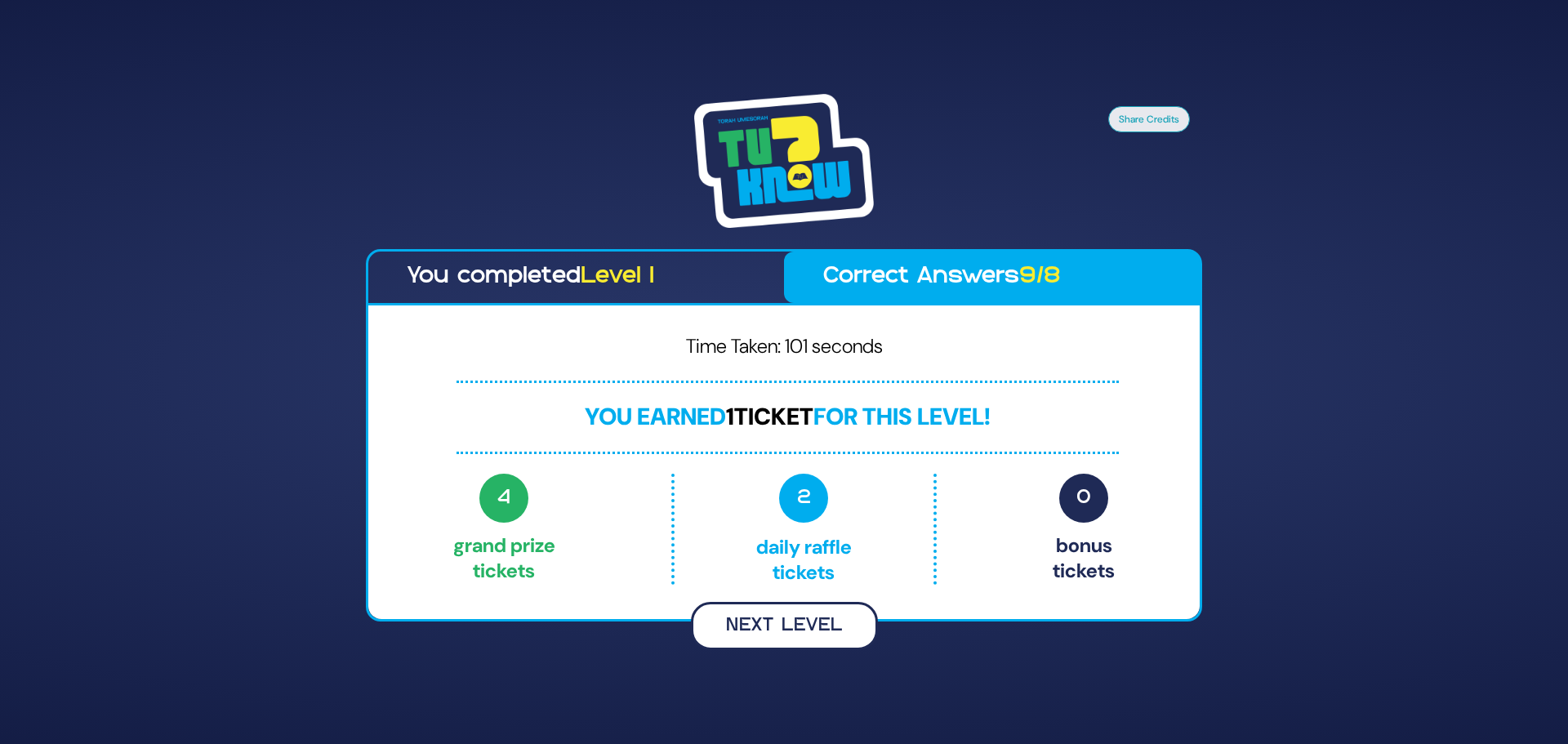
click at [785, 631] on button "Next Level" at bounding box center [784, 625] width 187 height 48
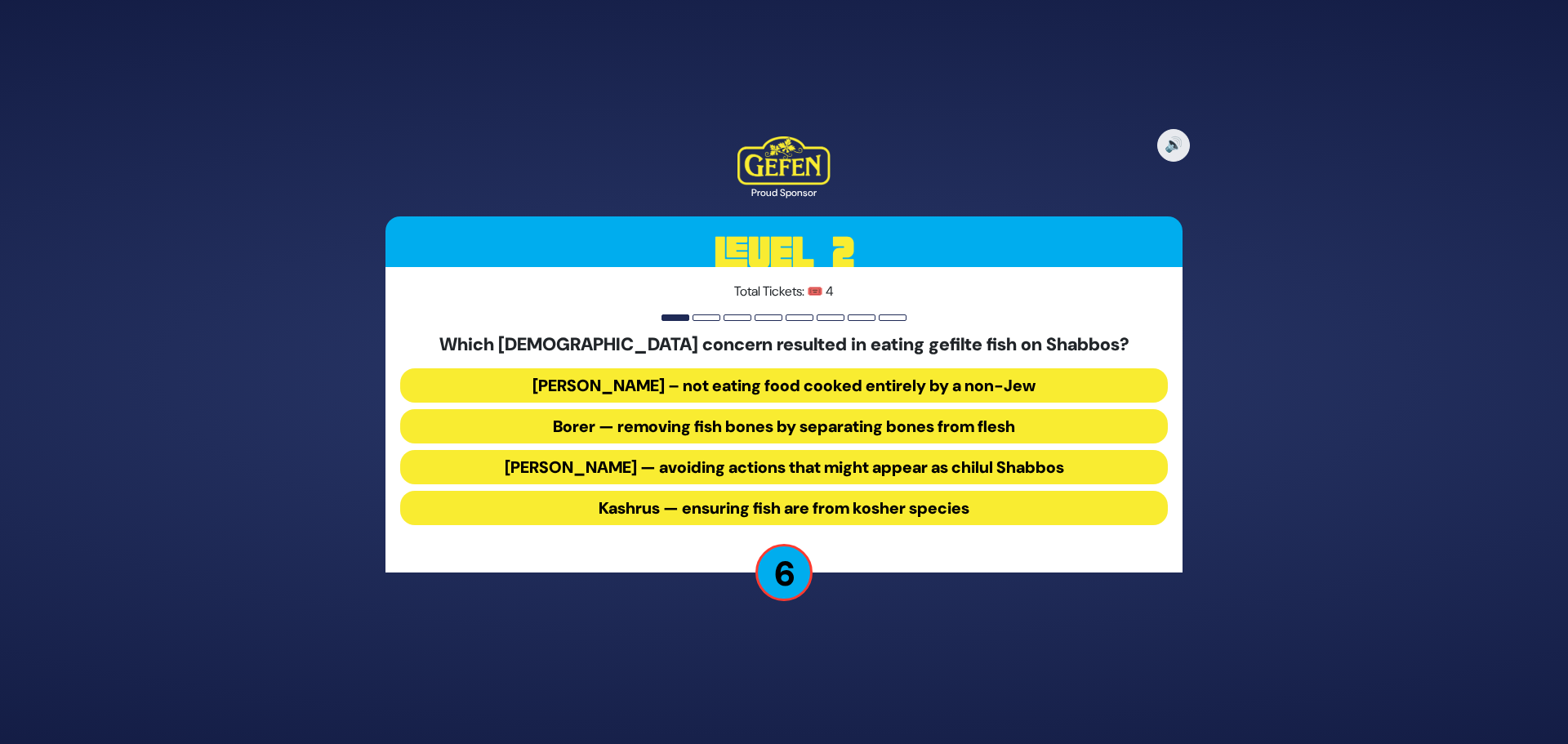
click at [730, 429] on button "Borer — removing fish bones by separating bones from flesh" at bounding box center [783, 426] width 767 height 34
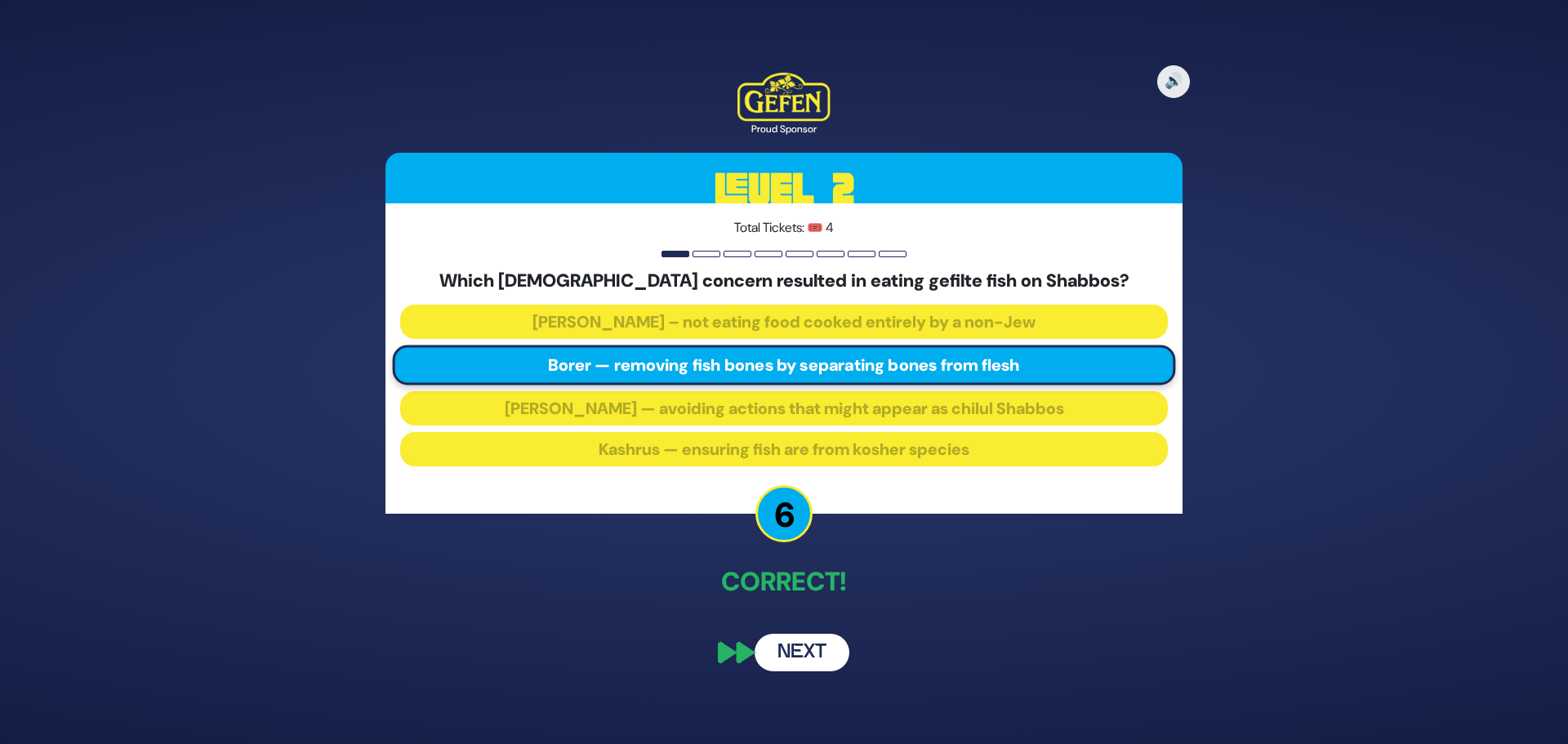
click at [814, 654] on button "Next" at bounding box center [802, 652] width 95 height 38
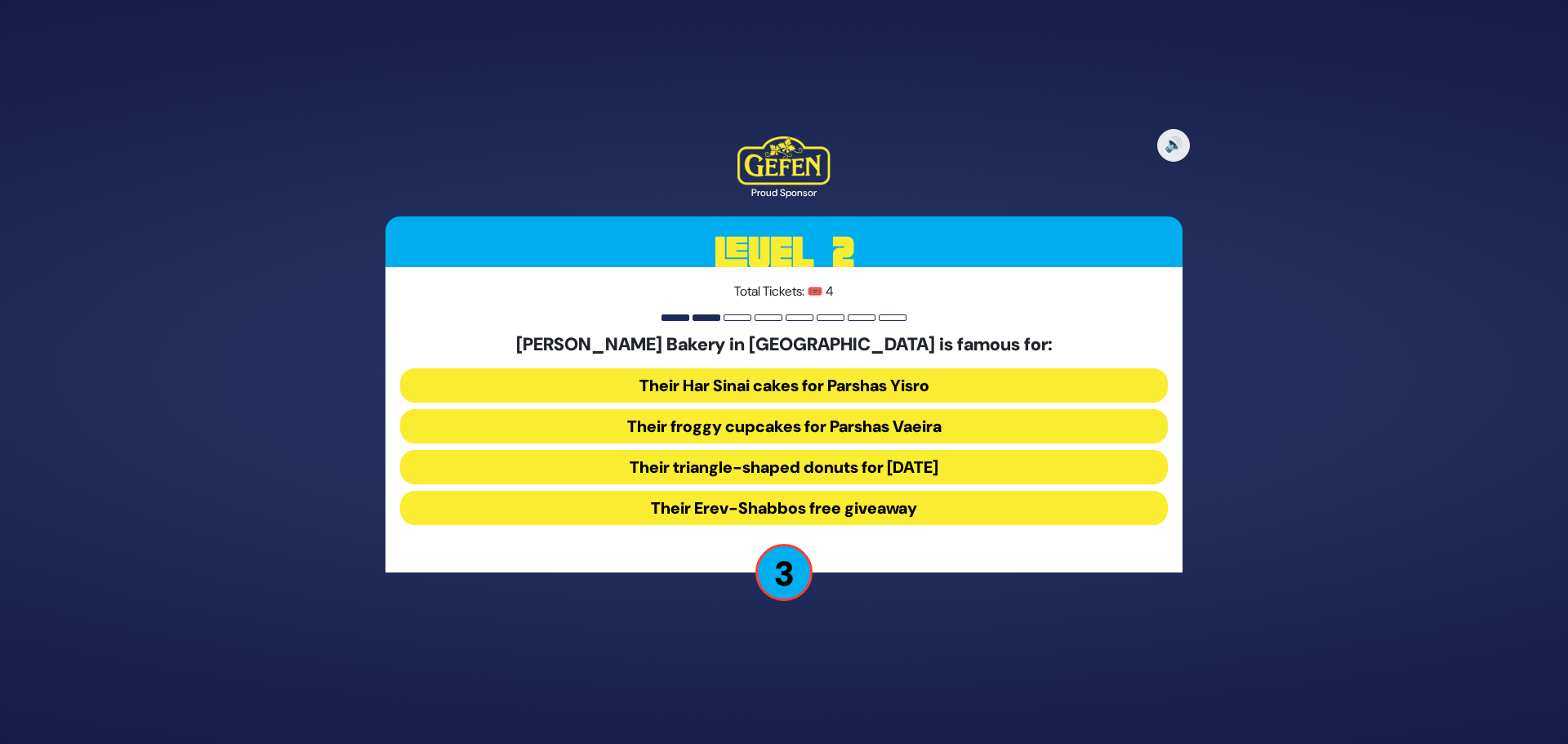
click at [719, 427] on button "Their froggy cupcakes for Parshas Vaeira" at bounding box center [783, 426] width 767 height 34
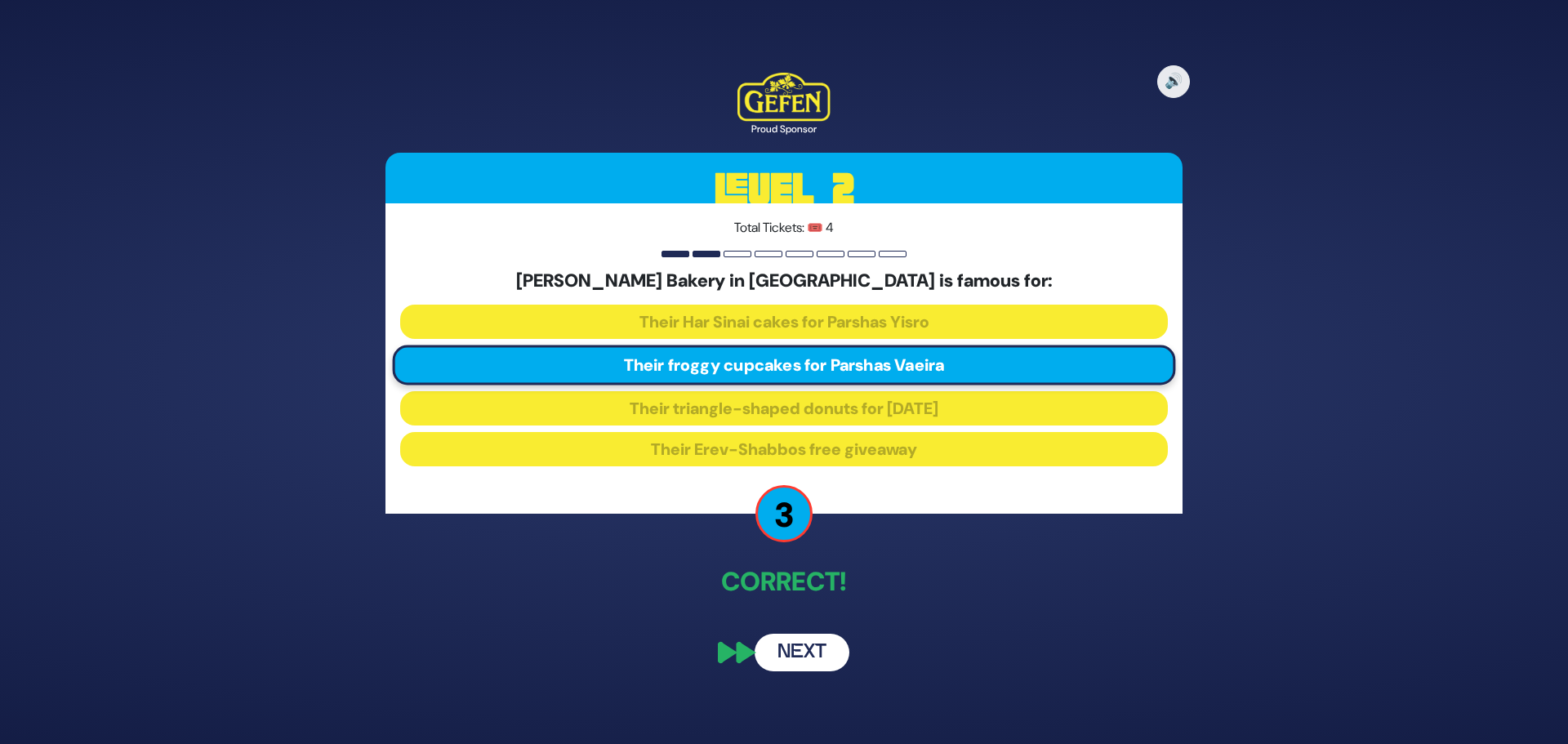
click at [803, 651] on button "Next" at bounding box center [802, 652] width 95 height 38
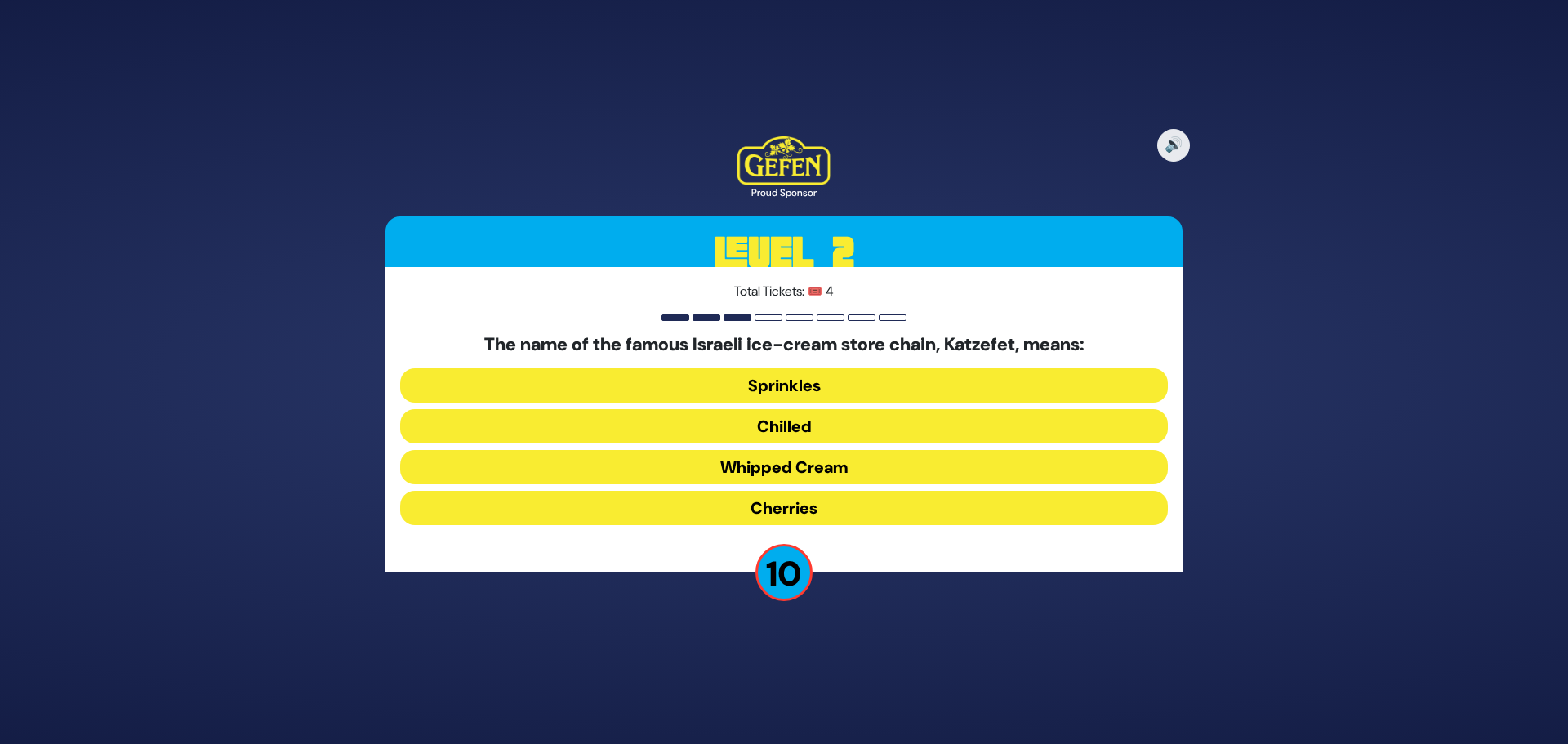
click at [804, 465] on button "Whipped Cream" at bounding box center [783, 466] width 767 height 34
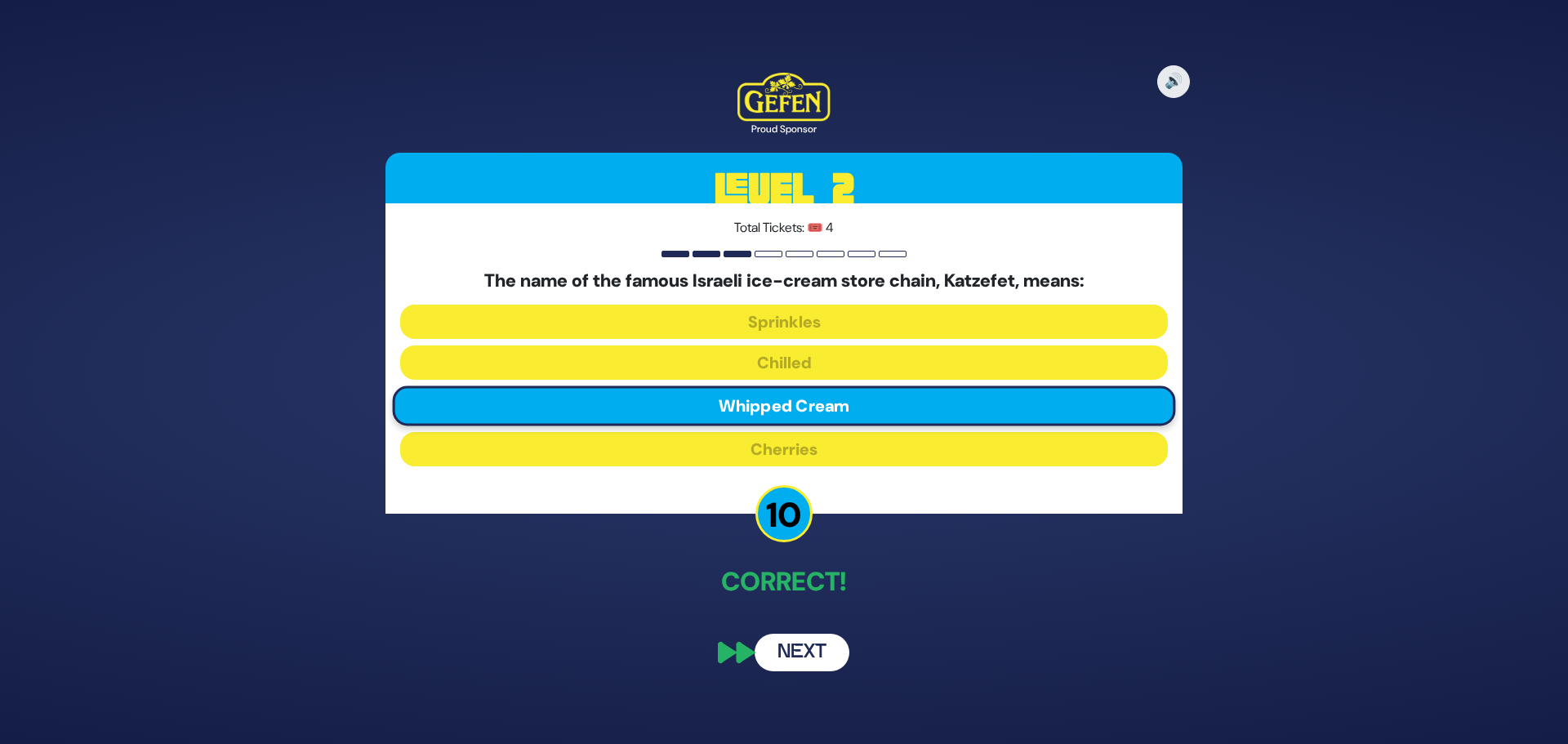
click at [800, 647] on button "Next" at bounding box center [802, 652] width 95 height 38
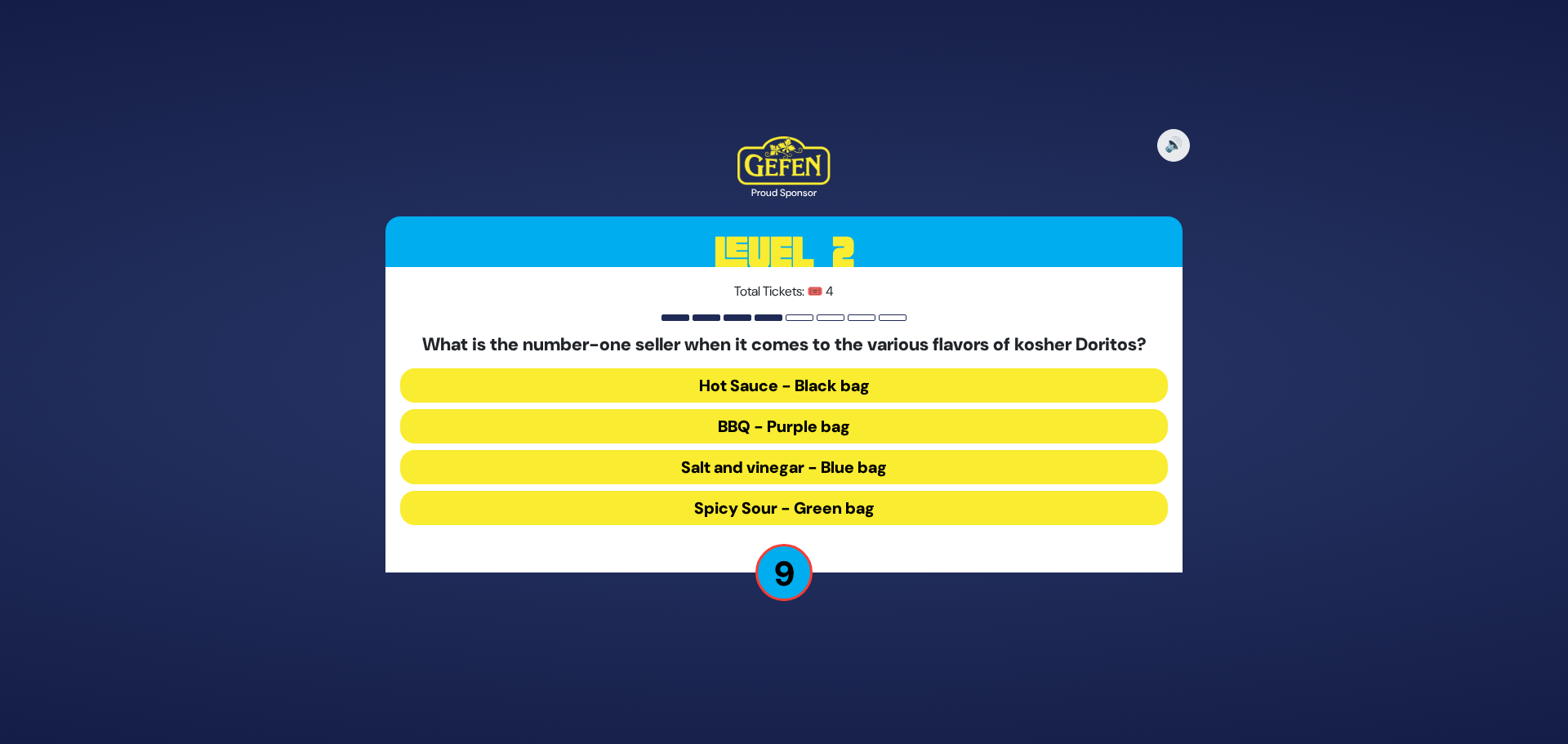
click at [810, 509] on button "Spicy Sour - Green bag" at bounding box center [783, 507] width 767 height 34
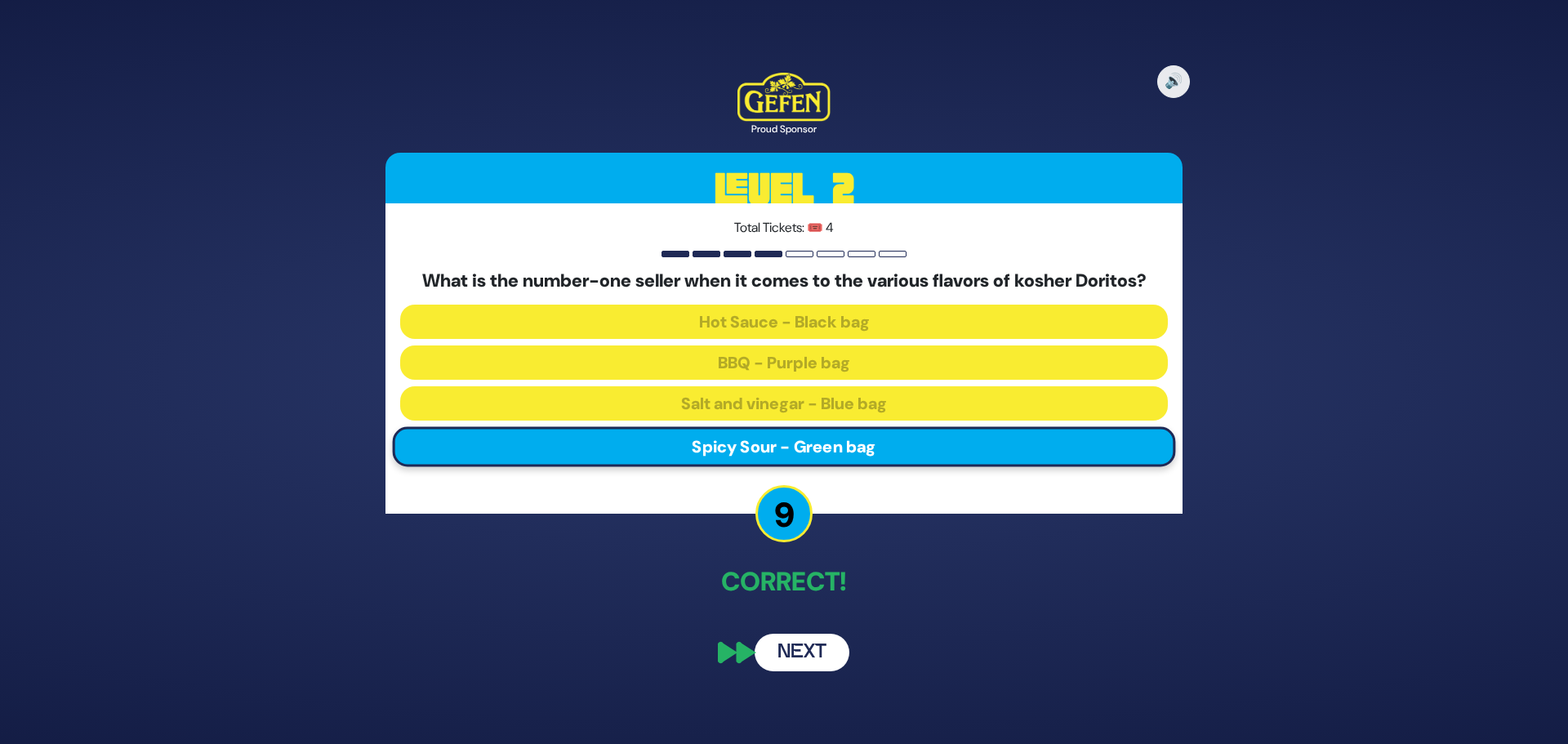
click at [801, 652] on button "Next" at bounding box center [802, 652] width 95 height 38
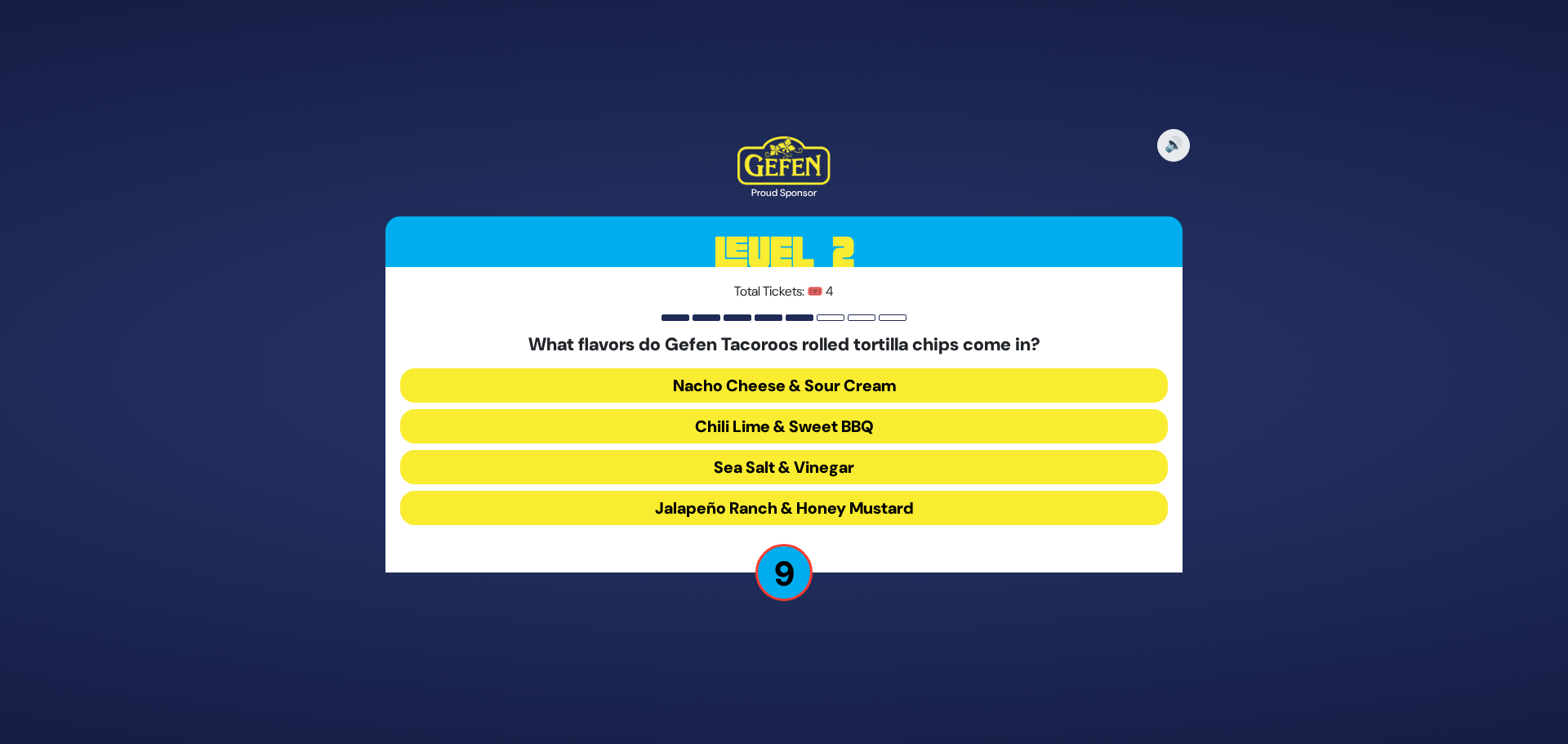
click at [791, 430] on button "Chili Lime & Sweet BBQ" at bounding box center [783, 426] width 767 height 34
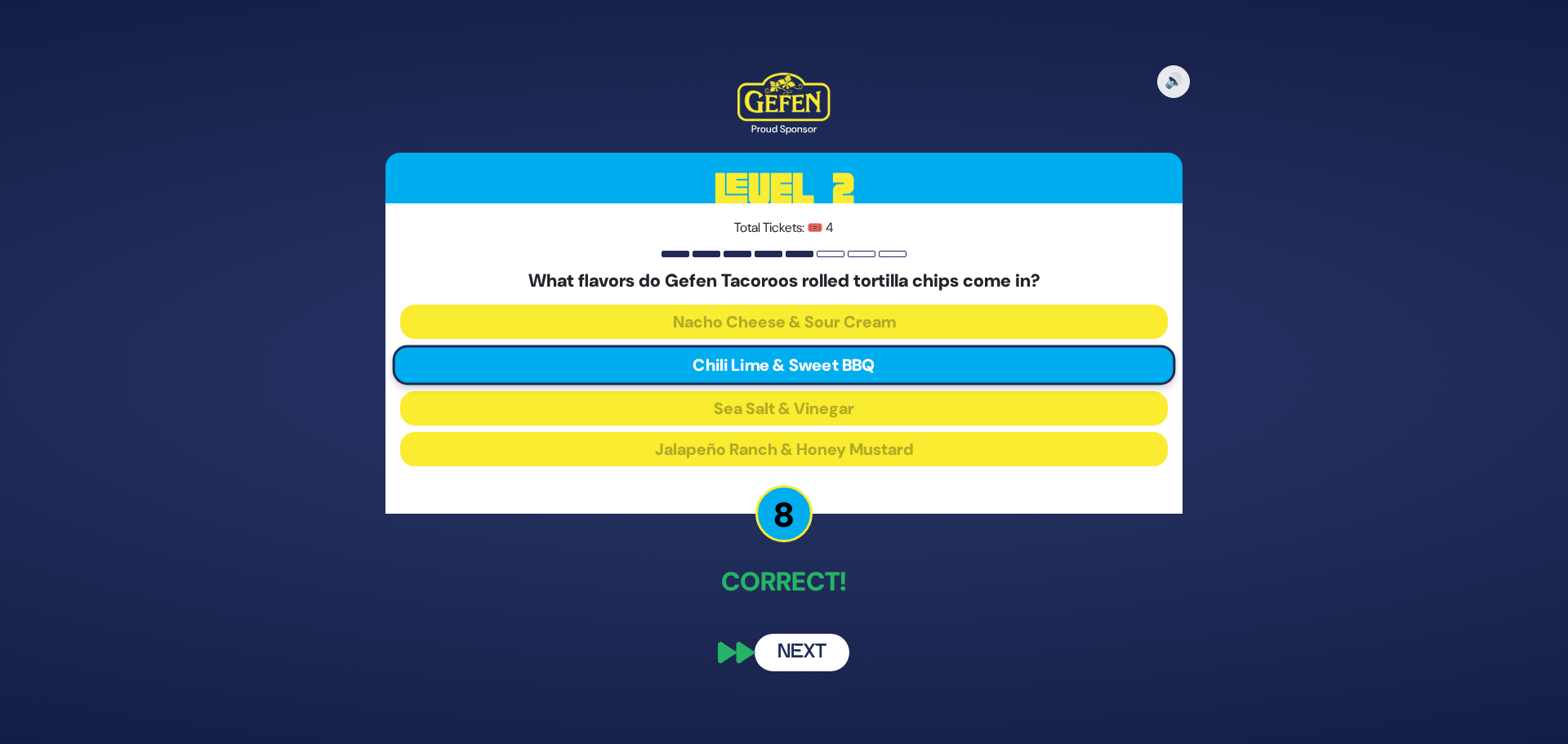
click at [800, 646] on button "Next" at bounding box center [802, 652] width 95 height 38
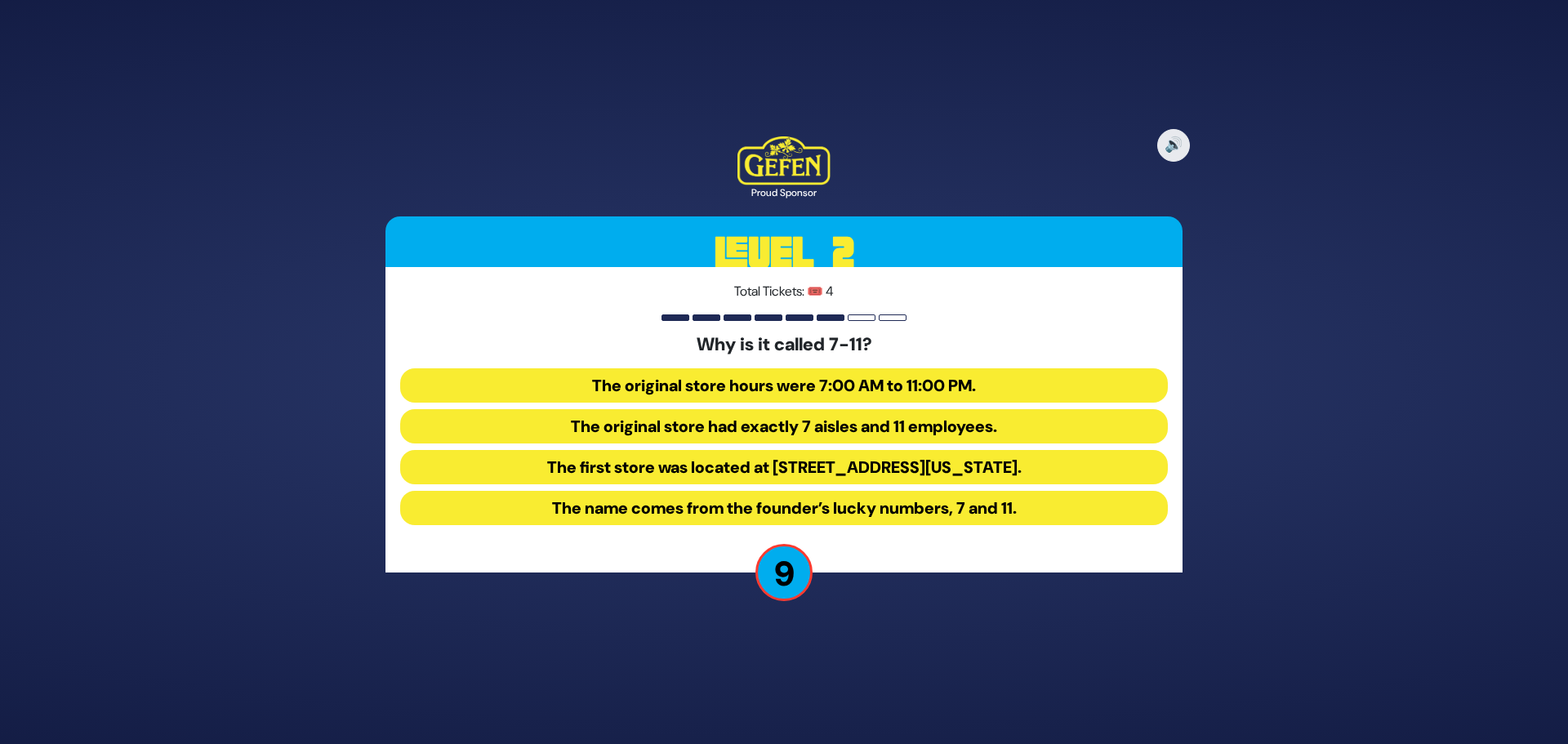
click at [764, 384] on button "The original store hours were 7:00 AM to 11:00 PM." at bounding box center [783, 385] width 767 height 34
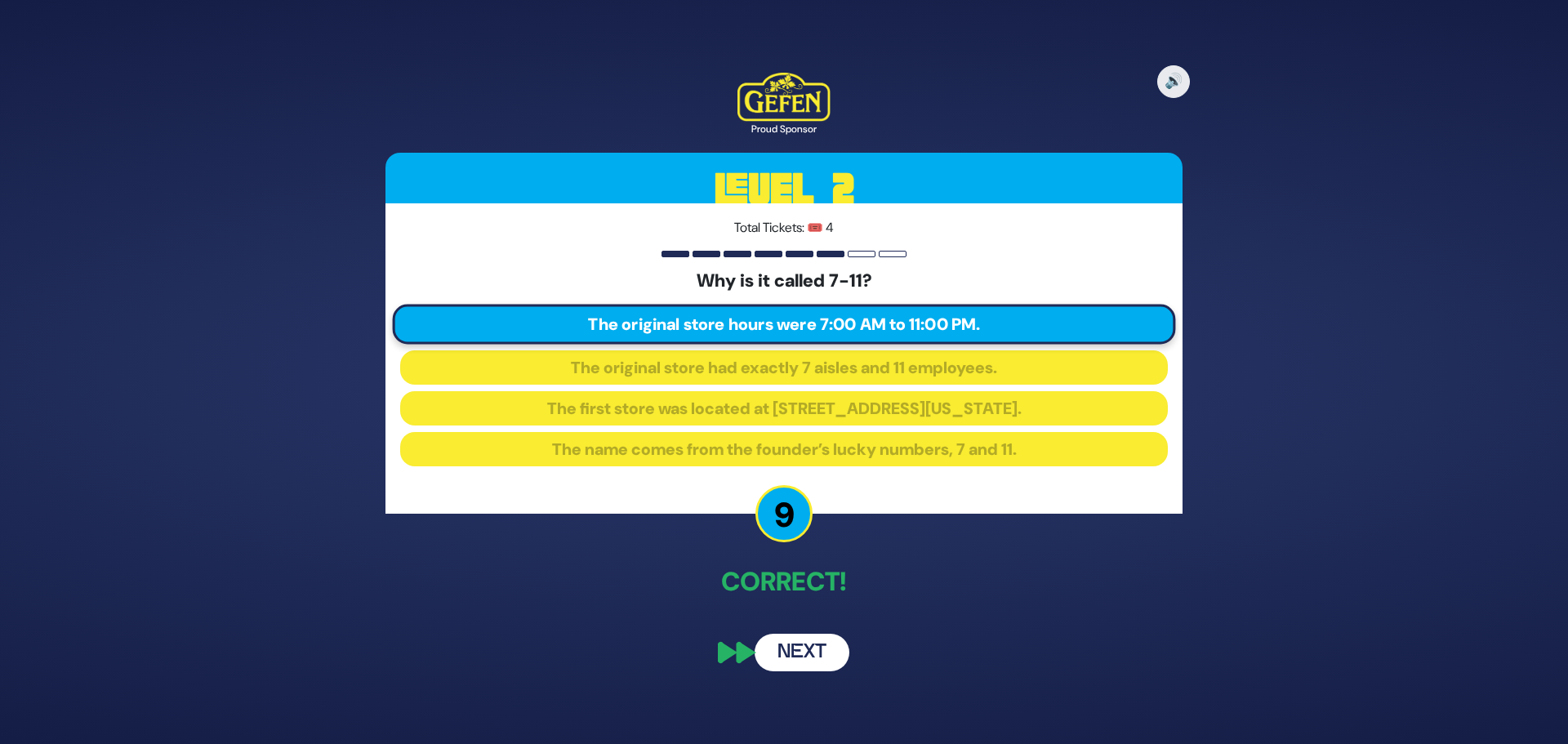
click at [793, 650] on button "Next" at bounding box center [802, 652] width 95 height 38
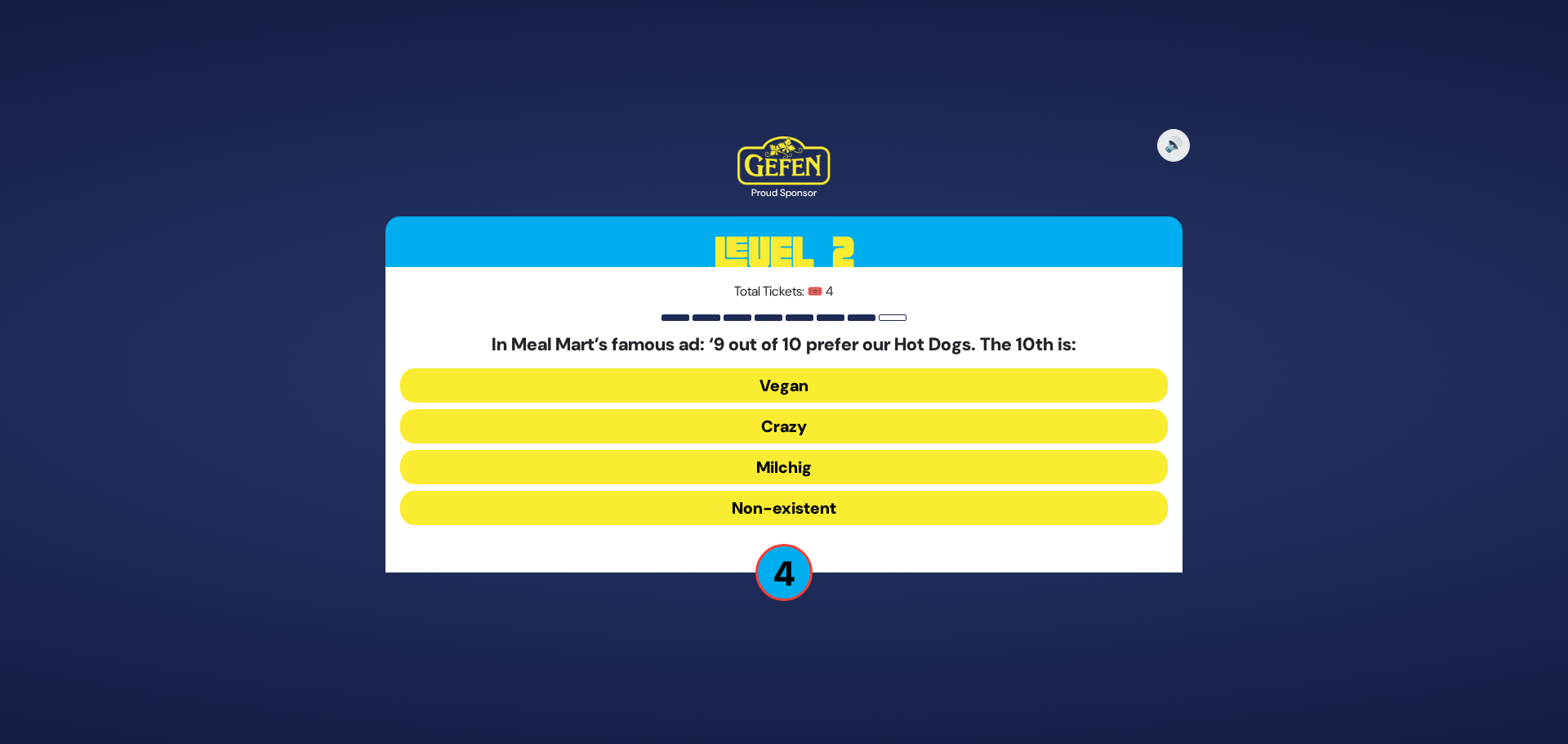
click at [787, 466] on button "Milchig" at bounding box center [783, 466] width 767 height 34
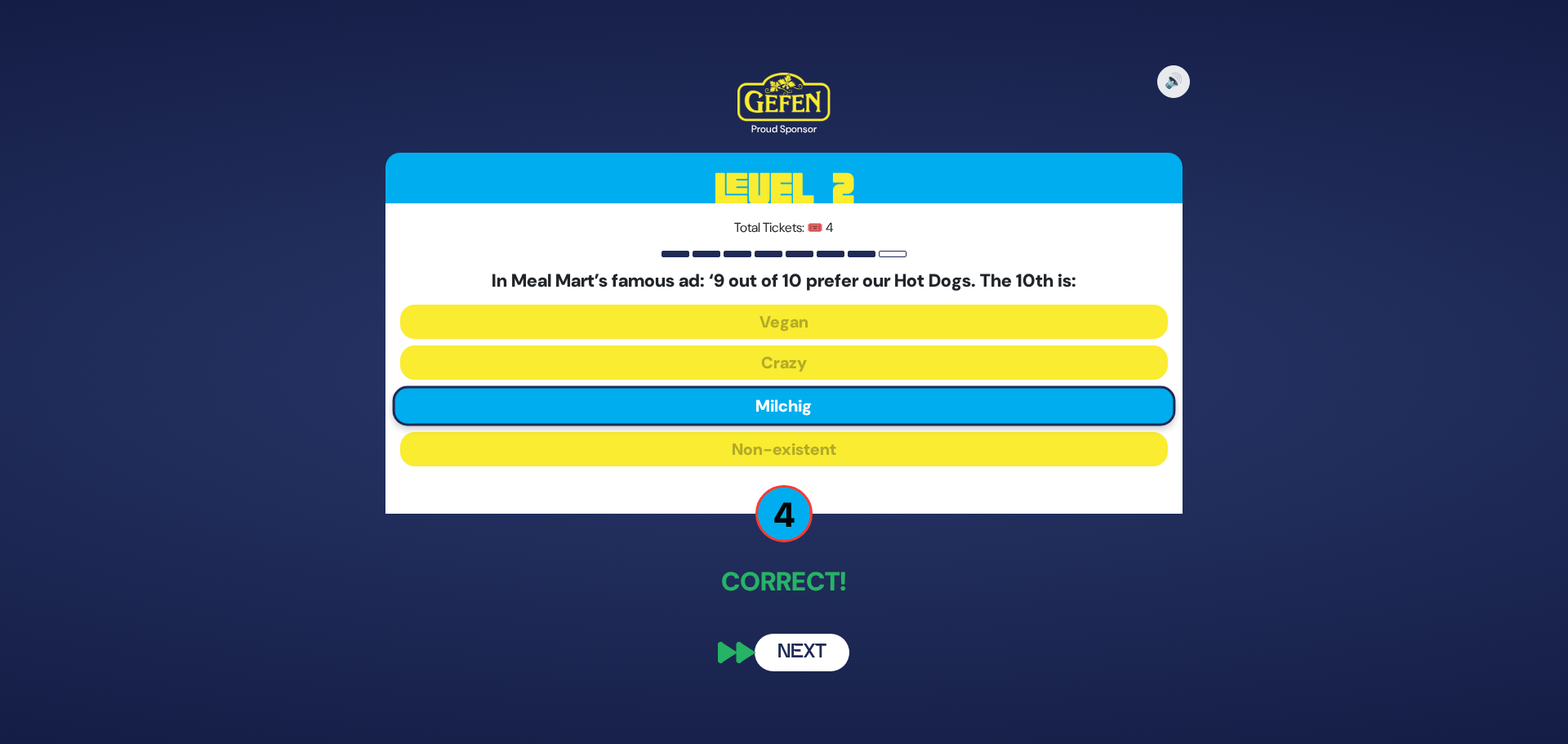
click at [806, 649] on button "Next" at bounding box center [802, 652] width 95 height 38
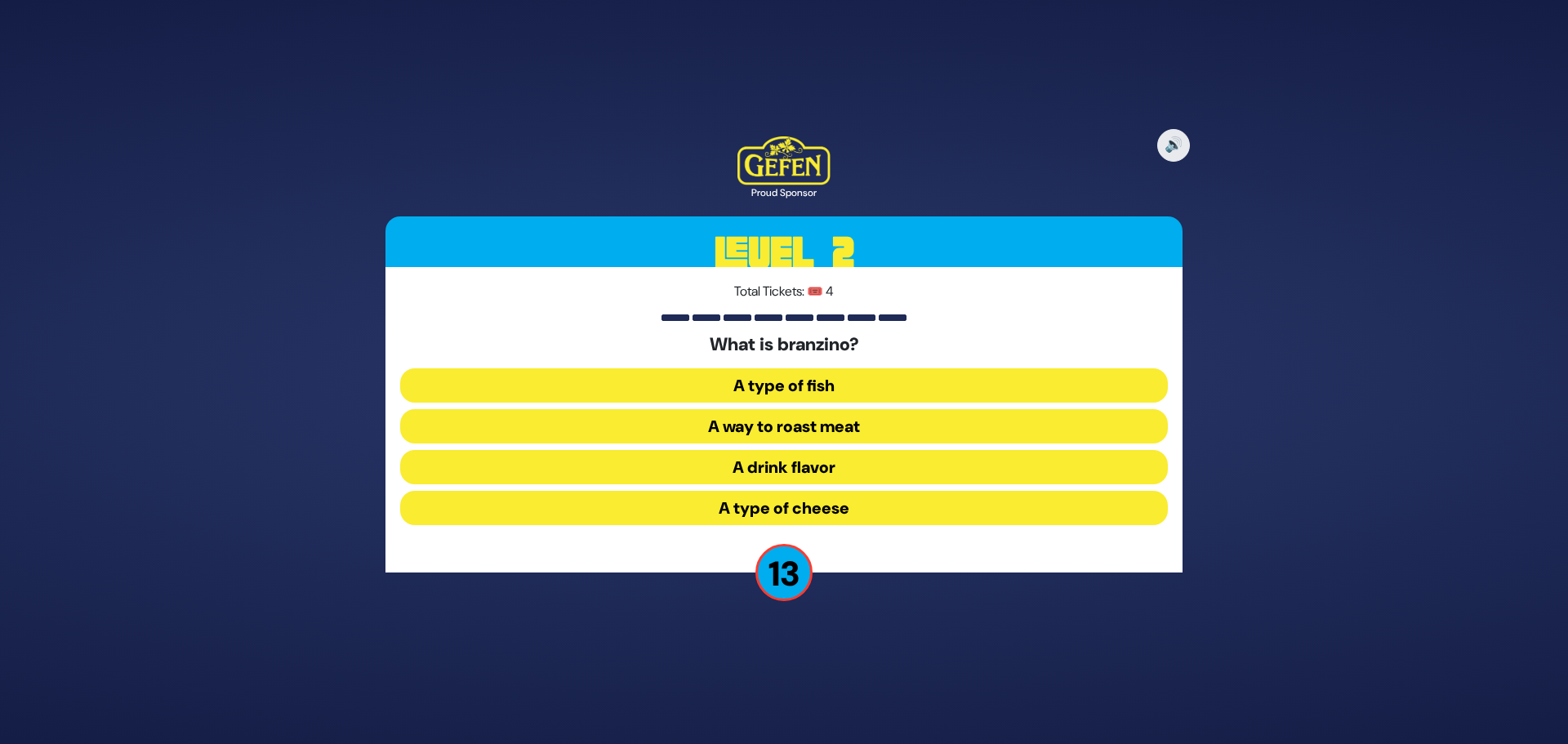
click at [763, 388] on button "A type of fish" at bounding box center [783, 385] width 767 height 34
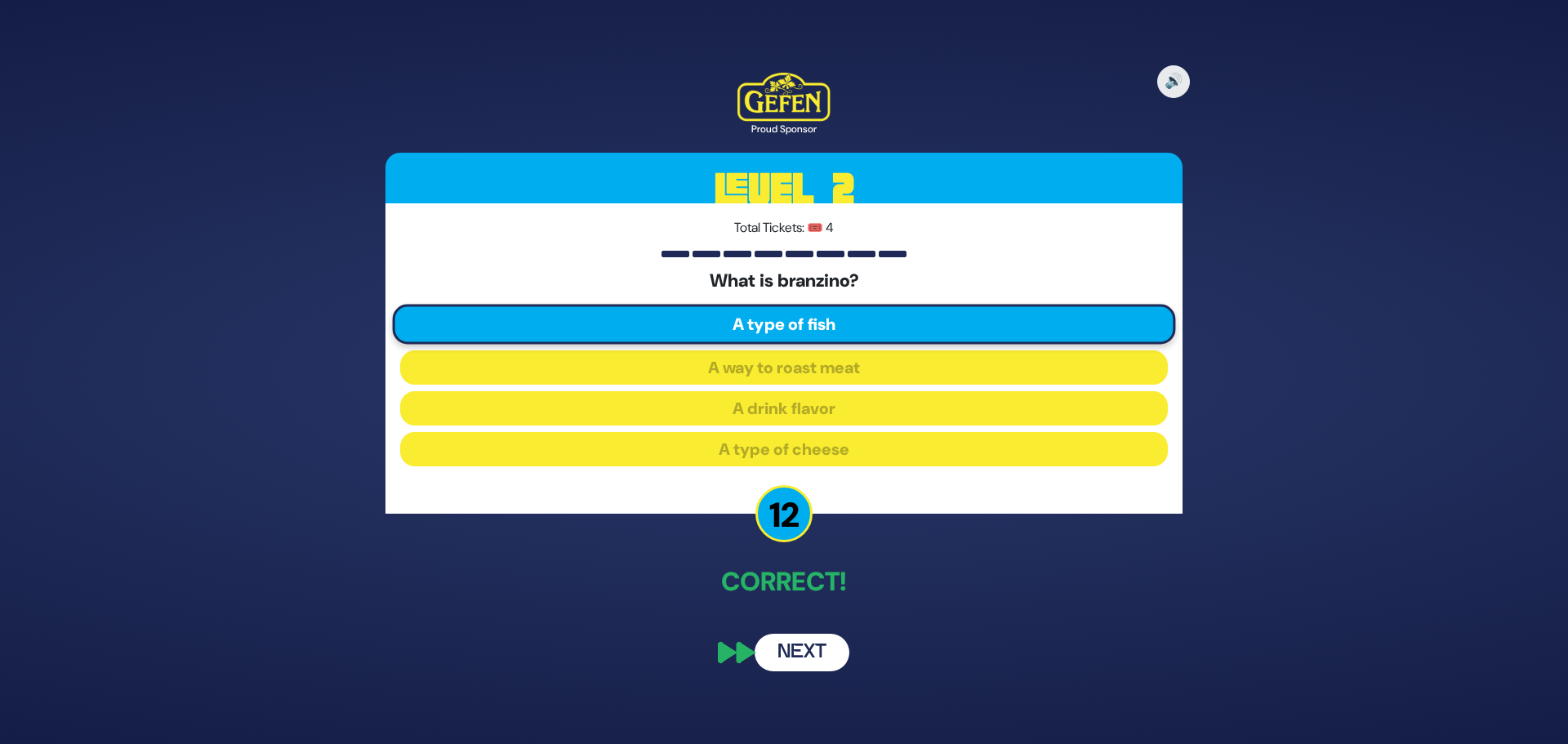
click at [803, 653] on button "Next" at bounding box center [802, 652] width 95 height 38
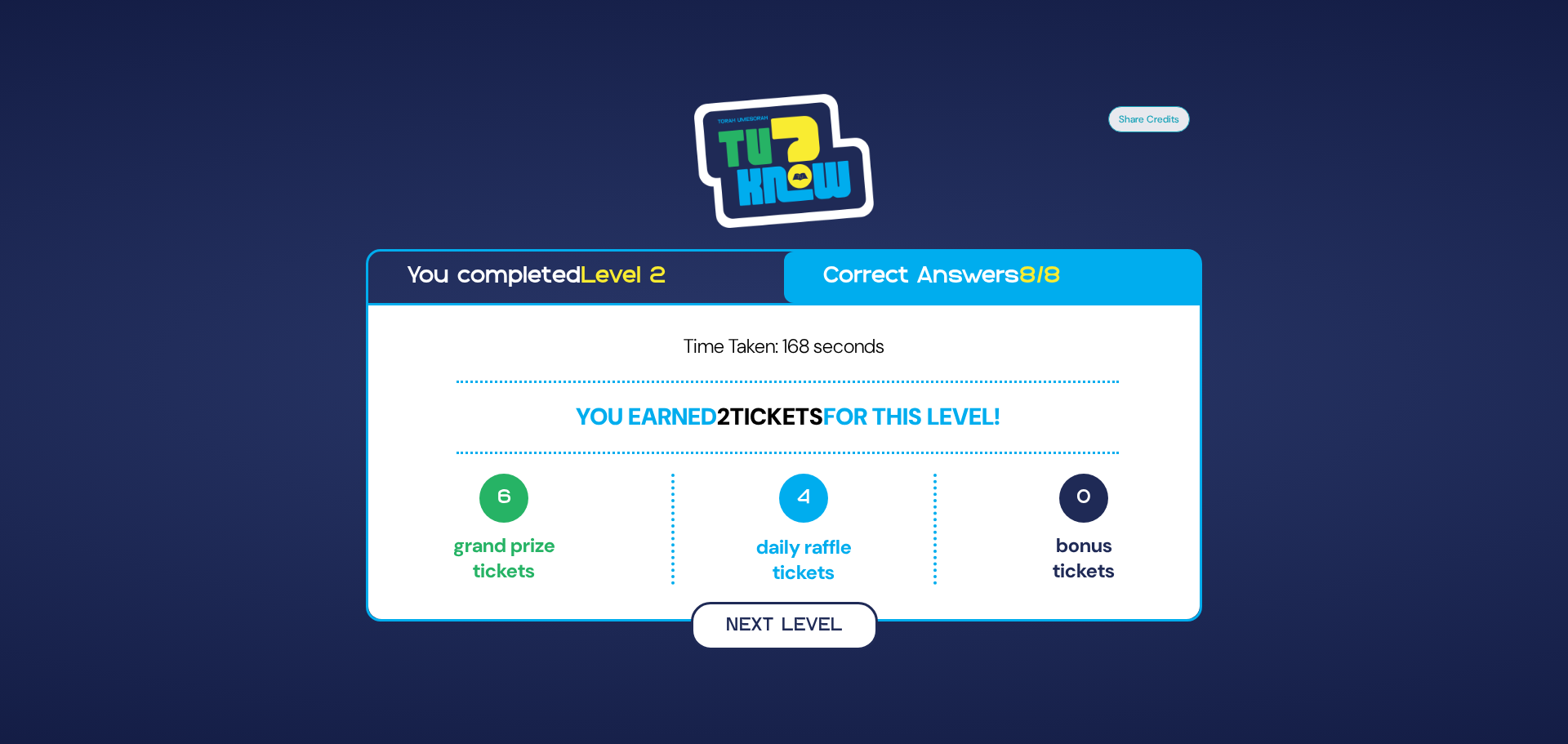
click at [757, 628] on button "Next Level" at bounding box center [784, 625] width 187 height 48
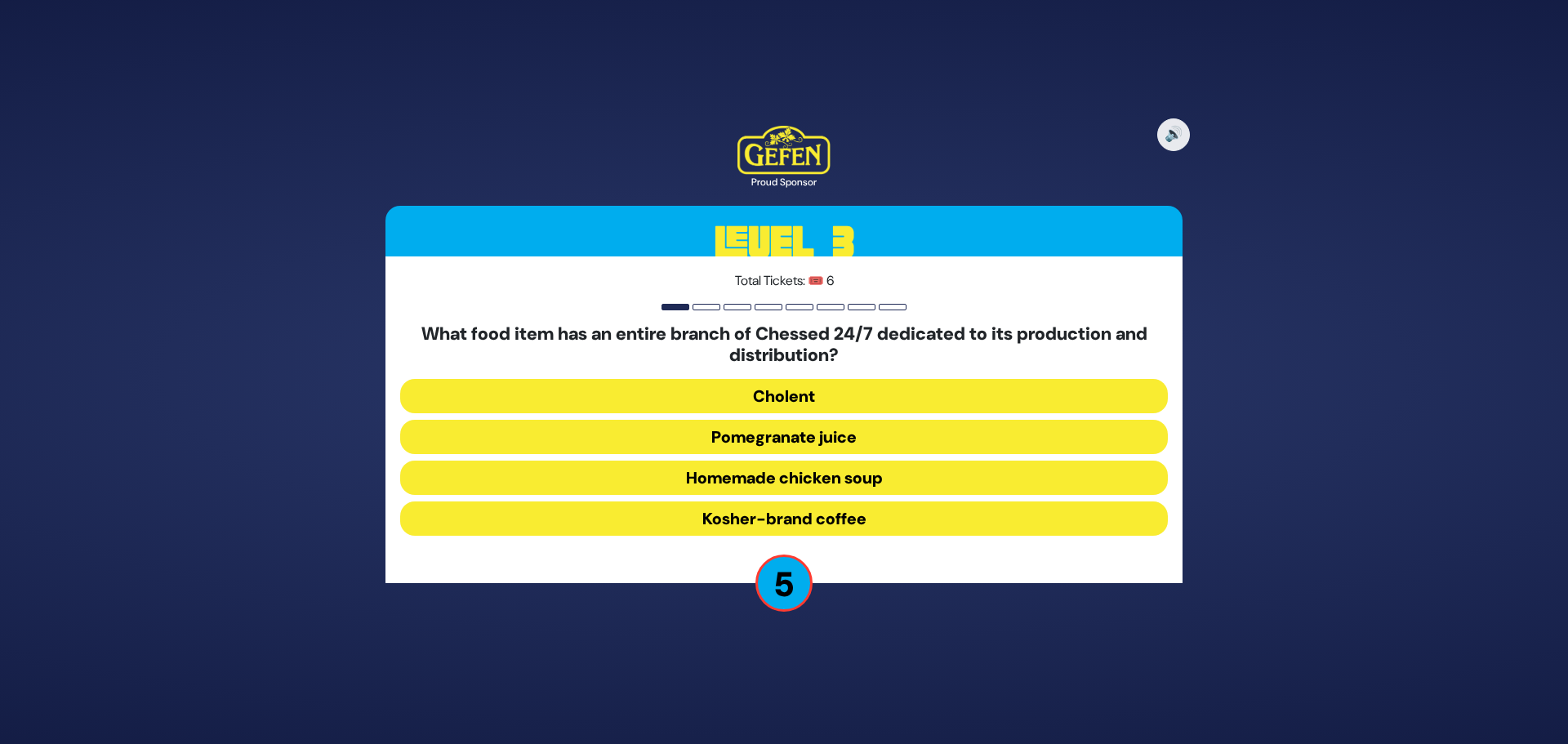
click at [765, 430] on button "Pomegranate juice" at bounding box center [783, 436] width 767 height 34
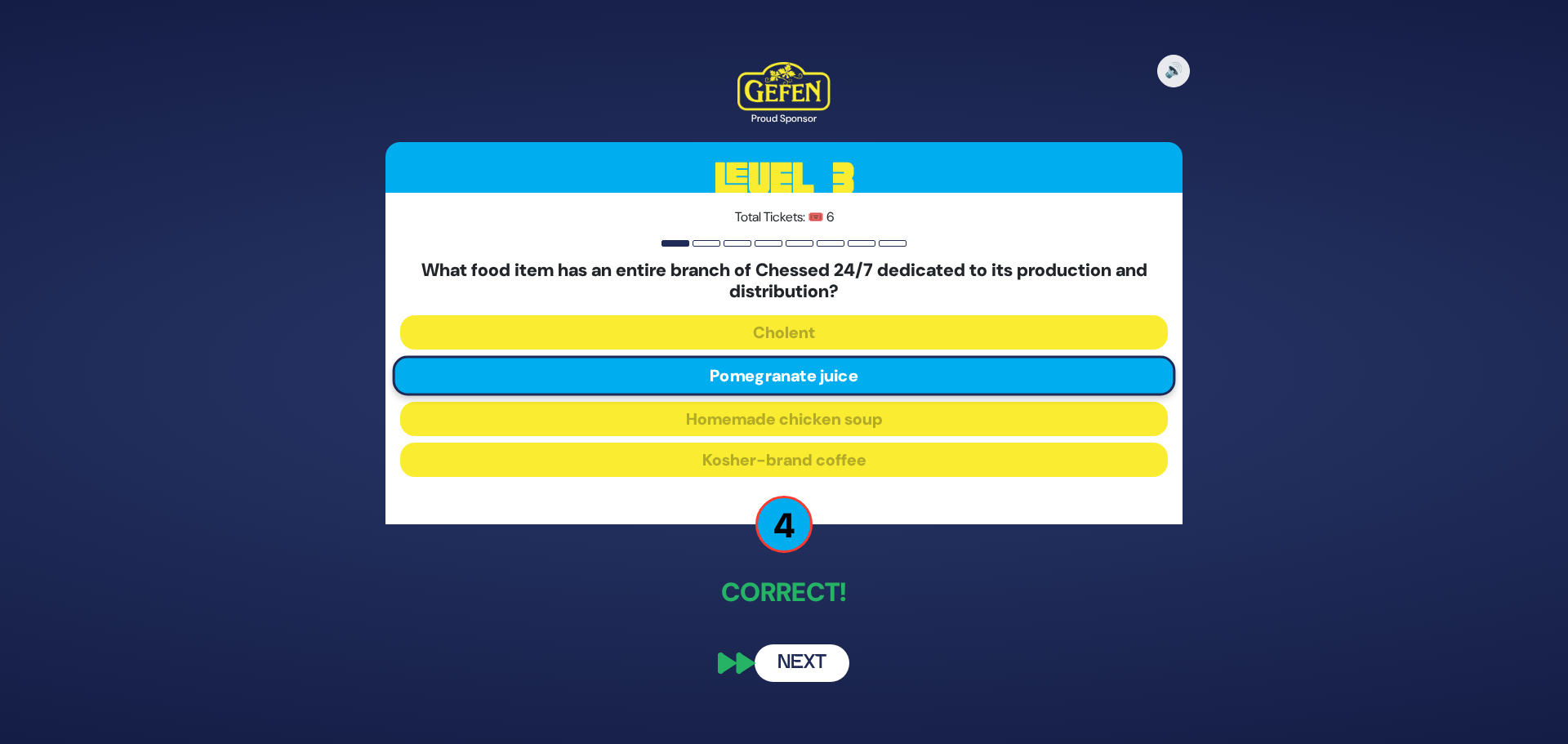
click at [798, 660] on button "Next" at bounding box center [802, 663] width 95 height 38
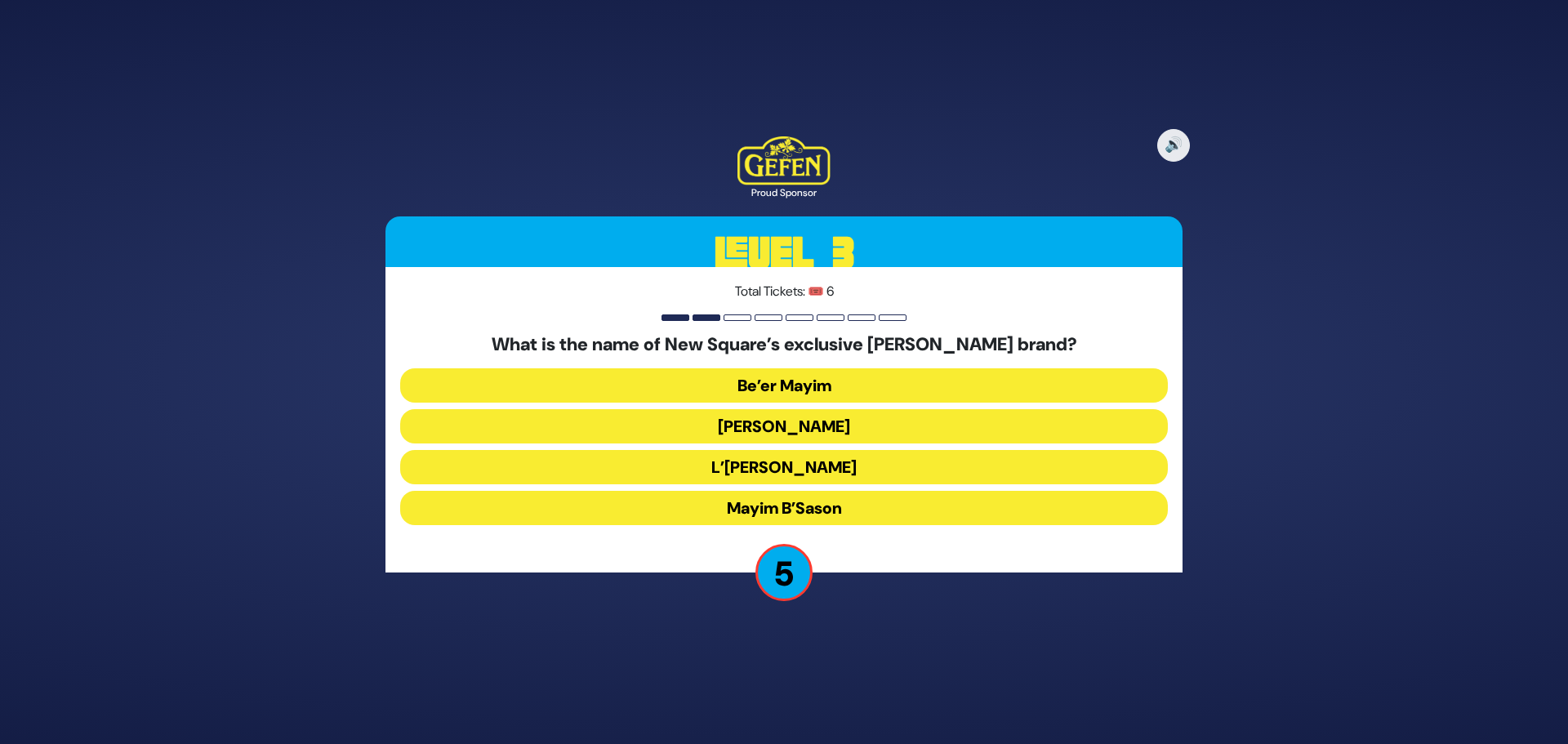
click at [780, 386] on button "Be’er Mayim" at bounding box center [783, 385] width 767 height 34
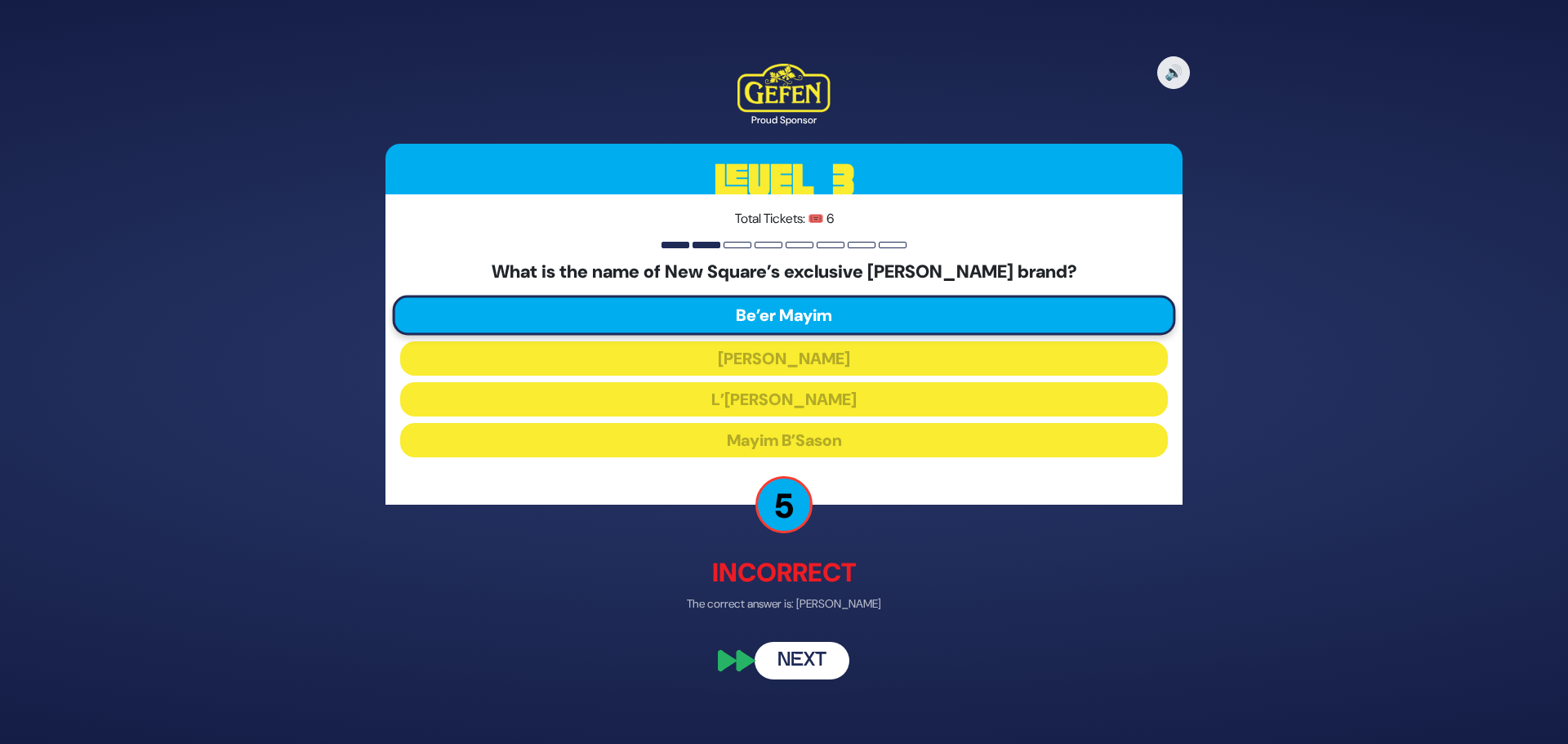
click at [791, 657] on button "Next" at bounding box center [802, 661] width 95 height 38
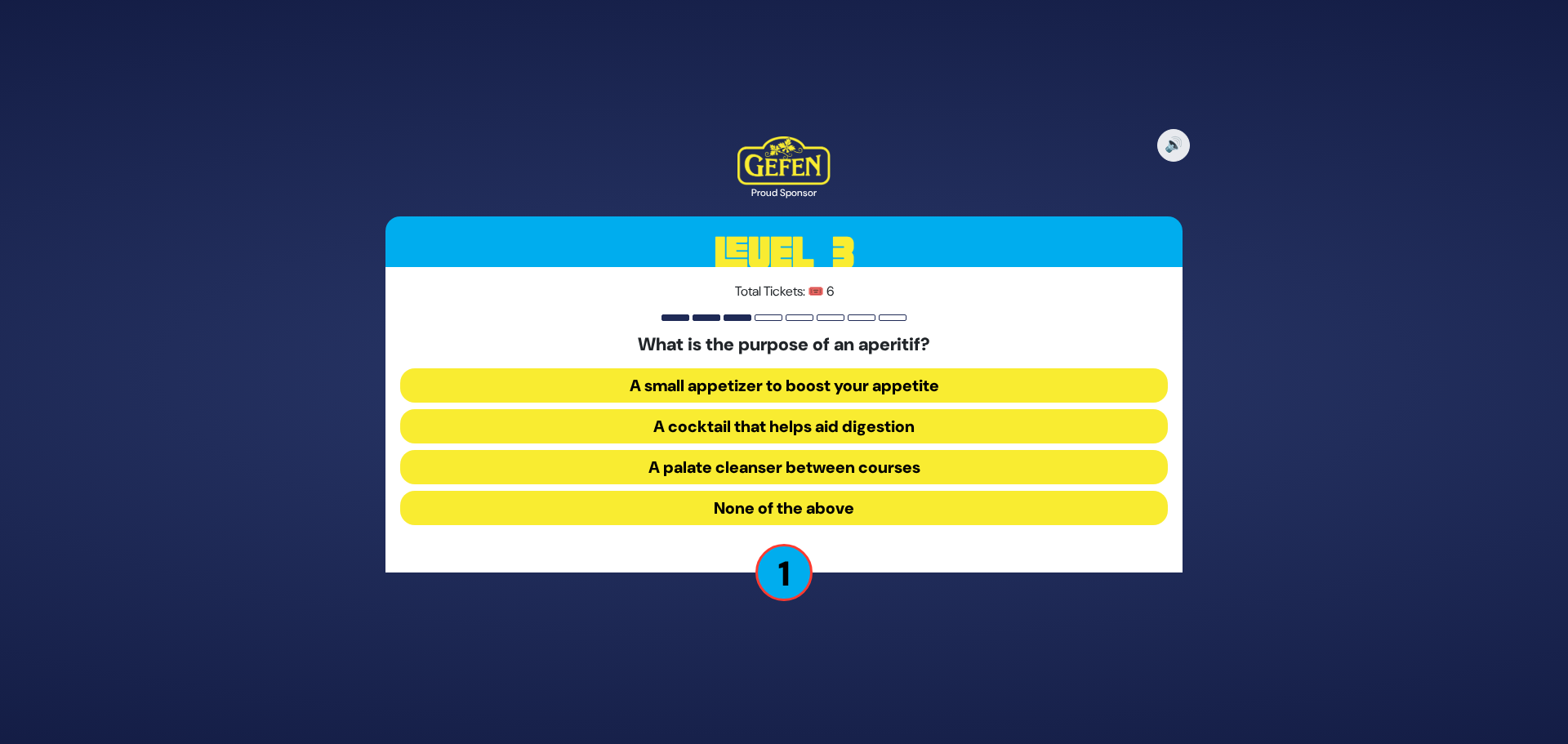
click at [788, 500] on button "None of the above" at bounding box center [783, 507] width 767 height 34
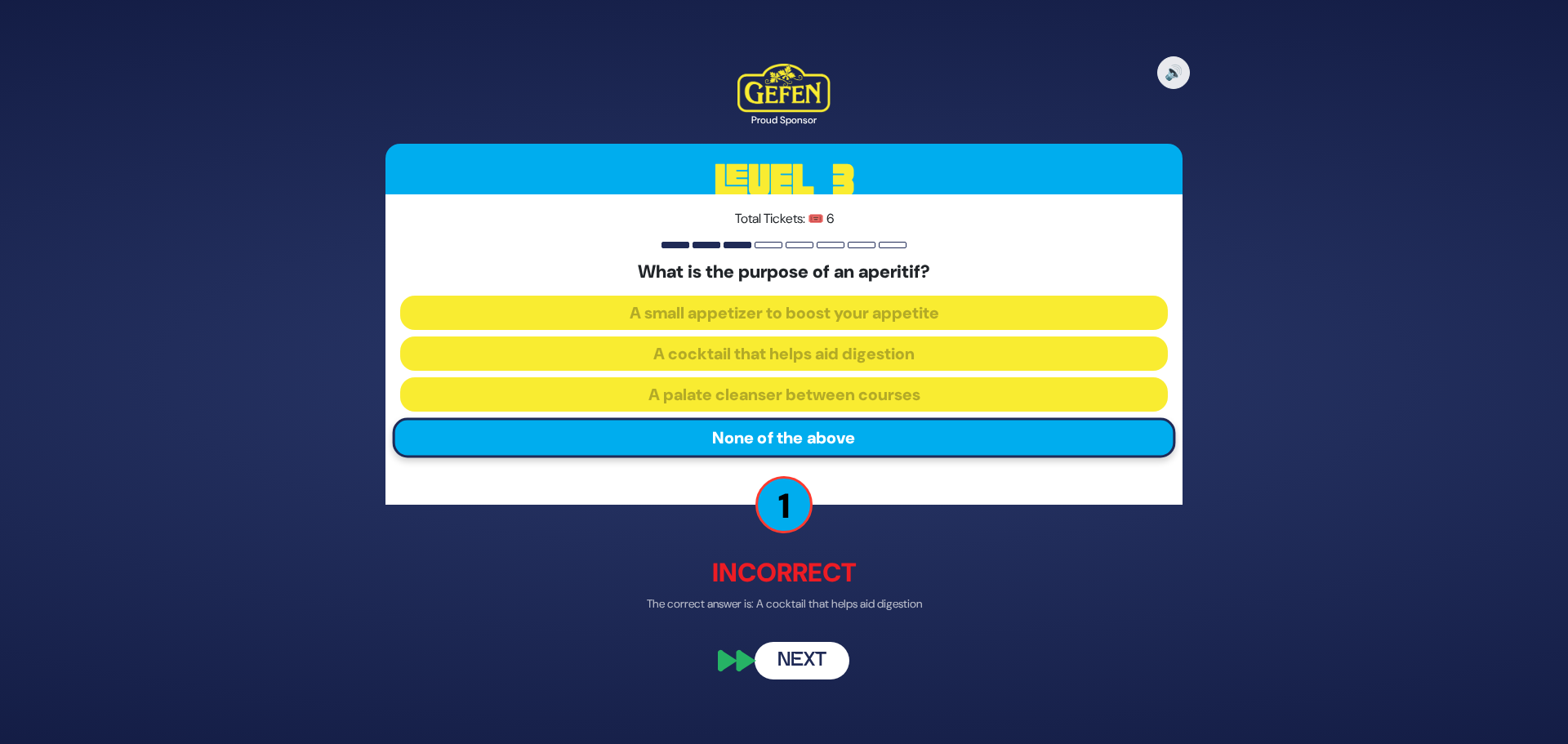
click at [798, 662] on button "Next" at bounding box center [802, 661] width 95 height 38
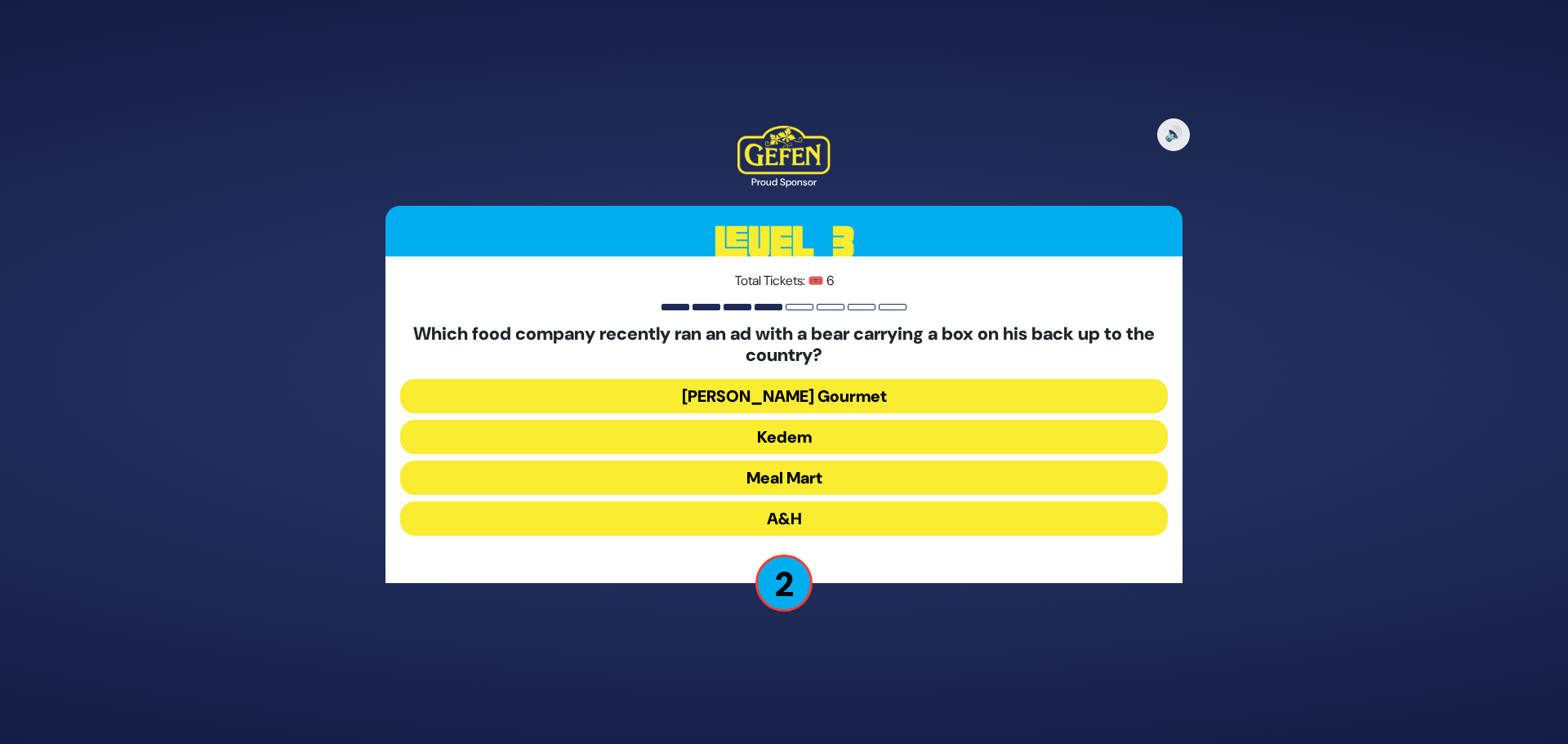
click at [806, 512] on button "A&H" at bounding box center [783, 518] width 767 height 34
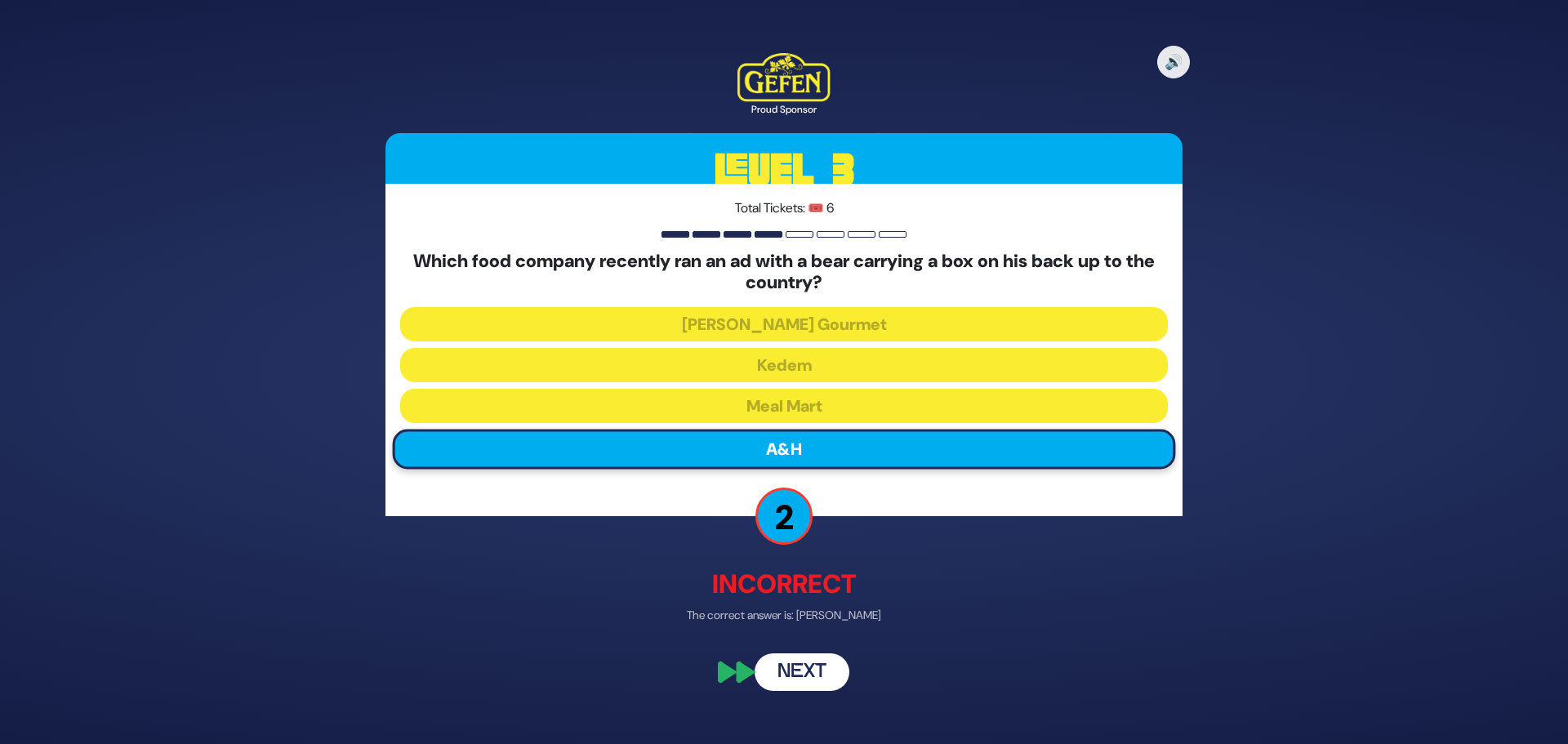
click at [816, 674] on button "Next" at bounding box center [802, 672] width 95 height 38
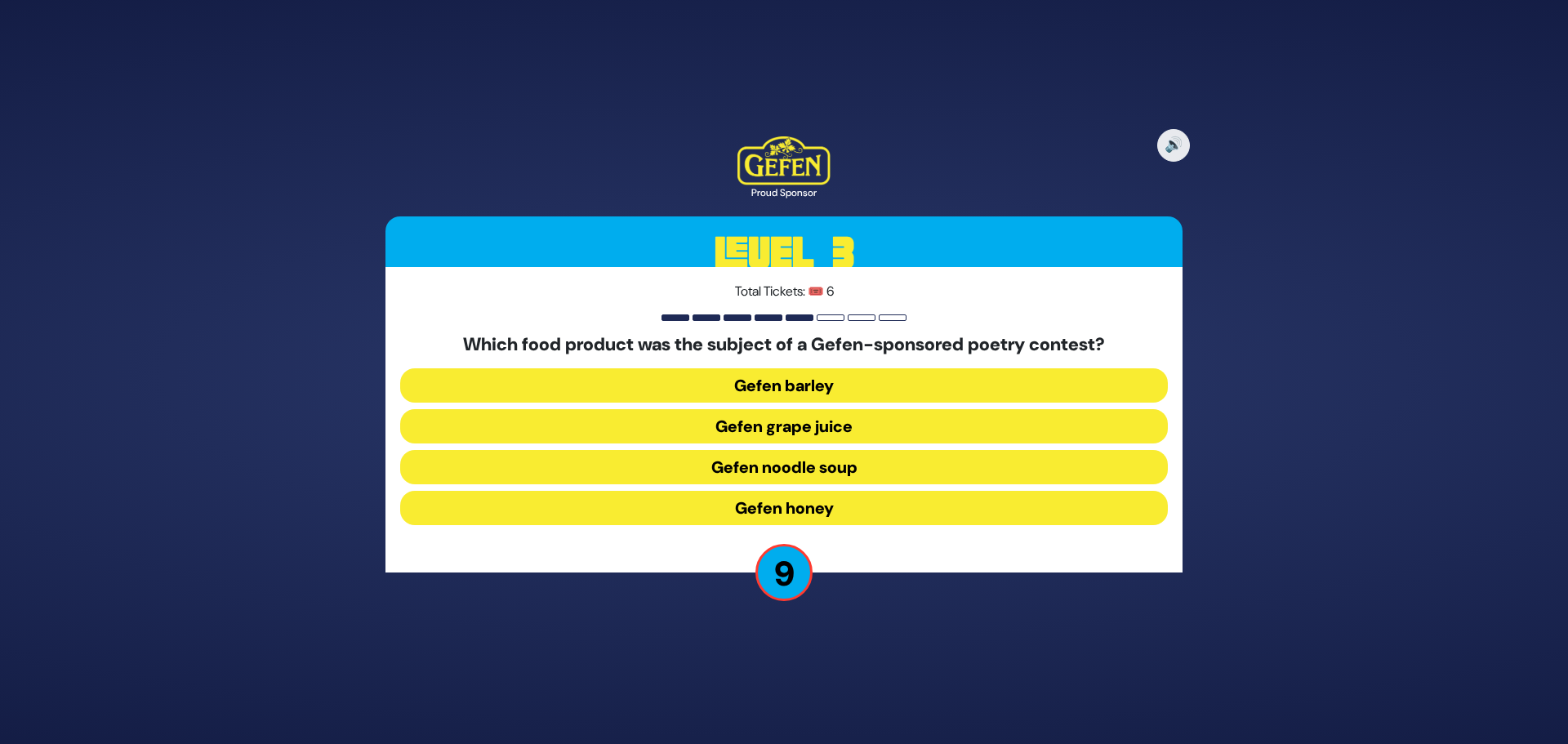
click at [814, 506] on button "Gefen honey" at bounding box center [783, 507] width 767 height 34
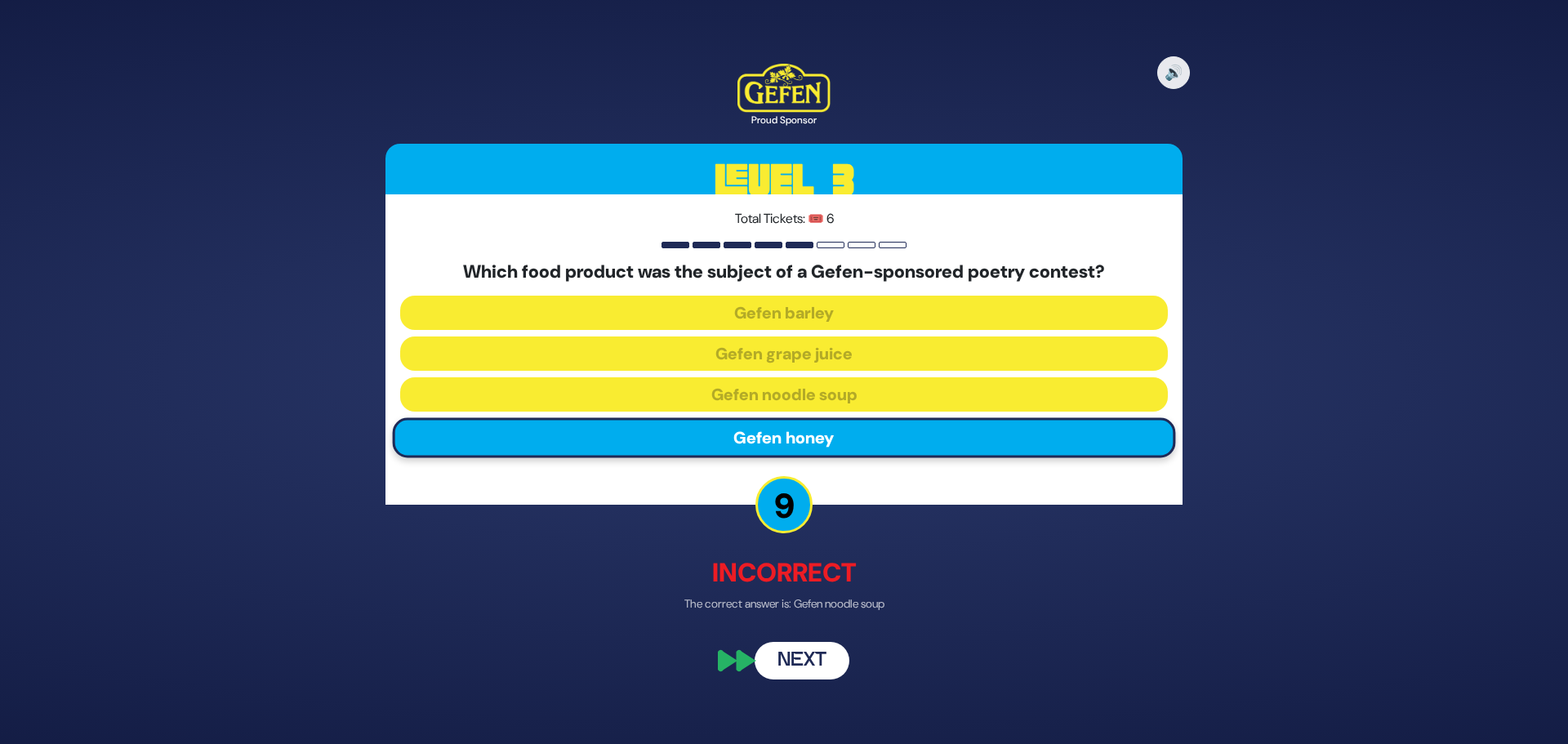
click at [826, 663] on button "Next" at bounding box center [802, 661] width 95 height 38
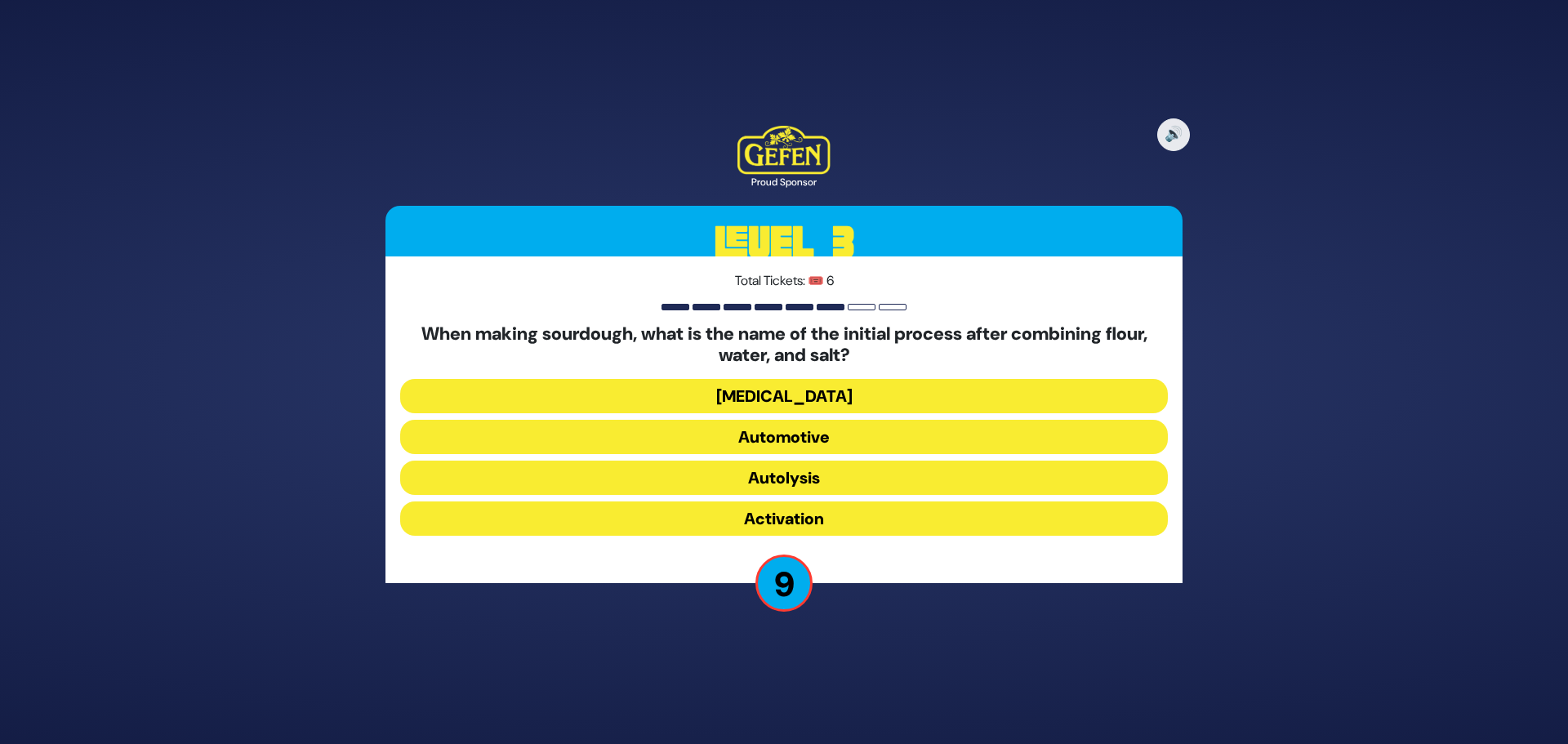
click at [782, 519] on button "Activation" at bounding box center [783, 518] width 767 height 34
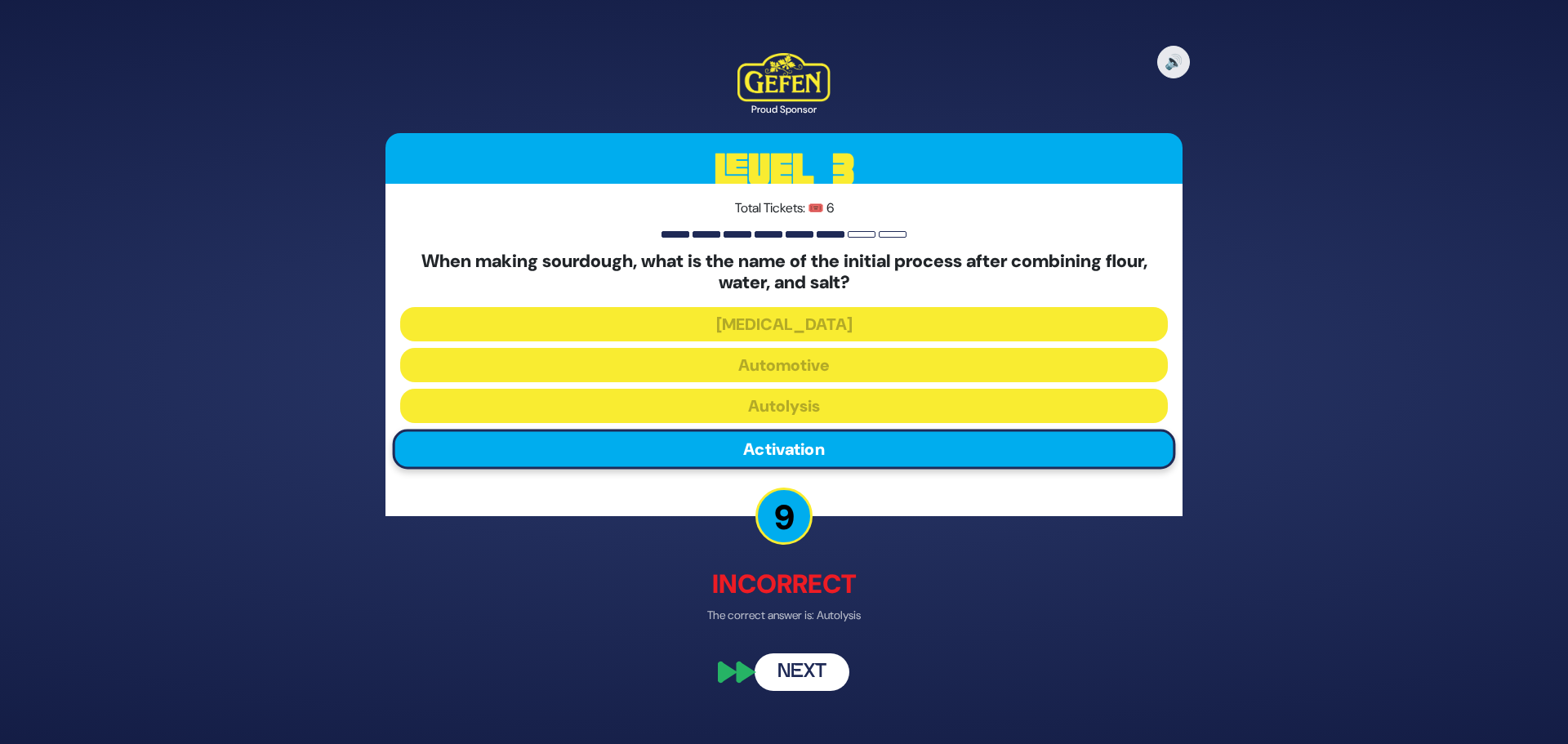
click at [790, 670] on button "Next" at bounding box center [802, 672] width 95 height 38
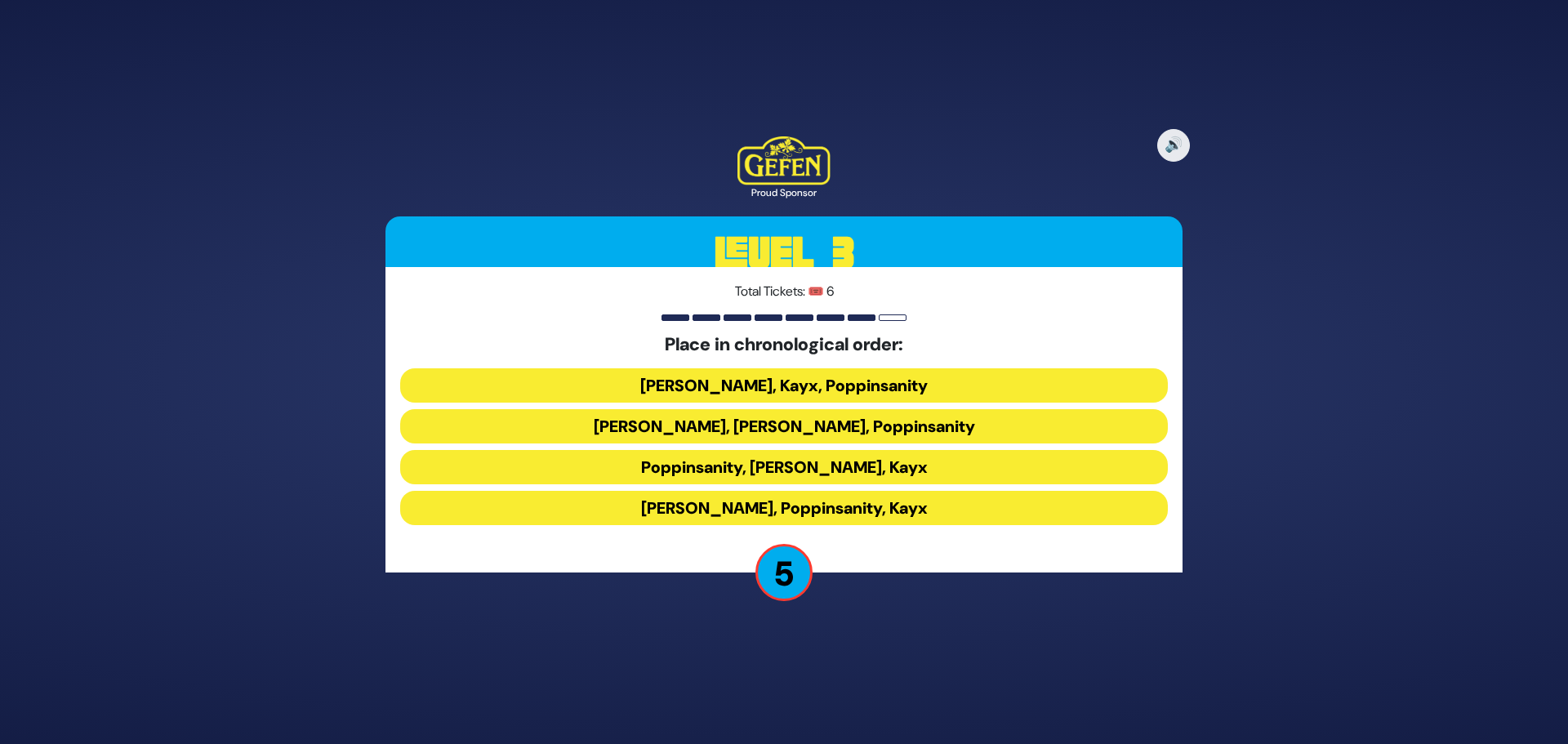
click at [763, 463] on button "Poppinsanity, [PERSON_NAME], Kayx" at bounding box center [783, 466] width 767 height 34
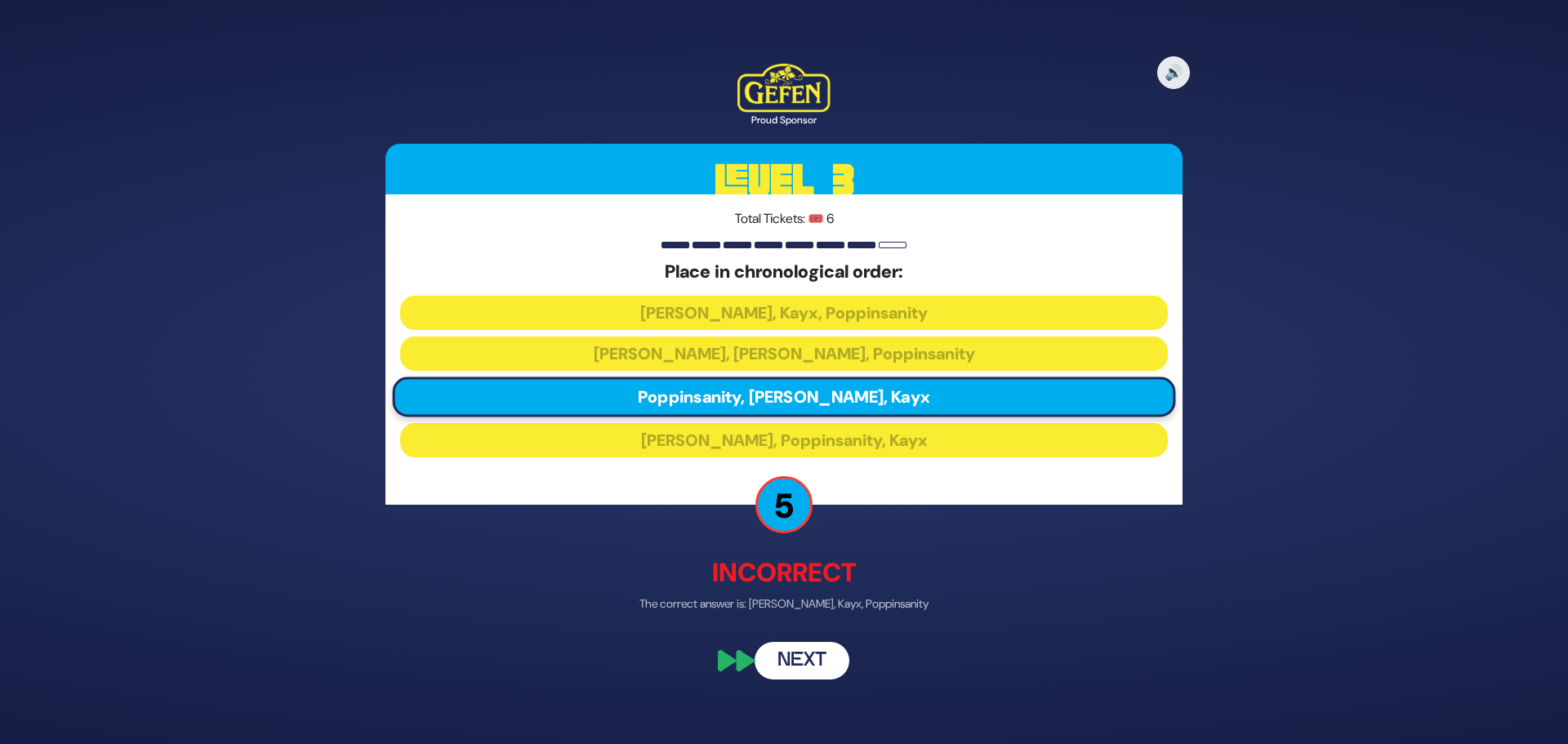
click at [783, 656] on button "Next" at bounding box center [802, 661] width 95 height 38
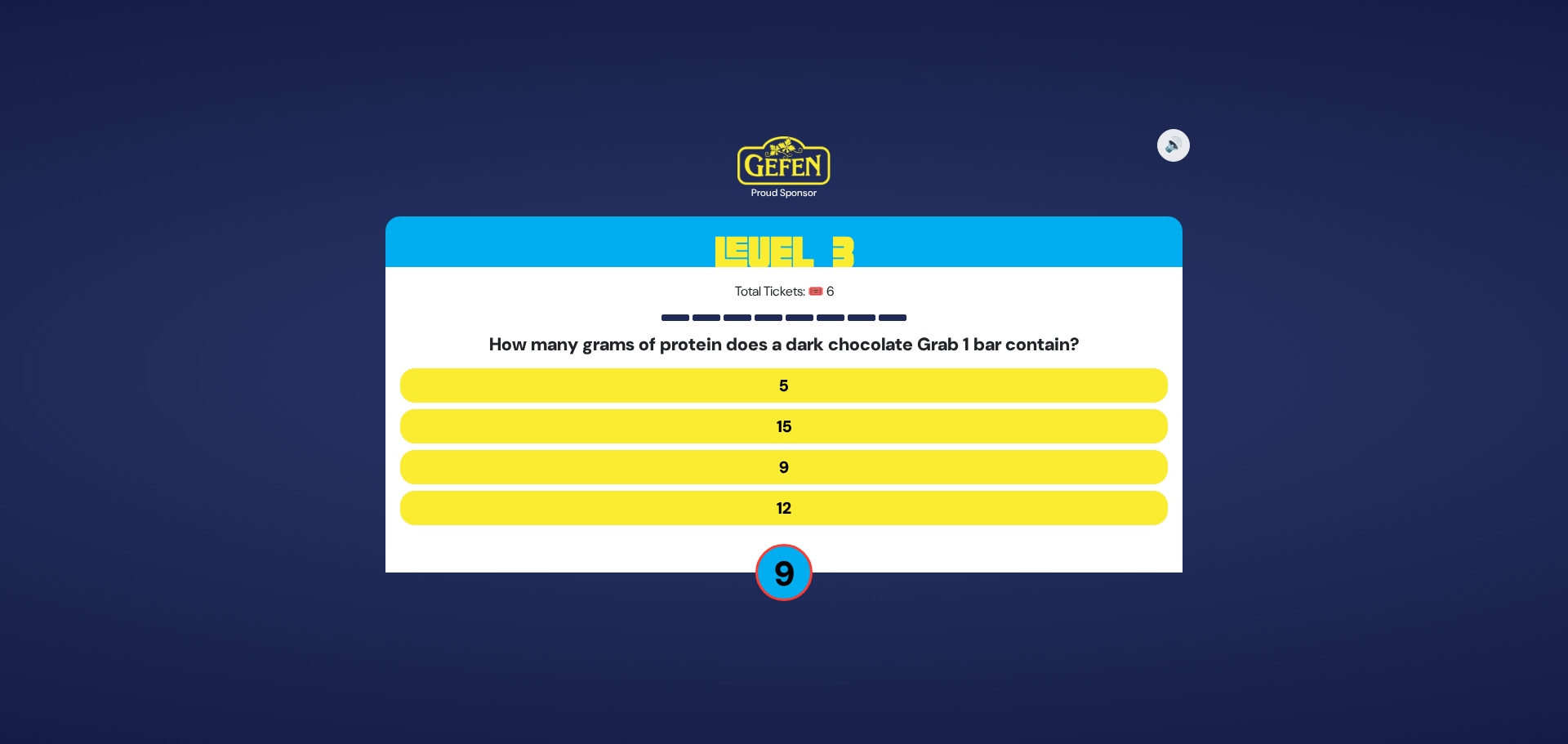
click at [796, 468] on button "9" at bounding box center [783, 466] width 767 height 34
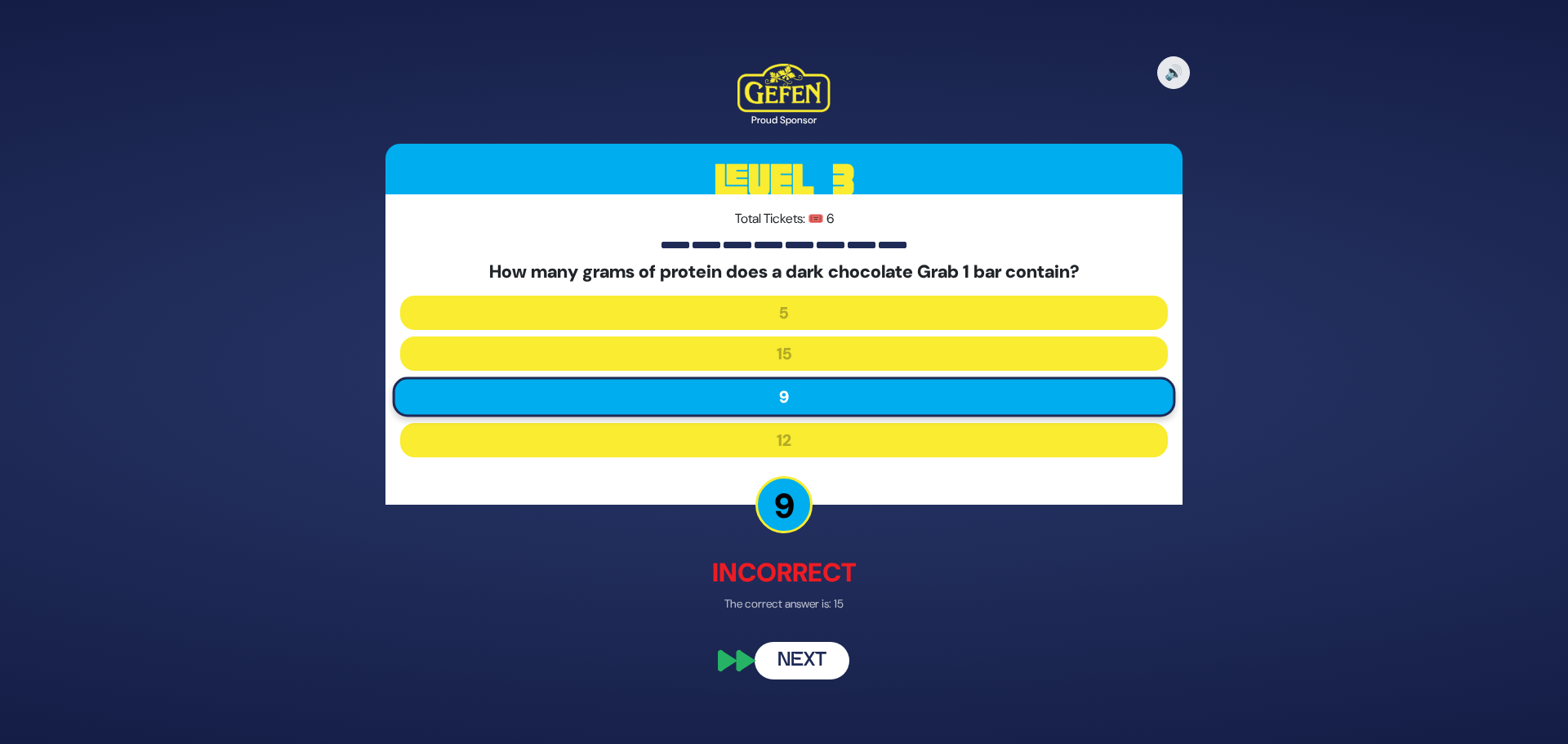
click at [809, 656] on button "Next" at bounding box center [802, 661] width 95 height 38
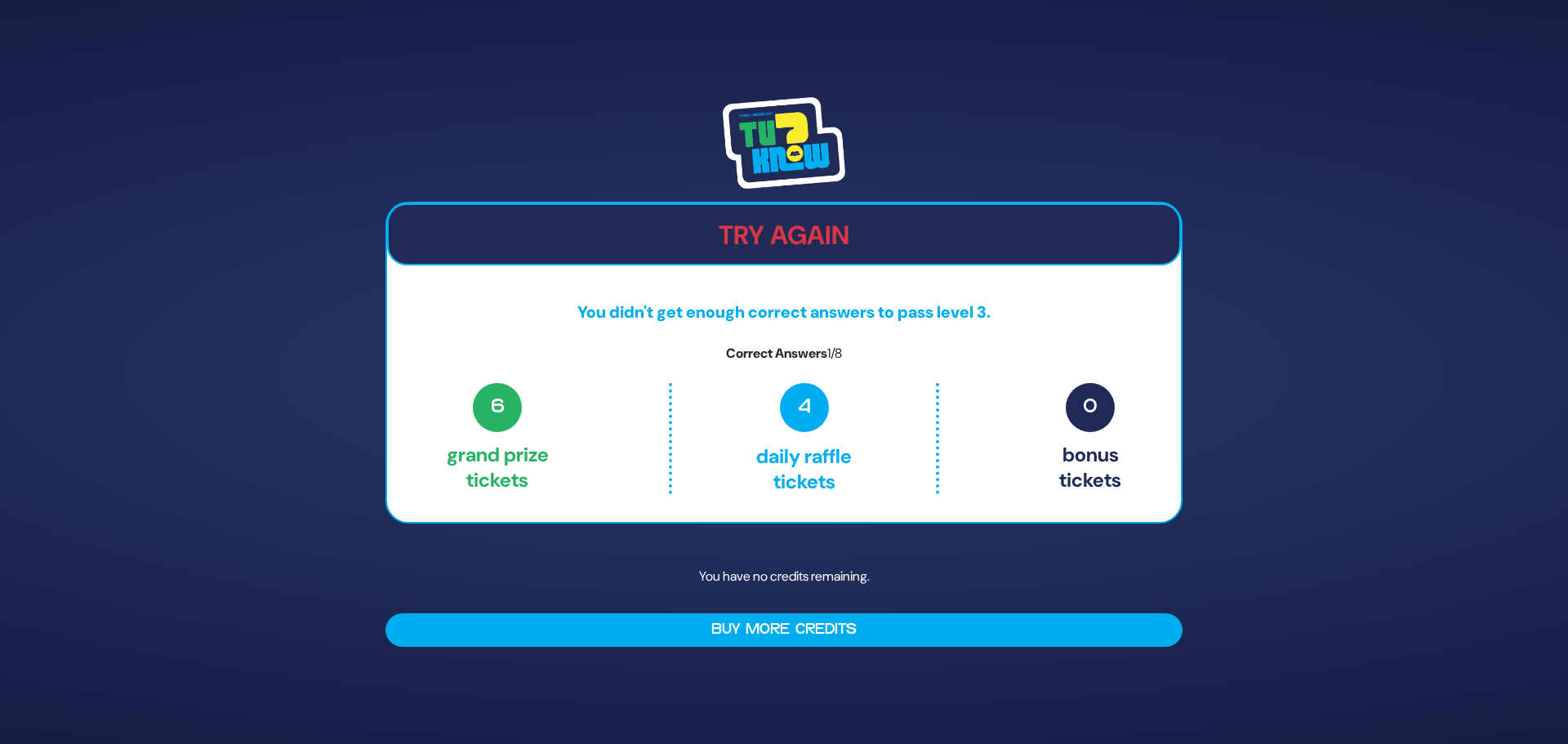
click at [1251, 471] on div "Try Again You didn't get enough correct answers to pass level 3. Correct Answer…" at bounding box center [784, 372] width 1568 height 744
